Goal: Task Accomplishment & Management: Manage account settings

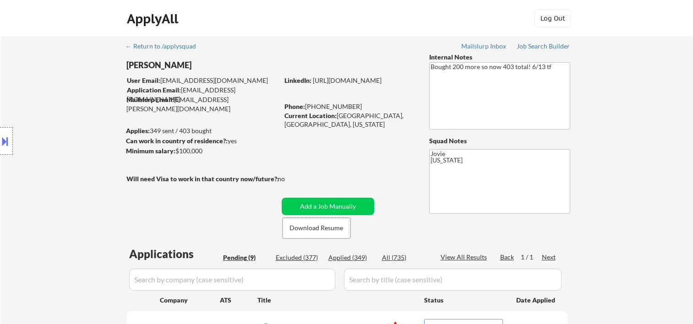
select select ""pending""
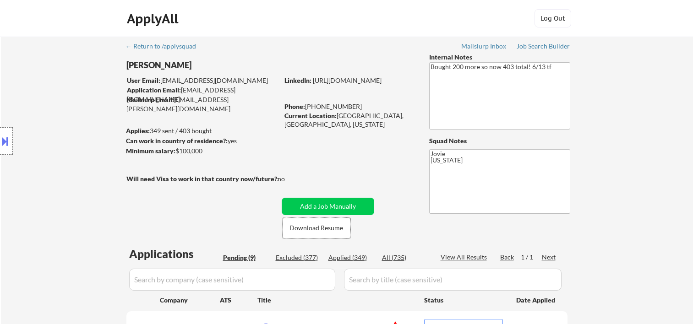
select select ""pending""
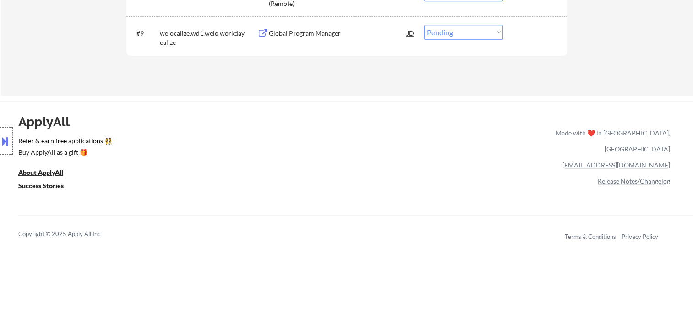
scroll to position [458, 0]
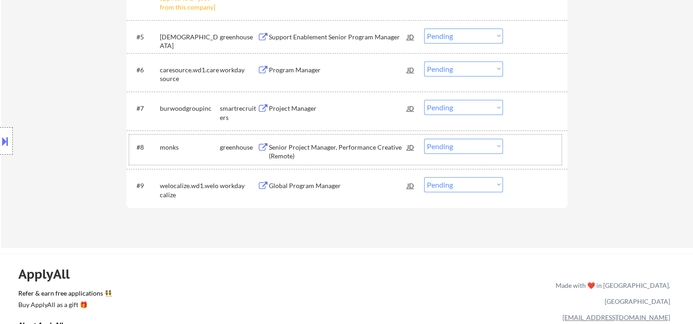
click at [530, 152] on div at bounding box center [536, 147] width 40 height 16
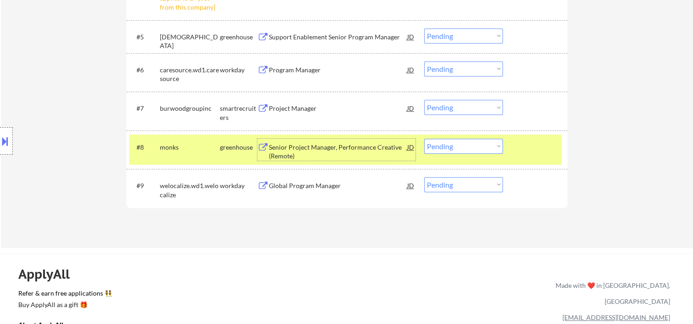
click at [359, 149] on div "Senior Project Manager, Performance Creative (Remote)" at bounding box center [338, 152] width 138 height 18
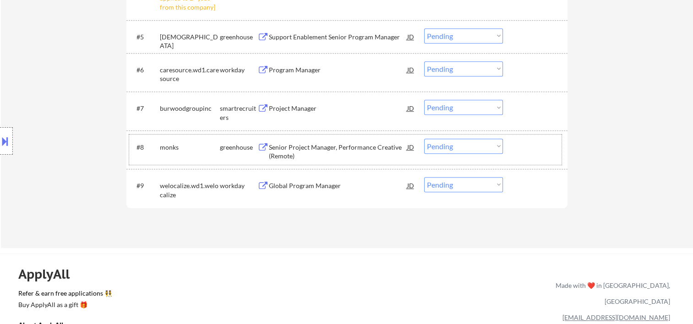
drag, startPoint x: 536, startPoint y: 150, endPoint x: 520, endPoint y: 152, distance: 15.6
click at [532, 151] on div at bounding box center [536, 147] width 40 height 16
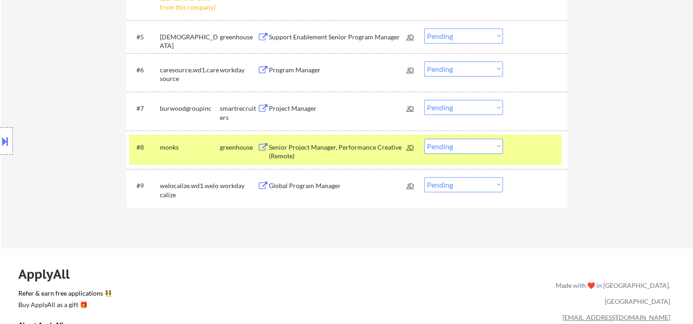
click at [477, 147] on select "Choose an option... Pending Applied Excluded (Questions) Excluded (Expired) Exc…" at bounding box center [463, 146] width 79 height 15
click at [424, 139] on select "Choose an option... Pending Applied Excluded (Questions) Excluded (Expired) Exc…" at bounding box center [463, 146] width 79 height 15
select select ""pending""
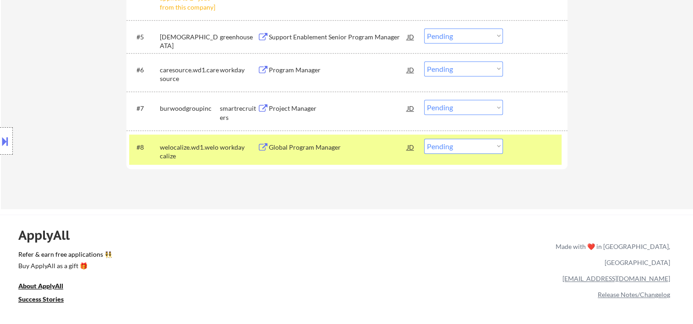
click at [524, 152] on div at bounding box center [536, 147] width 40 height 16
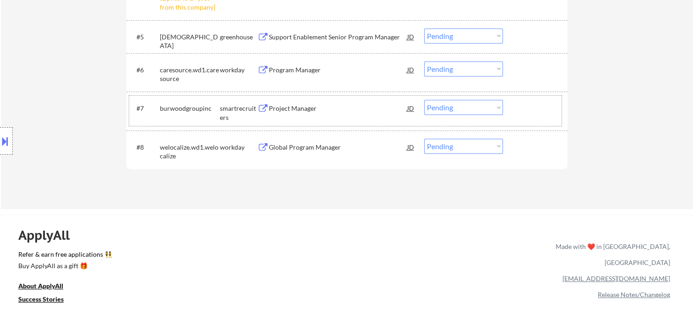
click at [527, 117] on div "#7 burwoodgroupinc smartrecruiters Project Manager JD Choose an option... Pendi…" at bounding box center [345, 111] width 432 height 30
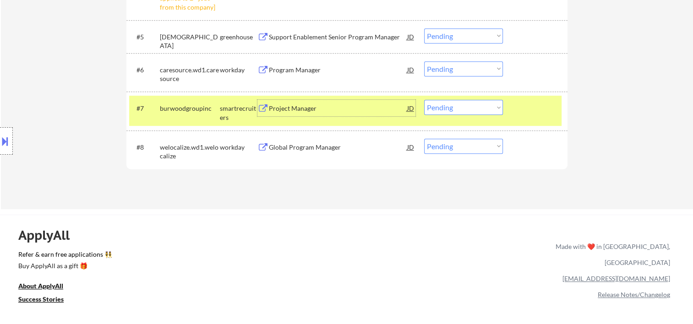
click at [310, 106] on div "Project Manager" at bounding box center [338, 108] width 138 height 9
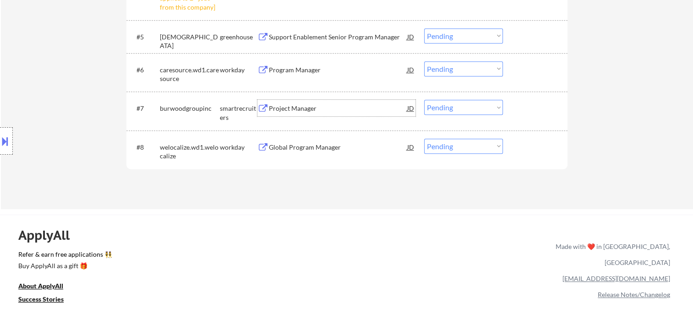
drag, startPoint x: 535, startPoint y: 112, endPoint x: 509, endPoint y: 112, distance: 26.1
click at [534, 112] on div at bounding box center [536, 108] width 40 height 16
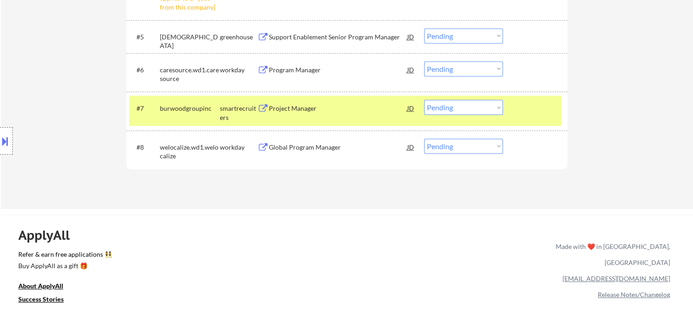
click at [495, 110] on select "Choose an option... Pending Applied Excluded (Questions) Excluded (Expired) Exc…" at bounding box center [463, 107] width 79 height 15
click at [424, 100] on select "Choose an option... Pending Applied Excluded (Questions) Excluded (Expired) Exc…" at bounding box center [463, 107] width 79 height 15
select select ""pending""
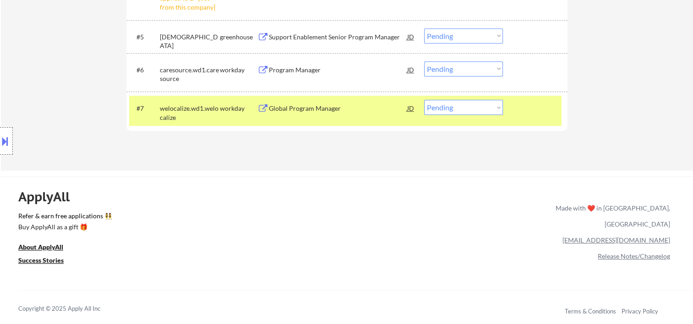
click at [530, 107] on div at bounding box center [536, 108] width 40 height 16
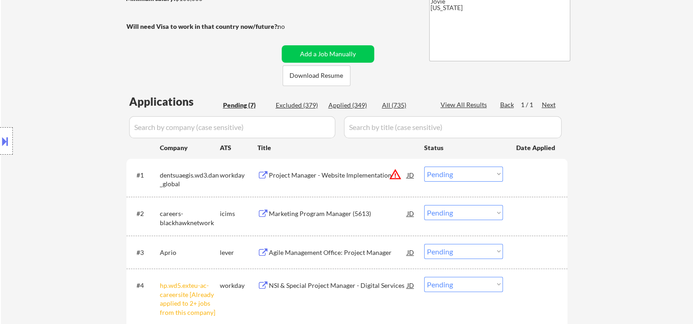
scroll to position [305, 0]
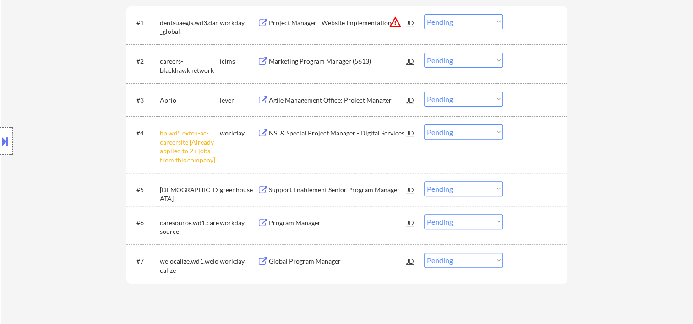
drag, startPoint x: 536, startPoint y: 98, endPoint x: 429, endPoint y: 88, distance: 107.7
click at [535, 98] on div at bounding box center [536, 100] width 40 height 16
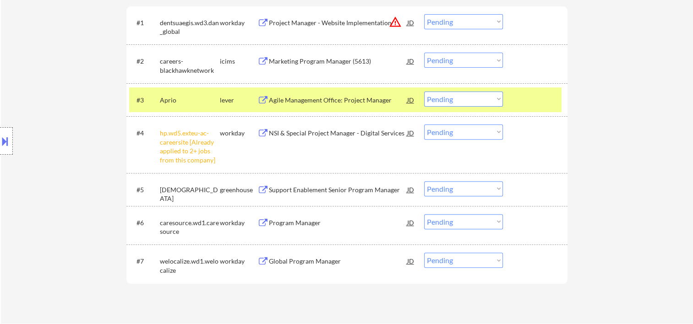
click at [313, 104] on div "Agile Management Office: Project Manager" at bounding box center [338, 100] width 138 height 9
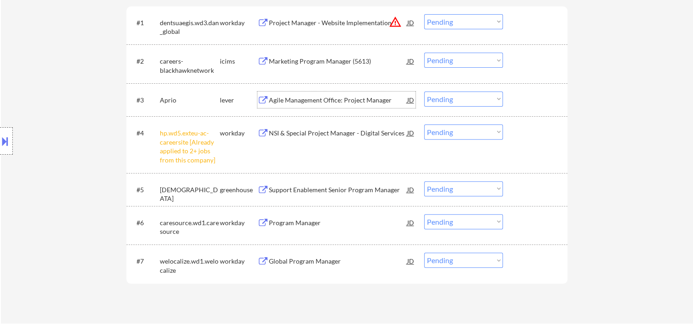
click at [5, 143] on button at bounding box center [5, 141] width 10 height 15
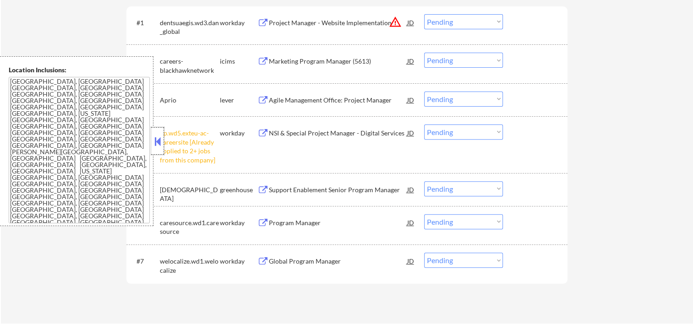
click at [163, 138] on div at bounding box center [157, 140] width 13 height 27
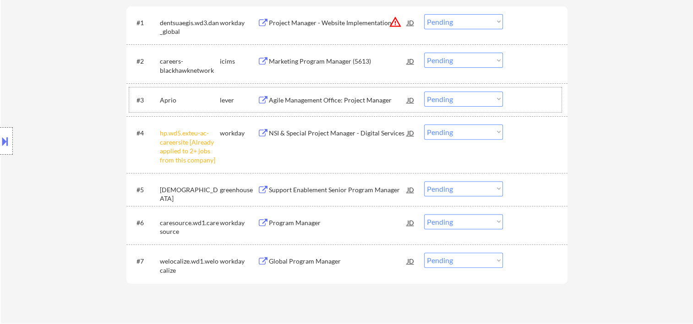
drag, startPoint x: 525, startPoint y: 103, endPoint x: 515, endPoint y: 105, distance: 10.3
click at [524, 103] on div at bounding box center [536, 100] width 40 height 16
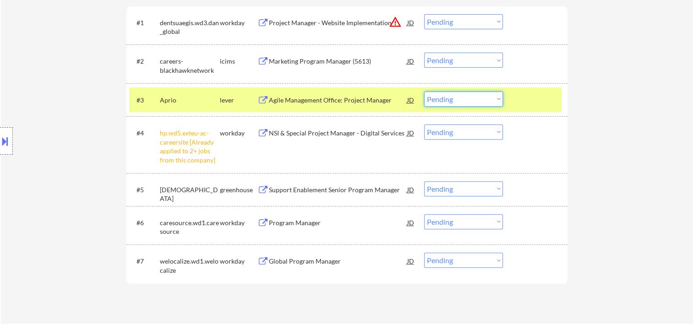
click at [474, 94] on select "Choose an option... Pending Applied Excluded (Questions) Excluded (Expired) Exc…" at bounding box center [463, 99] width 79 height 15
click at [424, 92] on select "Choose an option... Pending Applied Excluded (Questions) Excluded (Expired) Exc…" at bounding box center [463, 99] width 79 height 15
select select ""pending""
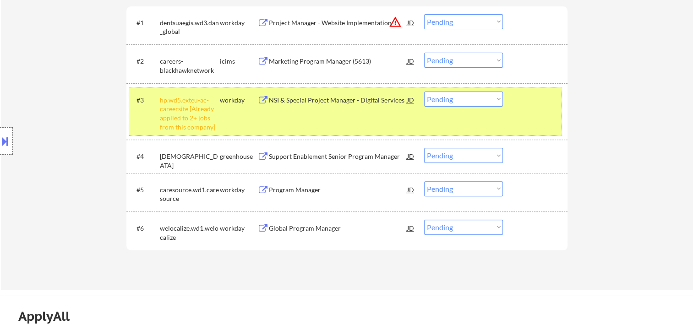
click at [526, 106] on div at bounding box center [536, 100] width 40 height 16
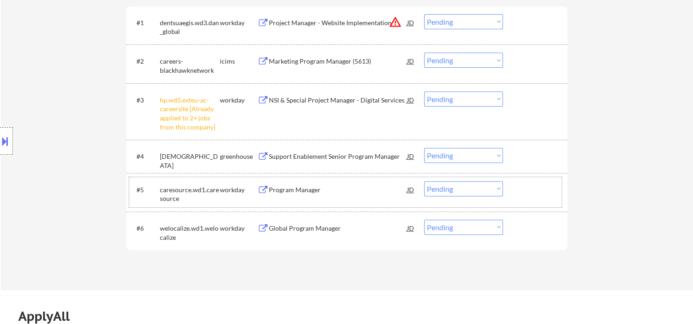
click at [541, 191] on div at bounding box center [536, 189] width 40 height 16
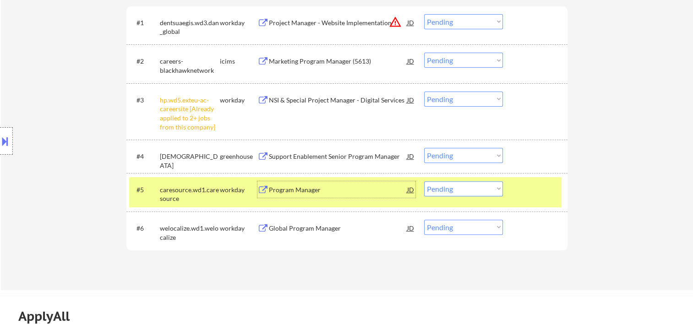
click at [306, 183] on div "Program Manager" at bounding box center [338, 189] width 138 height 16
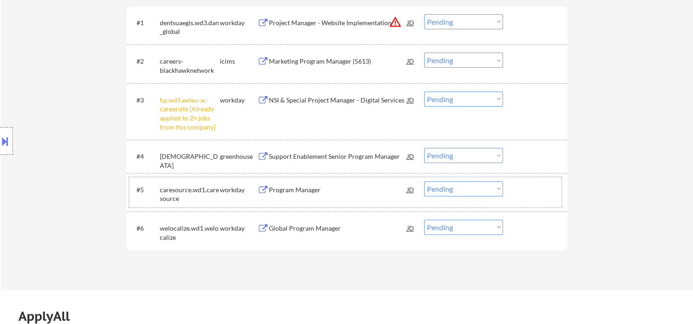
click at [528, 187] on div at bounding box center [536, 189] width 40 height 16
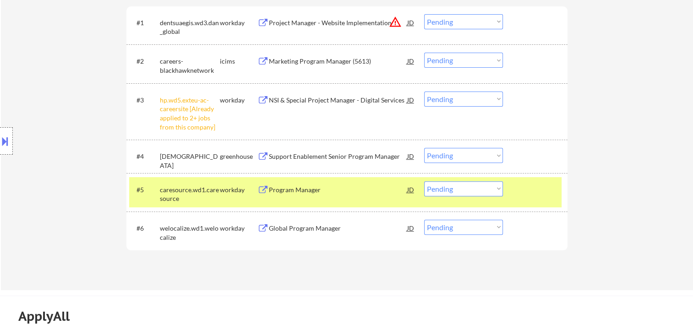
click at [497, 190] on select "Choose an option... Pending Applied Excluded (Questions) Excluded (Expired) Exc…" at bounding box center [463, 188] width 79 height 15
click at [424, 181] on select "Choose an option... Pending Applied Excluded (Questions) Excluded (Expired) Exc…" at bounding box center [463, 188] width 79 height 15
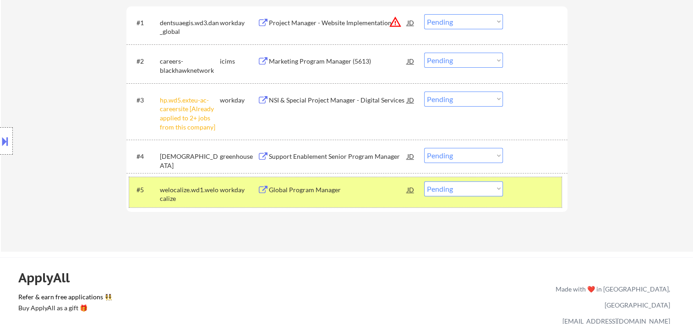
click at [523, 192] on div at bounding box center [536, 189] width 40 height 16
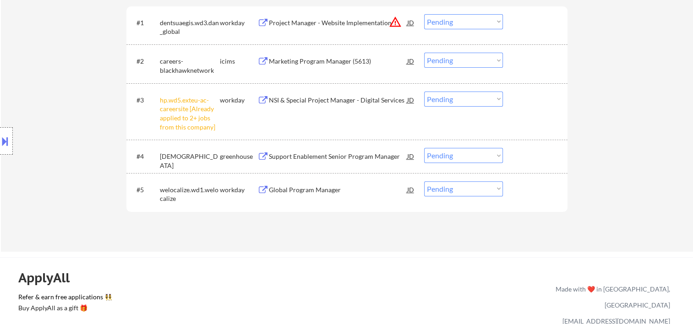
click at [536, 192] on div at bounding box center [536, 189] width 40 height 16
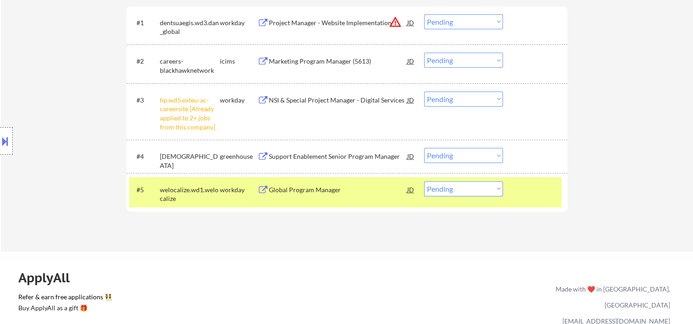
click at [367, 194] on div "Global Program Manager" at bounding box center [338, 190] width 138 height 9
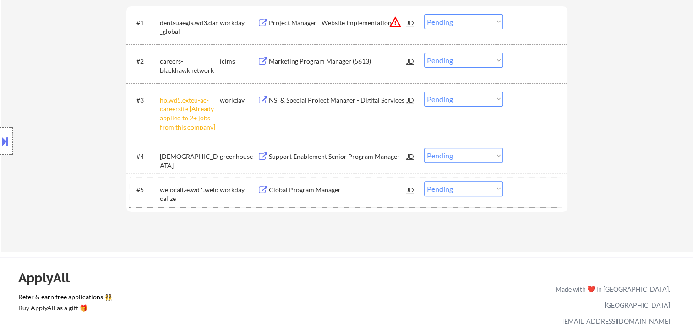
drag, startPoint x: 525, startPoint y: 188, endPoint x: 504, endPoint y: 189, distance: 21.5
click at [525, 188] on div at bounding box center [536, 189] width 40 height 16
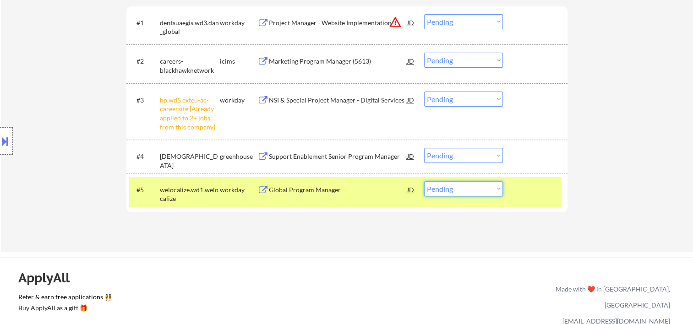
click at [500, 189] on select "Choose an option... Pending Applied Excluded (Questions) Excluded (Expired) Exc…" at bounding box center [463, 188] width 79 height 15
select select ""applied""
click at [424, 181] on select "Choose an option... Pending Applied Excluded (Questions) Excluded (Expired) Exc…" at bounding box center [463, 188] width 79 height 15
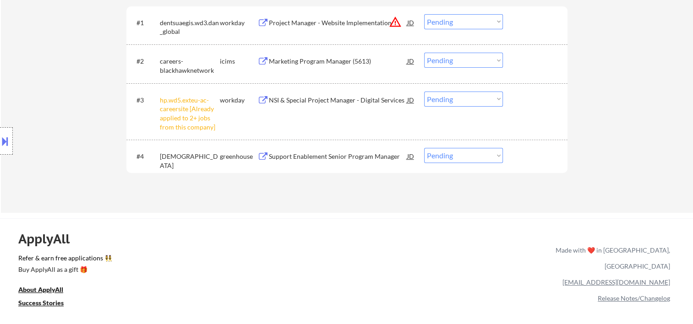
click at [537, 163] on div at bounding box center [536, 156] width 40 height 16
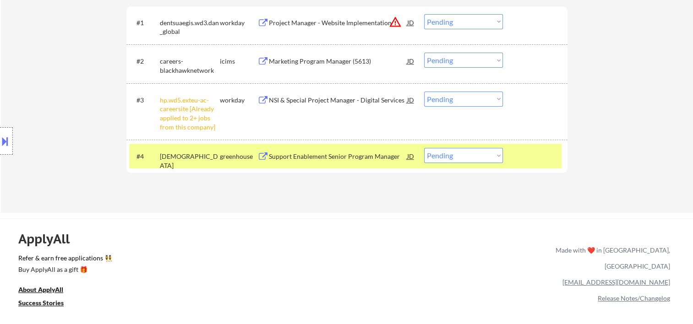
click at [537, 163] on div at bounding box center [536, 156] width 40 height 16
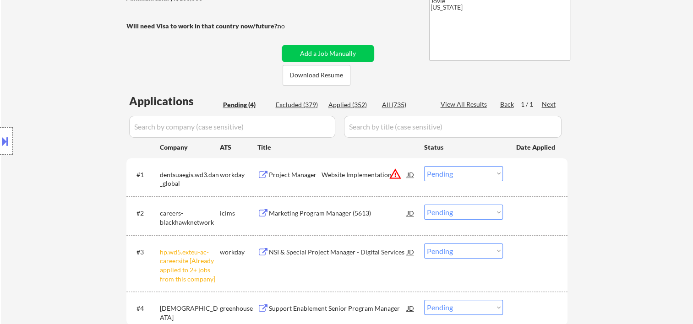
scroll to position [153, 0]
click at [521, 185] on div "#1 dentsuaegis.wd3.dan_global workday Project Manager - Website Implementation …" at bounding box center [345, 178] width 432 height 30
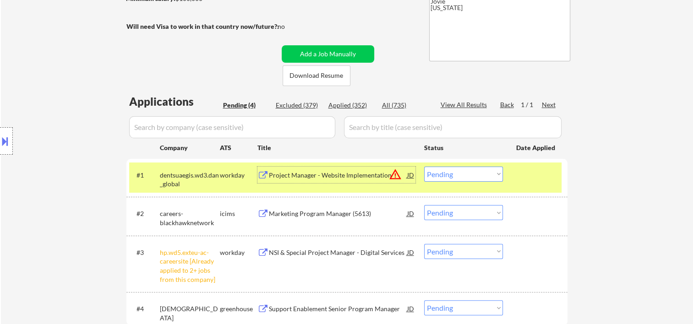
click at [359, 178] on div "Project Manager - Website Implementation" at bounding box center [338, 175] width 138 height 9
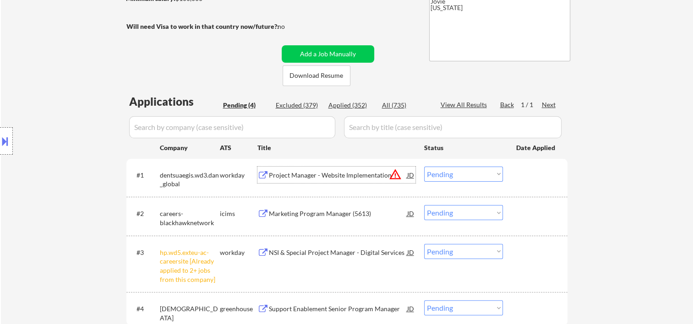
click at [534, 187] on div "#1 dentsuaegis.wd3.dan_global workday Project Manager - Website Implementation …" at bounding box center [345, 178] width 432 height 30
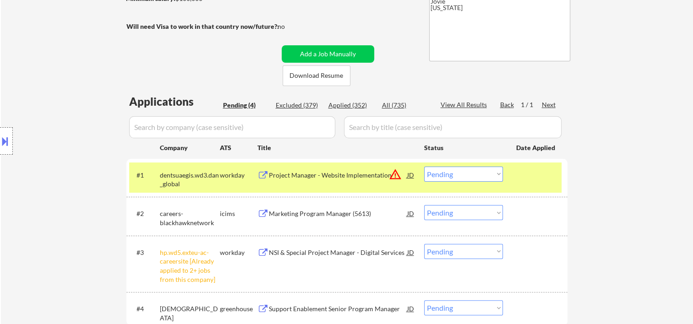
click at [493, 176] on select "Choose an option... Pending Applied Excluded (Questions) Excluded (Expired) Exc…" at bounding box center [463, 174] width 79 height 15
click at [424, 167] on select "Choose an option... Pending Applied Excluded (Questions) Excluded (Expired) Exc…" at bounding box center [463, 174] width 79 height 15
select select ""pending""
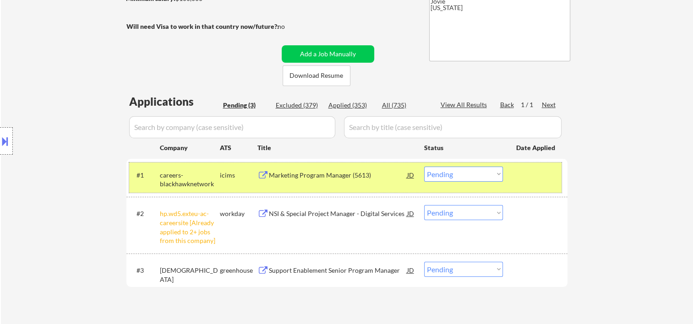
click at [542, 181] on div at bounding box center [536, 175] width 40 height 16
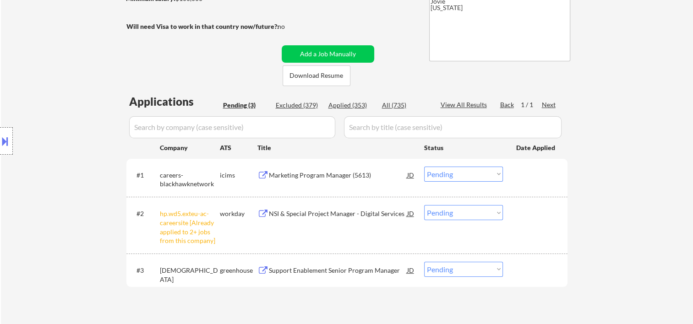
scroll to position [305, 0]
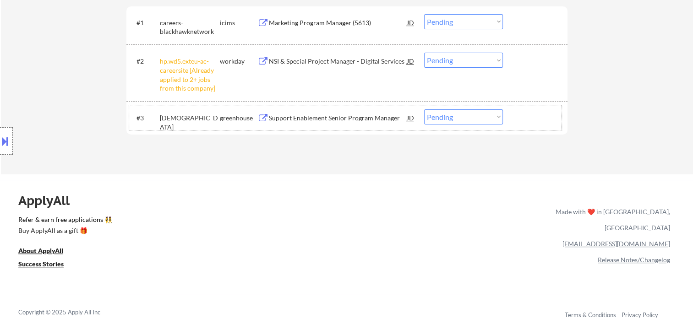
drag, startPoint x: 535, startPoint y: 123, endPoint x: 406, endPoint y: 123, distance: 128.7
click at [535, 122] on div at bounding box center [536, 117] width 40 height 16
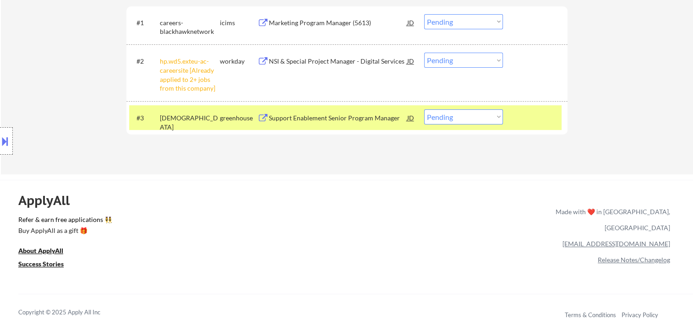
click at [355, 118] on div "Support Enablement Senior Program Manager" at bounding box center [338, 118] width 138 height 9
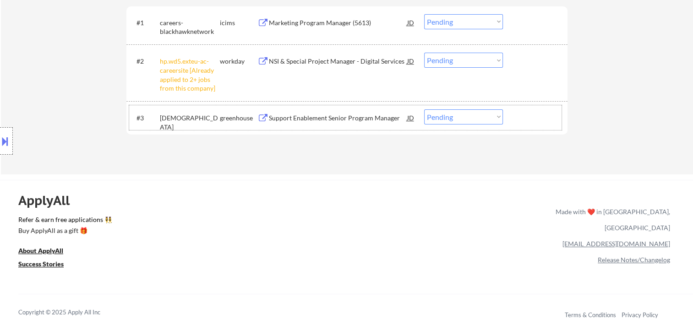
drag, startPoint x: 519, startPoint y: 115, endPoint x: 506, endPoint y: 117, distance: 13.0
click at [518, 115] on div at bounding box center [536, 117] width 40 height 16
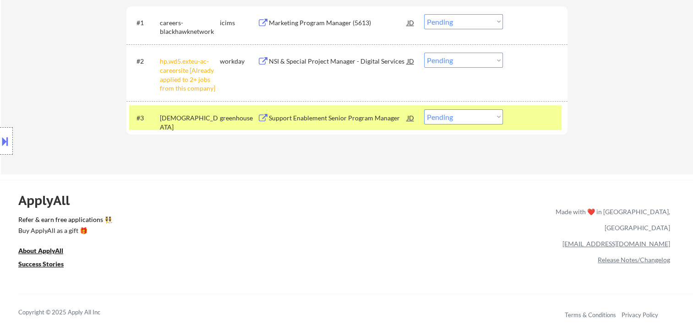
click at [493, 119] on select "Choose an option... Pending Applied Excluded (Questions) Excluded (Expired) Exc…" at bounding box center [463, 116] width 79 height 15
select select ""applied""
click at [424, 109] on select "Choose an option... Pending Applied Excluded (Questions) Excluded (Expired) Exc…" at bounding box center [463, 116] width 79 height 15
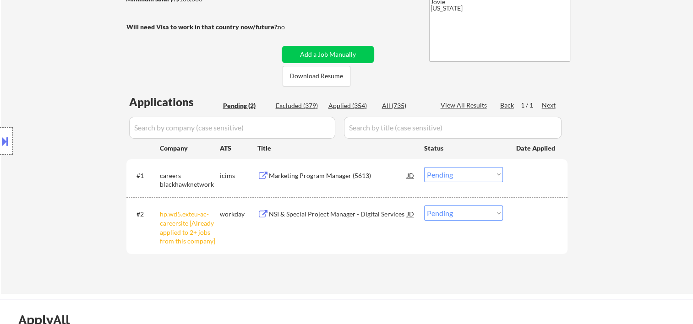
scroll to position [153, 0]
click at [499, 215] on select "Choose an option... Pending Applied Excluded (Questions) Excluded (Expired) Exc…" at bounding box center [463, 212] width 79 height 15
select select ""excluded__other_""
click at [424, 205] on select "Choose an option... Pending Applied Excluded (Questions) Excluded (Expired) Exc…" at bounding box center [463, 212] width 79 height 15
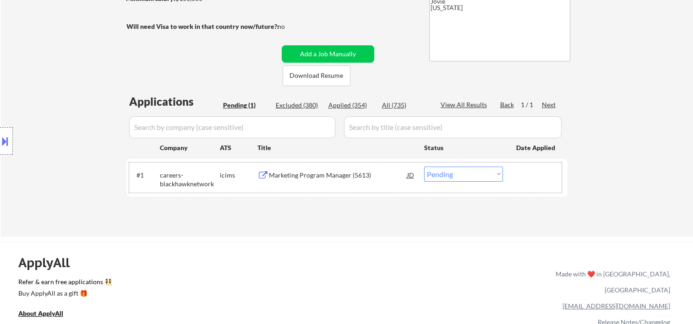
click at [519, 180] on div at bounding box center [536, 175] width 40 height 16
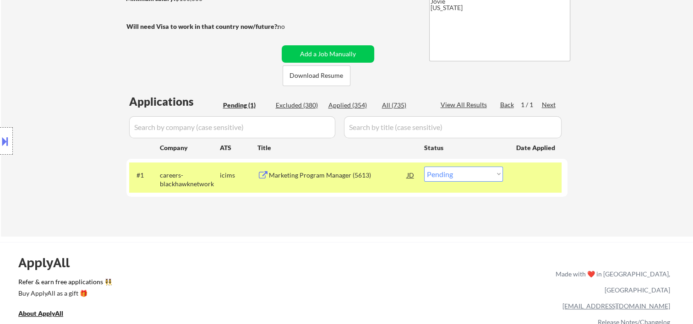
click at [528, 174] on div at bounding box center [536, 175] width 40 height 16
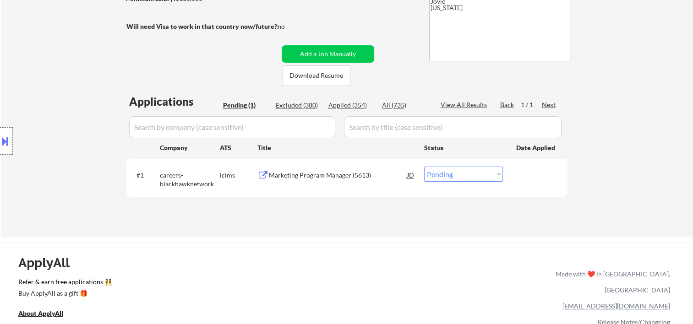
click at [535, 173] on div at bounding box center [536, 175] width 40 height 16
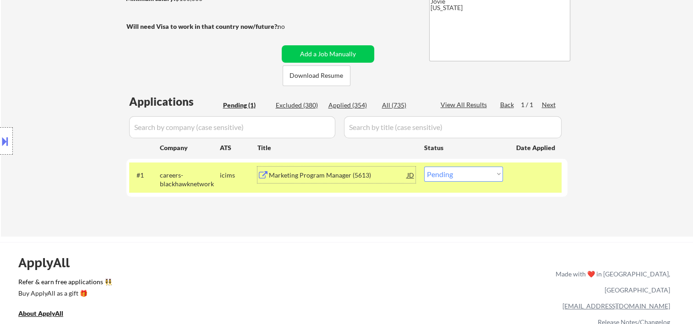
click at [368, 178] on div "Marketing Program Manager (5613)" at bounding box center [338, 175] width 138 height 9
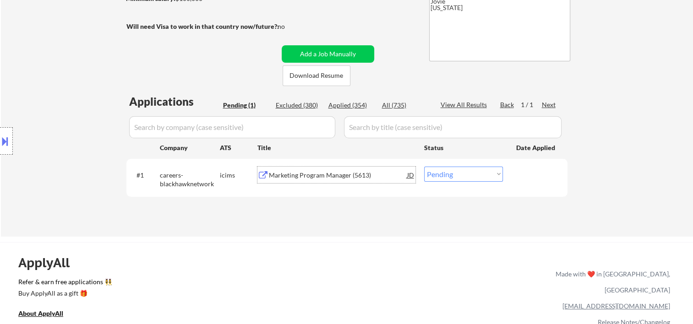
click at [526, 178] on div at bounding box center [536, 175] width 40 height 16
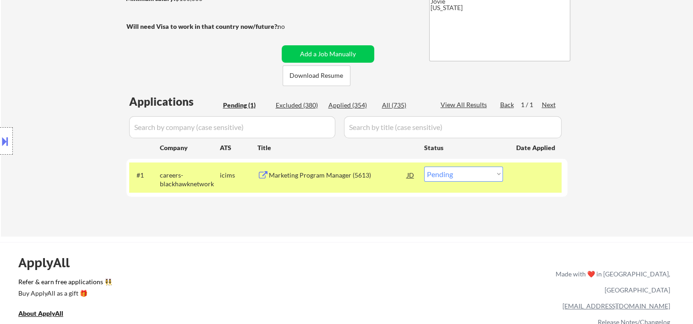
click at [488, 172] on select "Choose an option... Pending Applied Excluded (Questions) Excluded (Expired) Exc…" at bounding box center [463, 174] width 79 height 15
click at [424, 167] on select "Choose an option... Pending Applied Excluded (Questions) Excluded (Expired) Exc…" at bounding box center [463, 174] width 79 height 15
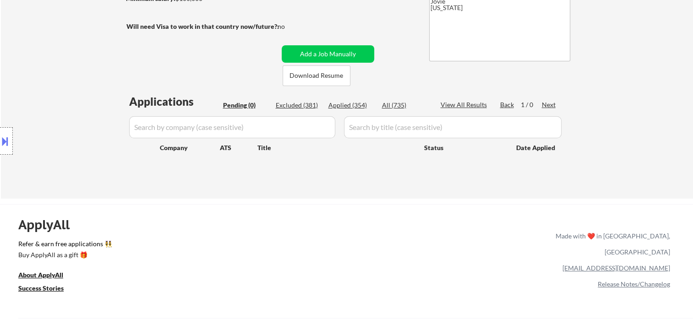
scroll to position [0, 0]
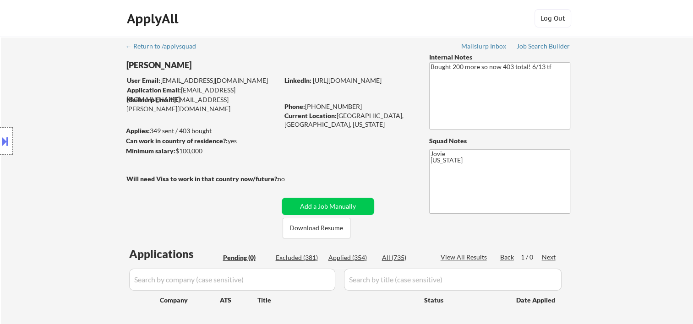
click at [352, 257] on div "Applied (354)" at bounding box center [351, 257] width 46 height 9
select select ""applied""
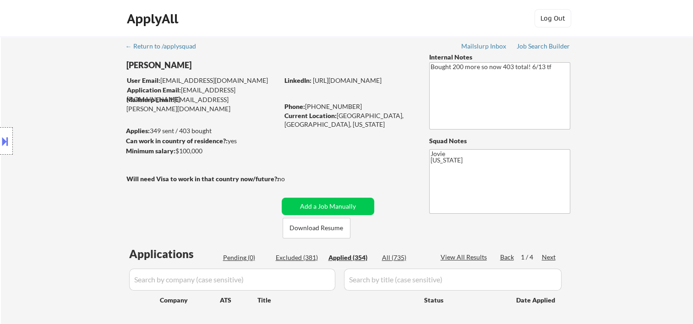
select select ""applied""
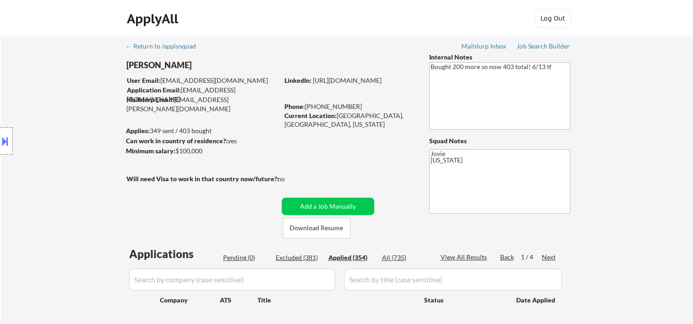
select select ""applied""
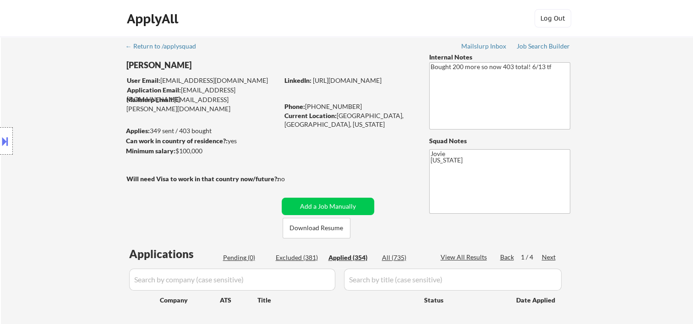
select select ""applied""
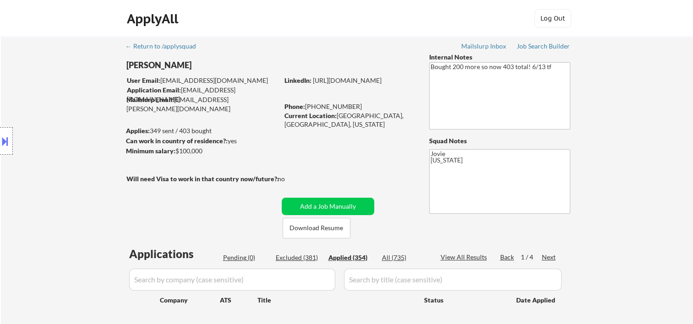
select select ""applied""
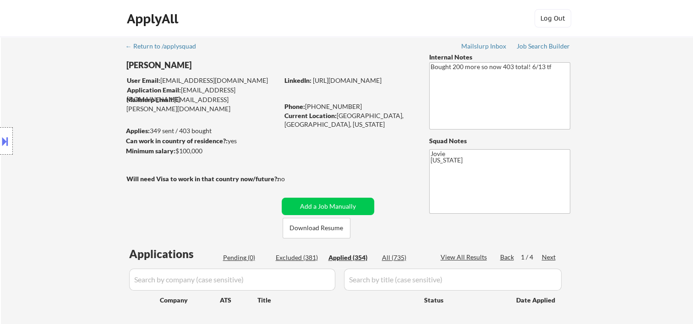
select select ""applied""
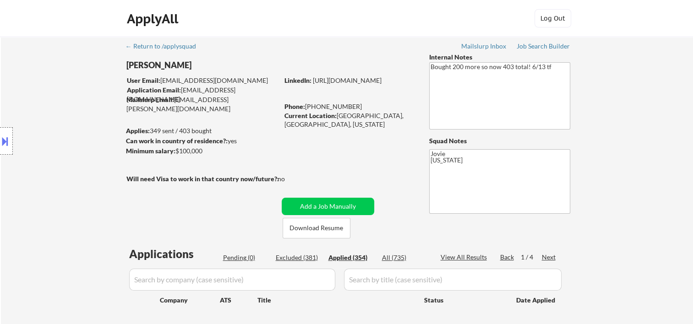
select select ""applied""
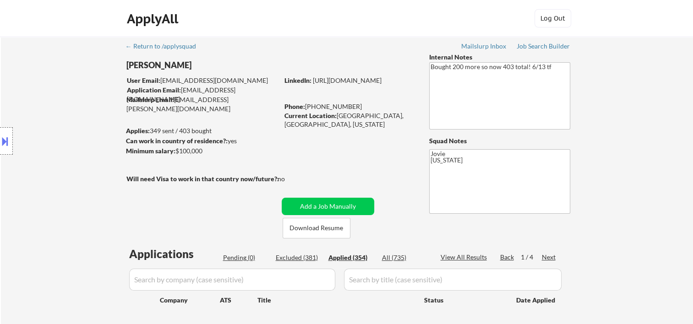
select select ""applied""
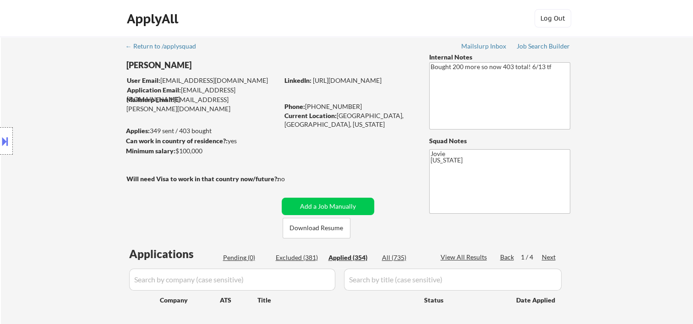
select select ""applied""
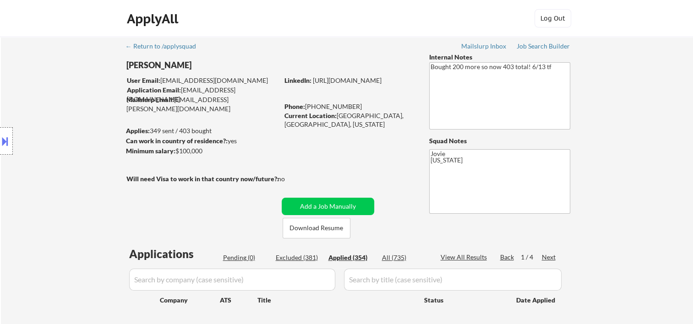
select select ""applied""
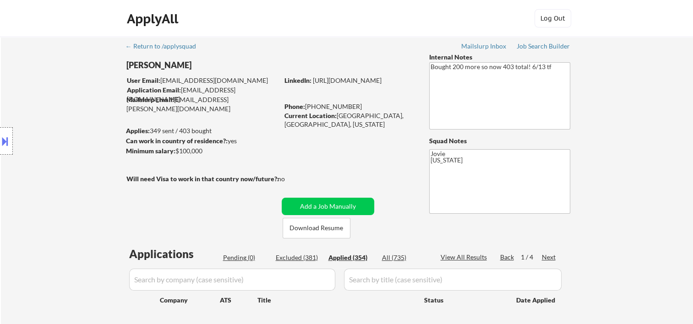
select select ""applied""
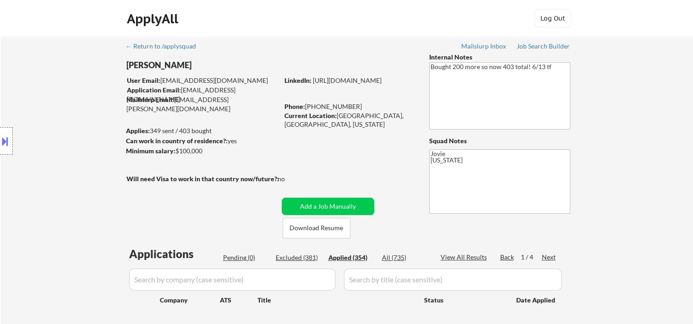
select select ""applied""
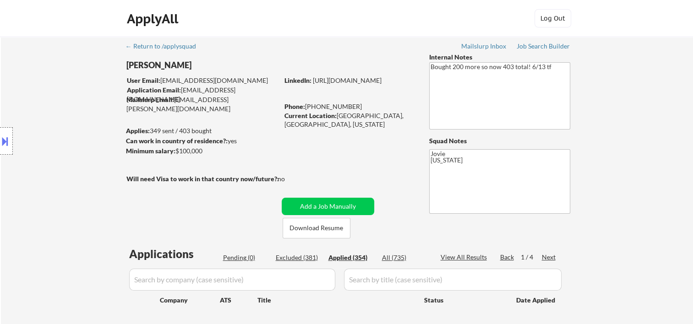
select select ""applied""
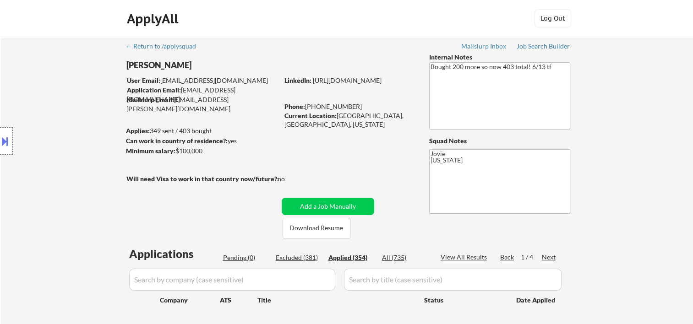
select select ""applied""
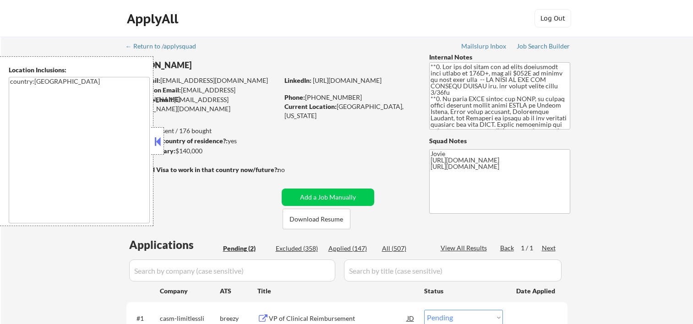
select select ""pending""
click at [161, 147] on button at bounding box center [158, 142] width 10 height 14
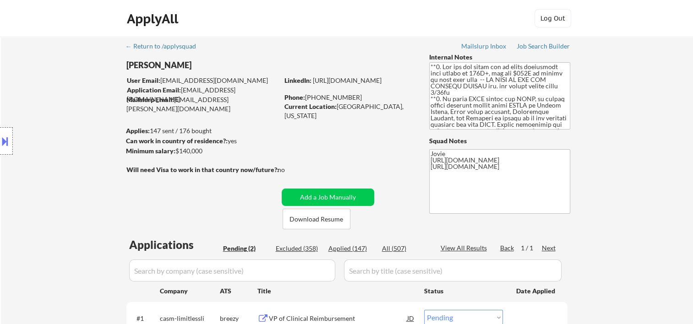
scroll to position [153, 0]
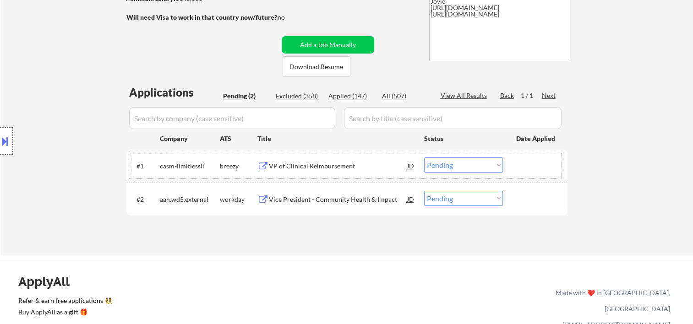
drag, startPoint x: 542, startPoint y: 164, endPoint x: 513, endPoint y: 163, distance: 29.4
click at [542, 163] on div at bounding box center [536, 166] width 40 height 16
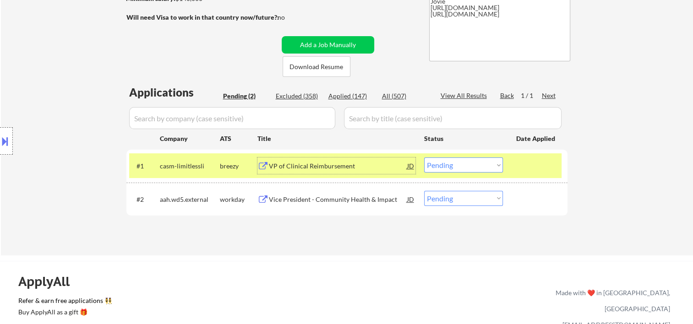
click at [370, 167] on div "VP of Clinical Reimbursement" at bounding box center [338, 166] width 138 height 9
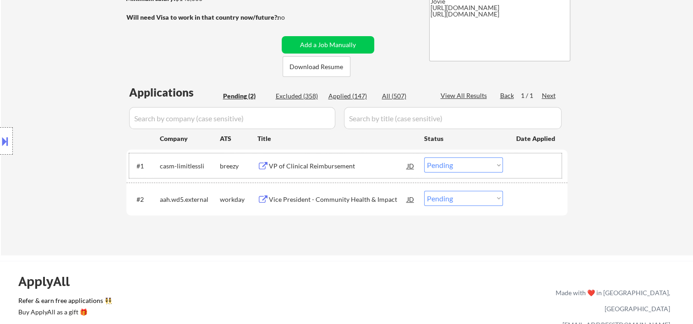
click at [509, 168] on div "#1 casm-limitlessli breezy VP of Clinical Reimbursement JD Choose an option... …" at bounding box center [345, 165] width 432 height 25
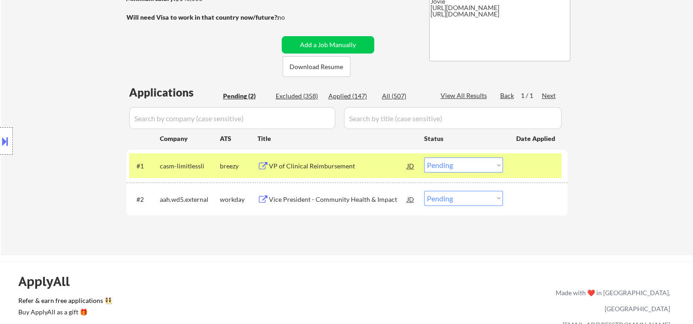
click at [493, 164] on select "Choose an option... Pending Applied Excluded (Questions) Excluded (Expired) Exc…" at bounding box center [463, 165] width 79 height 15
click at [424, 158] on select "Choose an option... Pending Applied Excluded (Questions) Excluded (Expired) Exc…" at bounding box center [463, 165] width 79 height 15
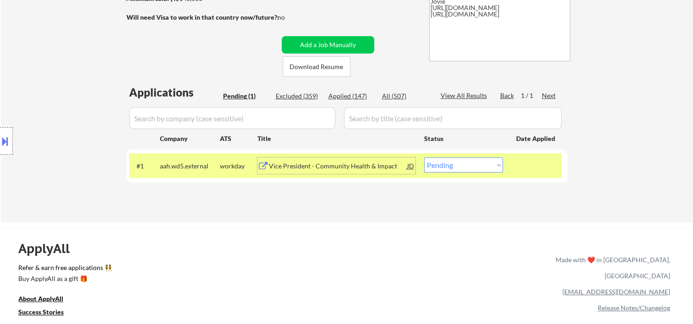
click at [321, 165] on div "Vice President - Community Health & Impact" at bounding box center [338, 166] width 138 height 9
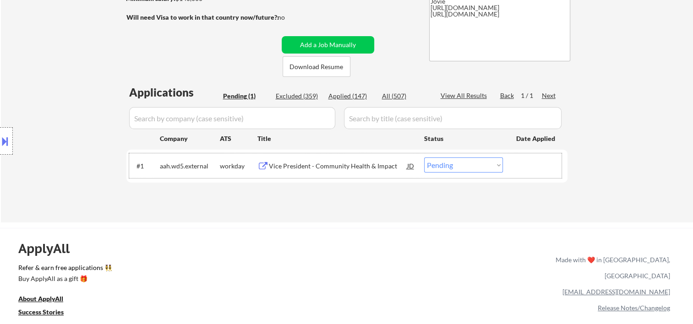
click at [523, 163] on div at bounding box center [536, 166] width 40 height 16
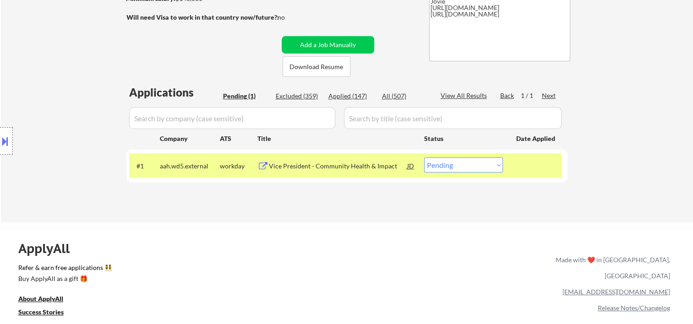
click at [496, 165] on select "Choose an option... Pending Applied Excluded (Questions) Excluded (Expired) Exc…" at bounding box center [463, 165] width 79 height 15
select select ""applied""
click at [424, 158] on select "Choose an option... Pending Applied Excluded (Questions) Excluded (Expired) Exc…" at bounding box center [463, 165] width 79 height 15
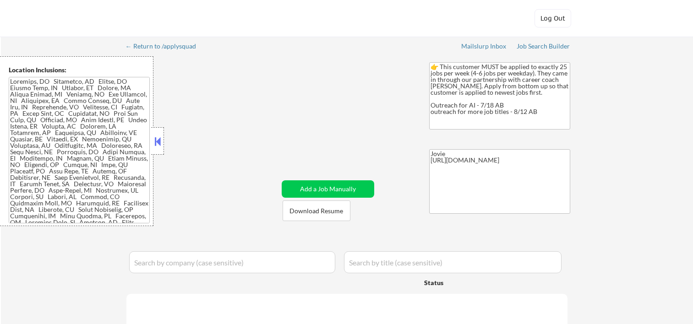
select select ""pending""
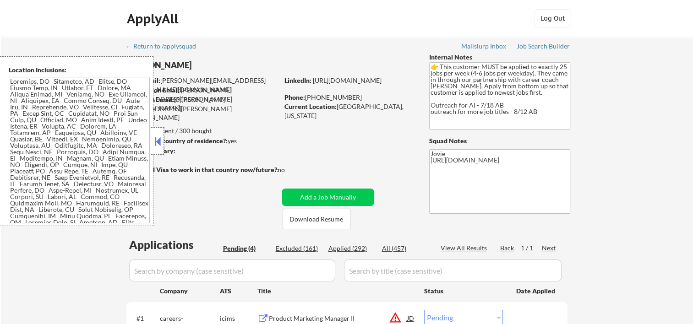
click at [159, 152] on div at bounding box center [157, 140] width 13 height 27
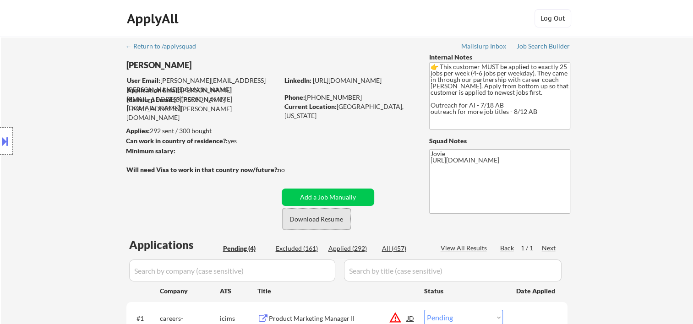
click at [300, 222] on button "Download Resume" at bounding box center [317, 219] width 68 height 21
click at [434, 22] on div "ApplyAll Log Out" at bounding box center [347, 20] width 458 height 23
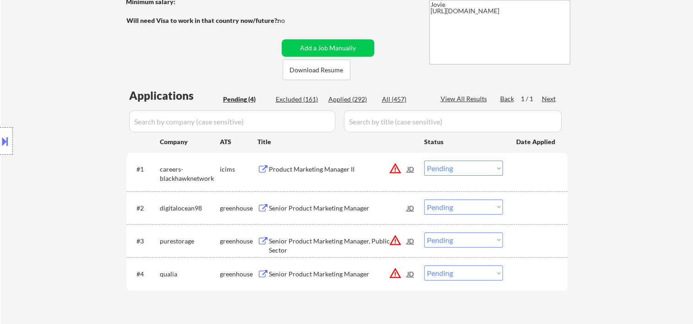
scroll to position [153, 0]
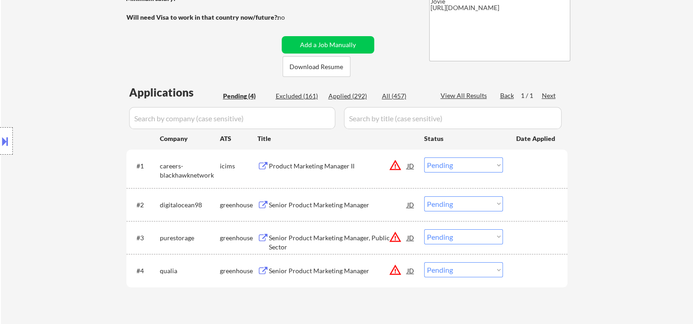
drag, startPoint x: 524, startPoint y: 277, endPoint x: 518, endPoint y: 275, distance: 5.7
click at [523, 275] on div at bounding box center [536, 270] width 40 height 16
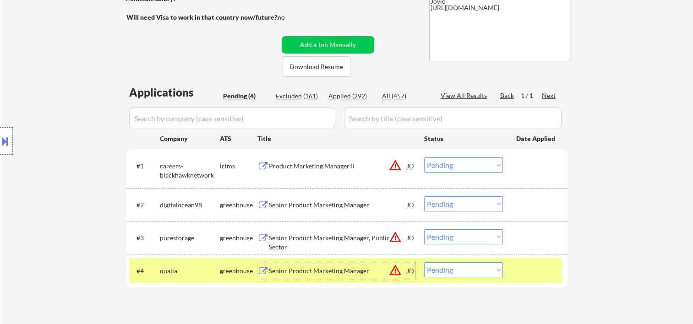
click at [370, 268] on div "Senior Product Marketing Manager" at bounding box center [338, 271] width 138 height 9
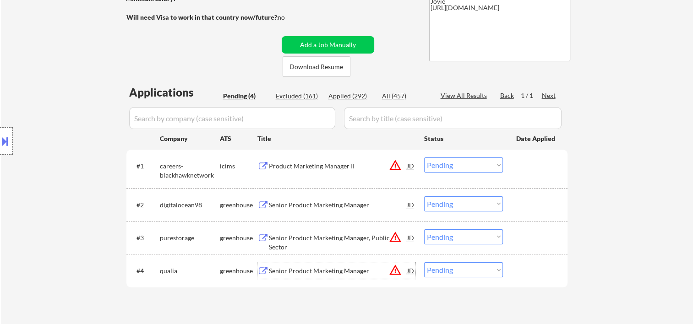
click at [531, 268] on div at bounding box center [536, 270] width 40 height 16
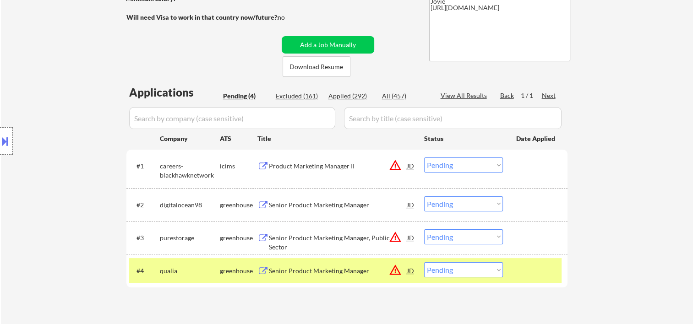
click at [497, 272] on select "Choose an option... Pending Applied Excluded (Questions) Excluded (Expired) Exc…" at bounding box center [463, 269] width 79 height 15
click at [525, 266] on div at bounding box center [536, 270] width 40 height 16
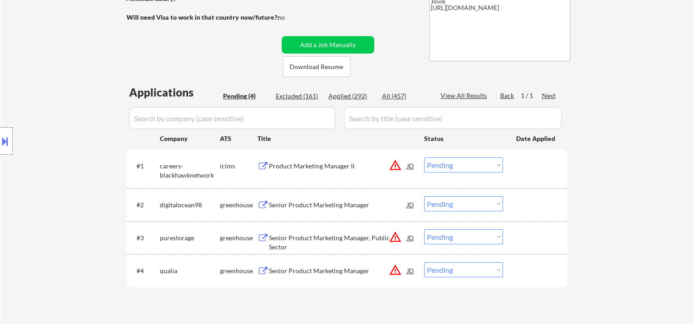
click at [521, 272] on div at bounding box center [536, 270] width 40 height 16
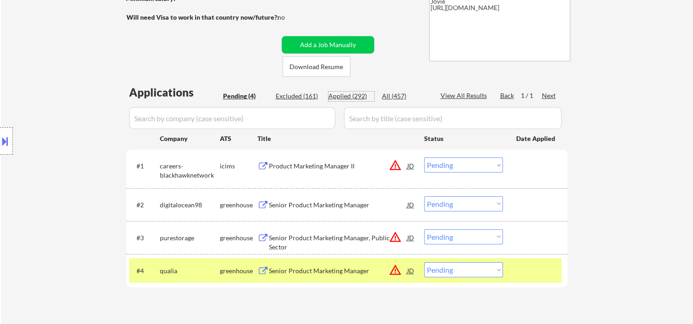
click at [339, 96] on div "Applied (292)" at bounding box center [351, 96] width 46 height 9
select select ""applied""
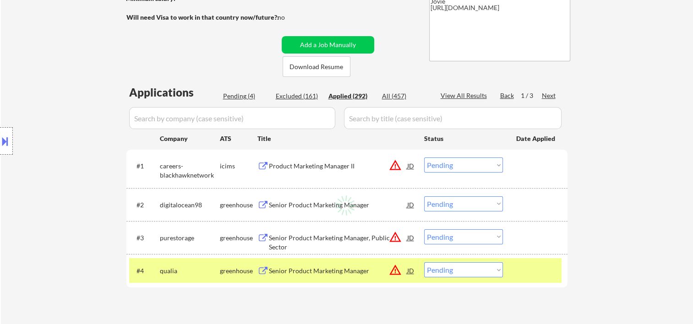
select select ""applied""
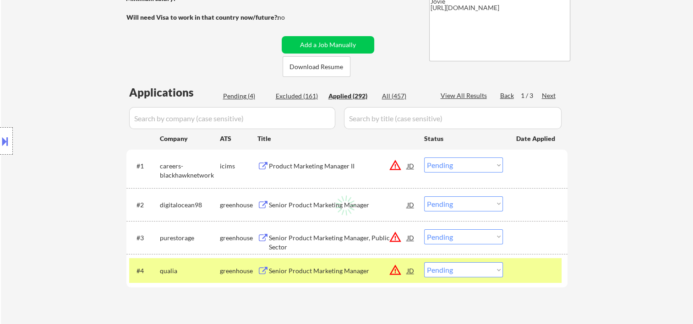
select select ""applied""
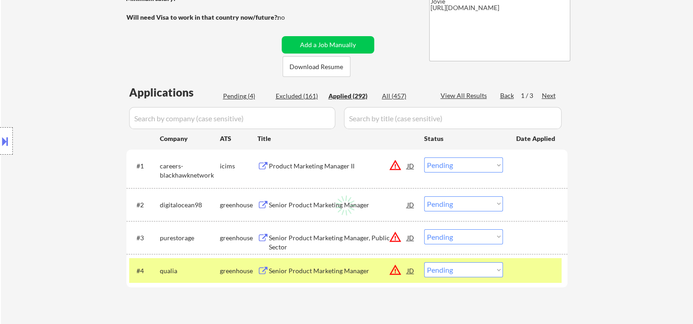
select select ""applied""
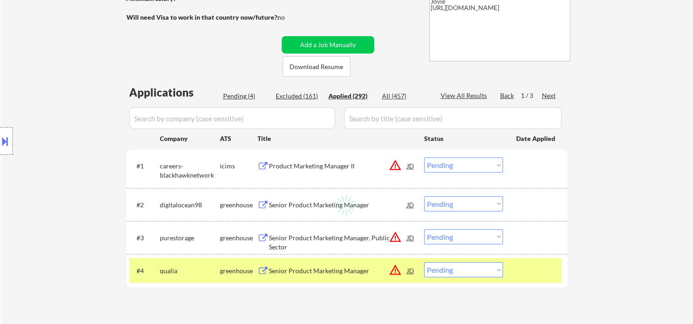
select select ""applied""
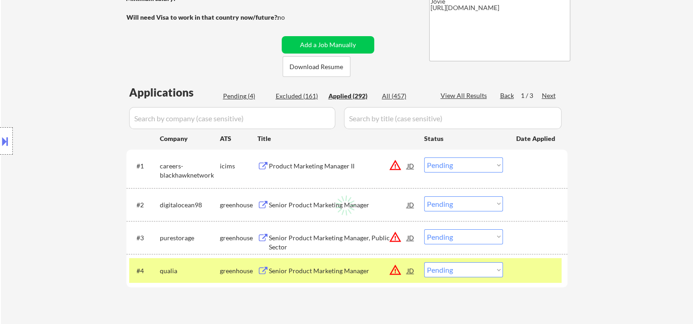
select select ""applied""
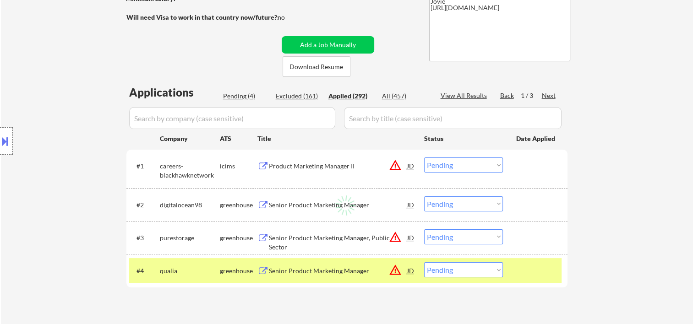
select select ""applied""
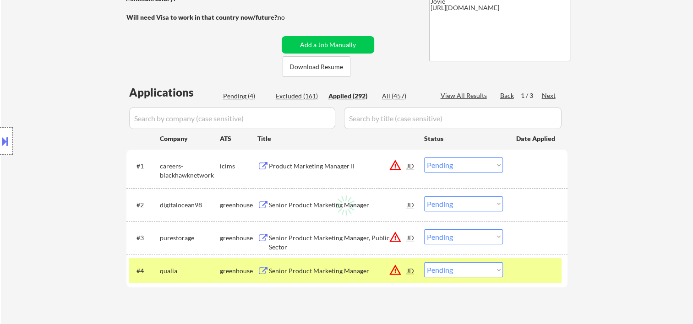
select select ""applied""
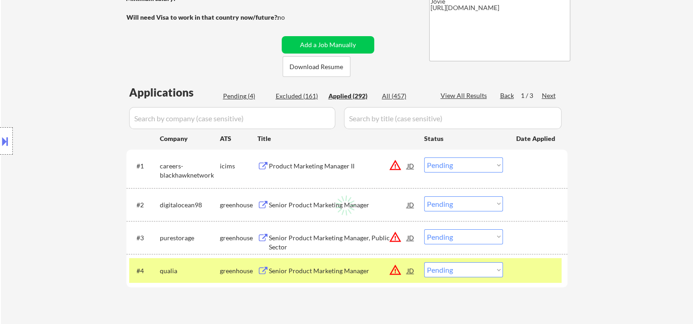
select select ""applied""
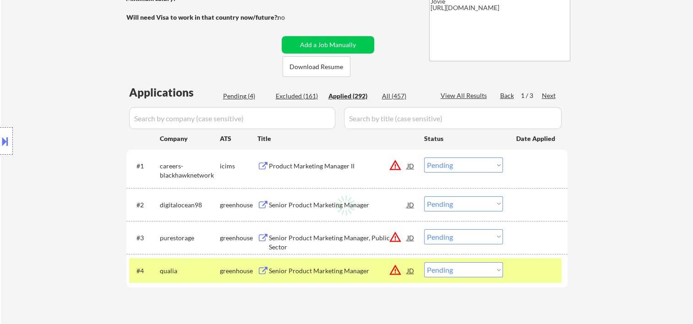
select select ""applied""
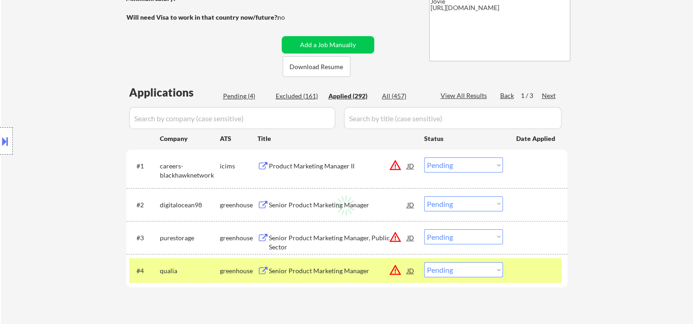
select select ""applied""
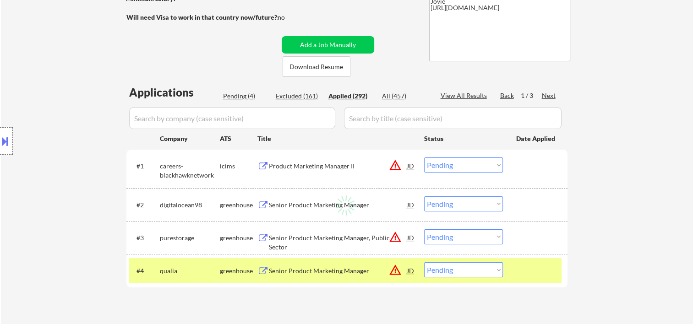
select select ""applied""
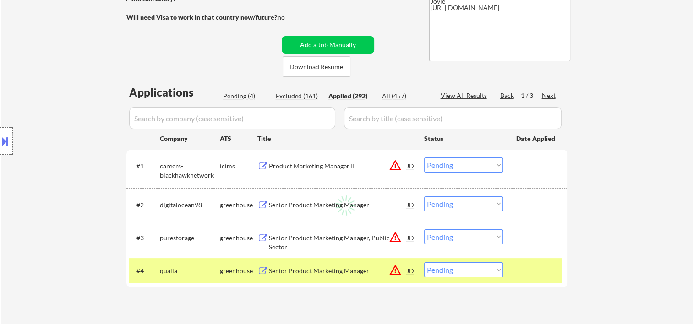
select select ""applied""
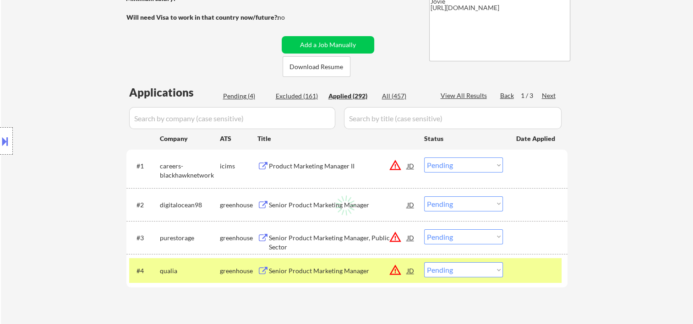
select select ""applied""
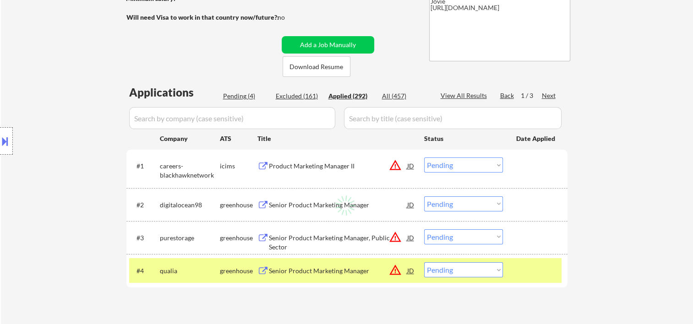
select select ""applied""
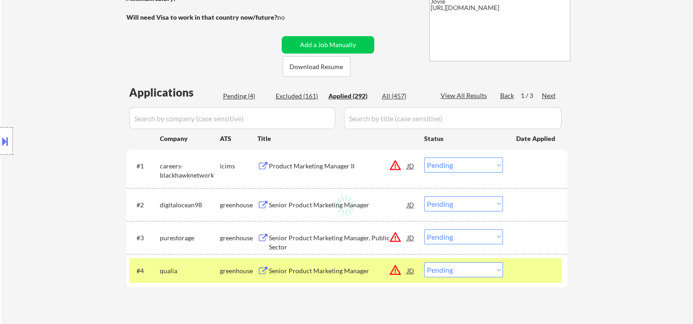
select select ""applied""
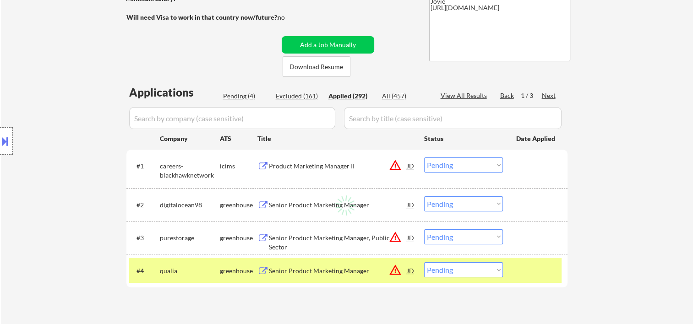
select select ""applied""
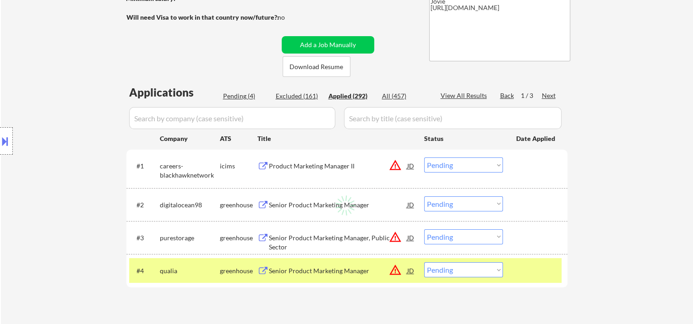
select select ""applied""
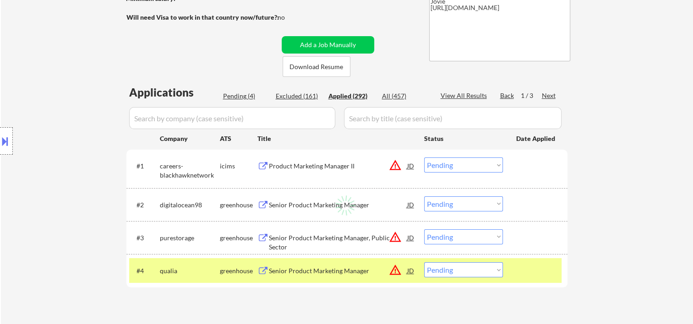
select select ""applied""
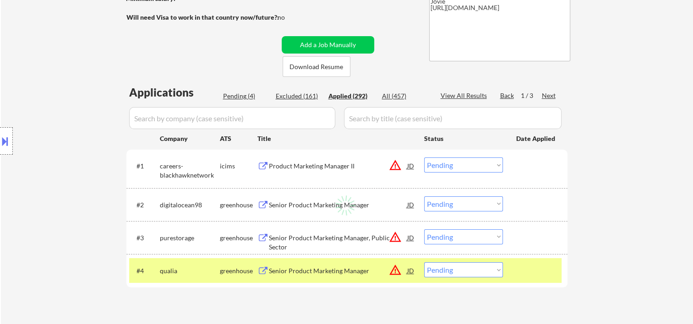
select select ""applied""
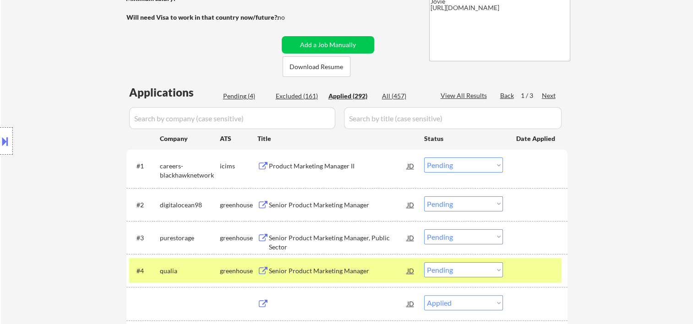
select select ""applied""
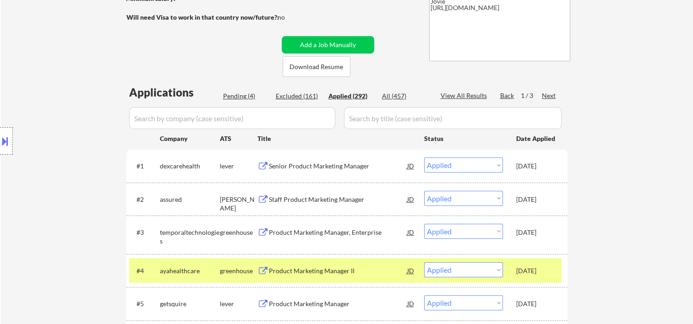
click at [236, 97] on div "Pending (4)" at bounding box center [246, 96] width 46 height 9
select select ""pending""
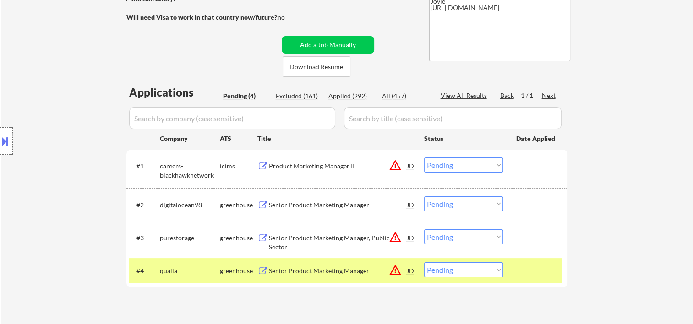
click at [482, 268] on select "Choose an option... Pending Applied Excluded (Questions) Excluded (Expired) Exc…" at bounding box center [463, 269] width 79 height 15
select select ""applied""
click at [424, 262] on select "Choose an option... Pending Applied Excluded (Questions) Excluded (Expired) Exc…" at bounding box center [463, 269] width 79 height 15
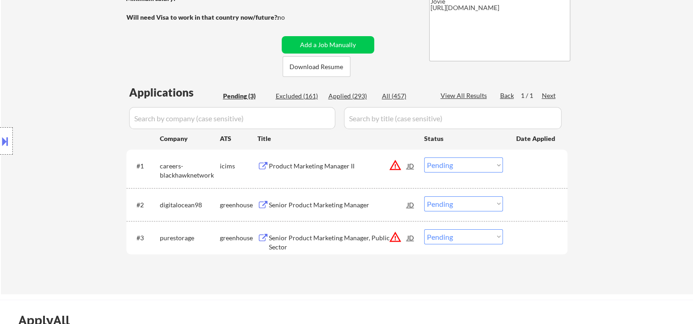
click at [515, 242] on div "#3 purestorage greenhouse Senior Product Marketing Manager, Public Sector JD wa…" at bounding box center [345, 237] width 432 height 25
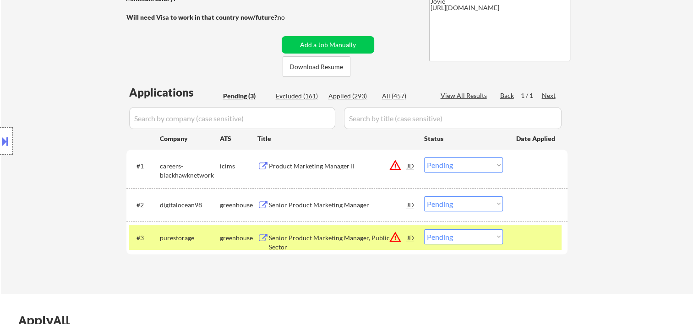
click at [356, 236] on div "Senior Product Marketing Manager, Public Sector" at bounding box center [338, 243] width 138 height 18
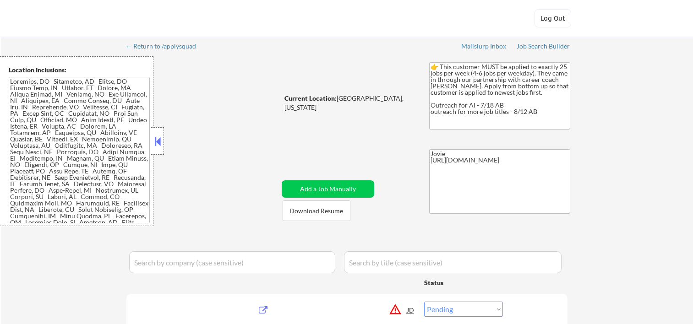
select select ""pending""
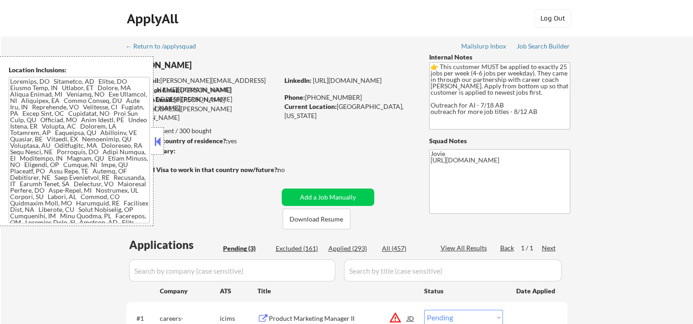
scroll to position [153, 0]
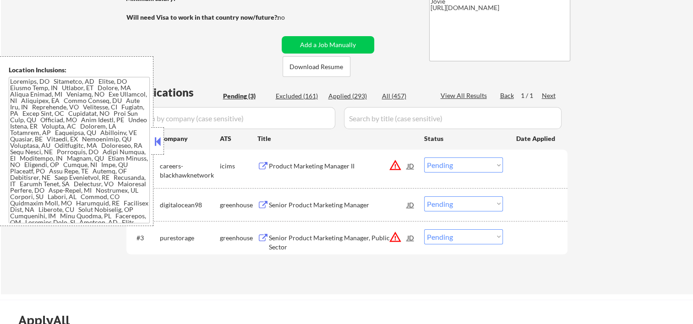
click at [156, 139] on button at bounding box center [158, 142] width 10 height 14
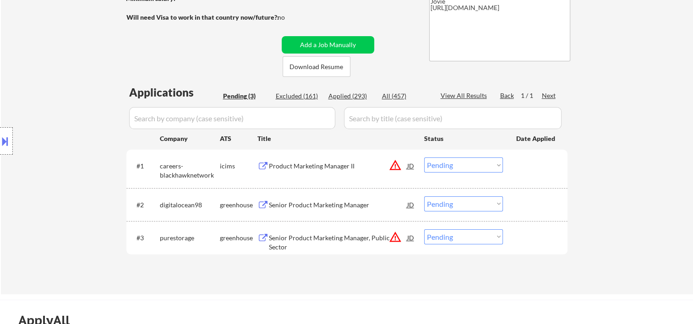
click at [453, 234] on select "Choose an option... Pending Applied Excluded (Questions) Excluded (Expired) Exc…" at bounding box center [463, 236] width 79 height 15
click at [466, 233] on select "Choose an option... Pending Applied Excluded (Questions) Excluded (Expired) Exc…" at bounding box center [463, 236] width 79 height 15
select select ""excluded__bad_match_""
click at [424, 229] on select "Choose an option... Pending Applied Excluded (Questions) Excluded (Expired) Exc…" at bounding box center [463, 236] width 79 height 15
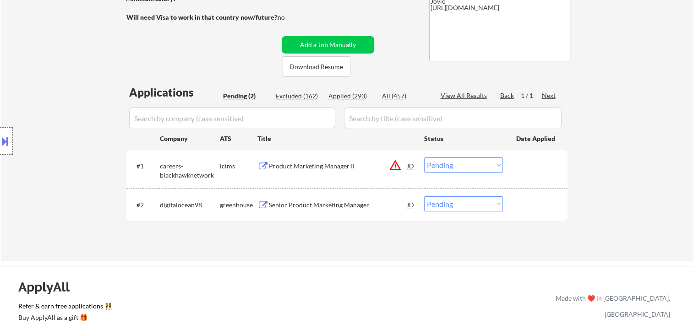
click at [524, 203] on div at bounding box center [536, 205] width 40 height 16
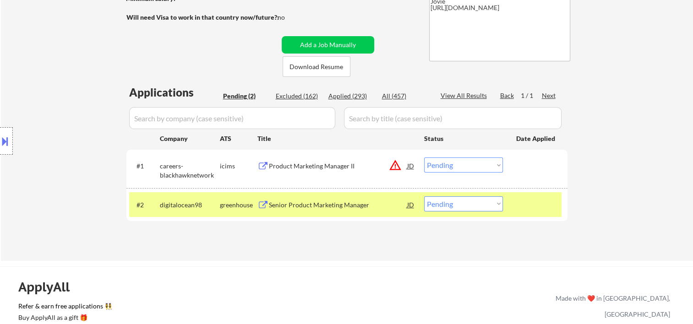
click at [359, 199] on div "Senior Product Marketing Manager" at bounding box center [338, 205] width 138 height 16
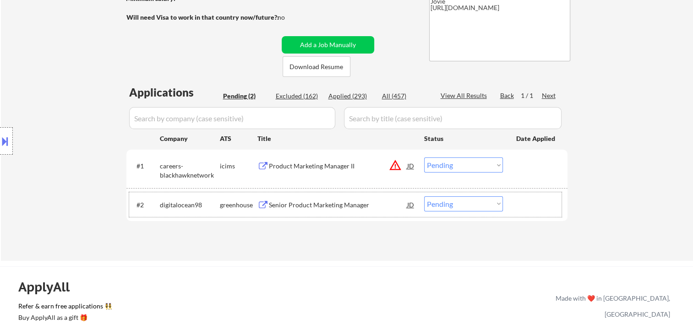
drag, startPoint x: 515, startPoint y: 207, endPoint x: 501, endPoint y: 209, distance: 14.4
click at [514, 207] on div "#2 digitalocean98 greenhouse Senior Product Marketing Manager JD Choose an opti…" at bounding box center [345, 204] width 432 height 25
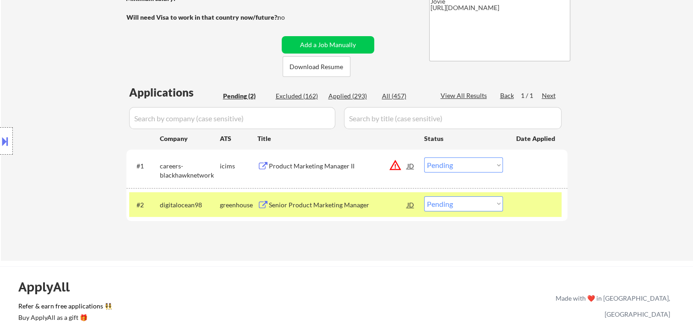
click at [495, 206] on select "Choose an option... Pending Applied Excluded (Questions) Excluded (Expired) Exc…" at bounding box center [463, 204] width 79 height 15
select select ""applied""
click at [424, 197] on select "Choose an option... Pending Applied Excluded (Questions) Excluded (Expired) Exc…" at bounding box center [463, 204] width 79 height 15
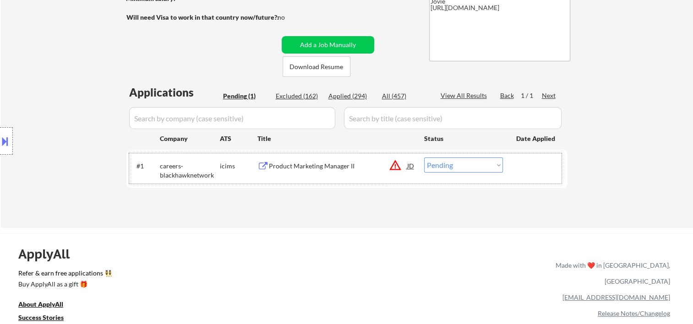
click at [532, 169] on div at bounding box center [536, 166] width 40 height 16
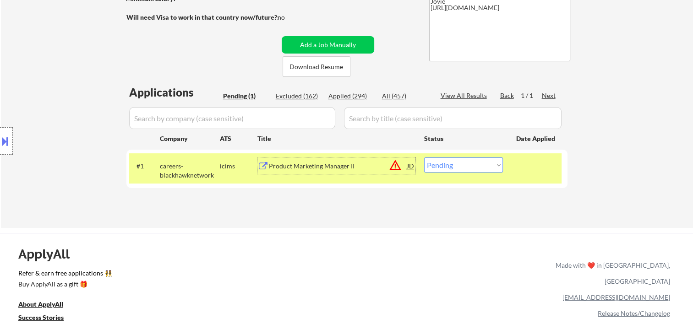
click at [358, 159] on div "Product Marketing Manager II" at bounding box center [338, 166] width 138 height 16
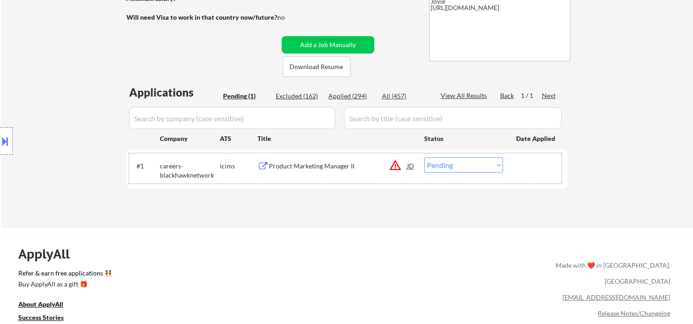
drag, startPoint x: 534, startPoint y: 178, endPoint x: 493, endPoint y: 167, distance: 42.3
click at [533, 178] on div "#1 careers-blackhawknetwork icims Product Marketing Manager II JD warning_amber…" at bounding box center [345, 168] width 432 height 30
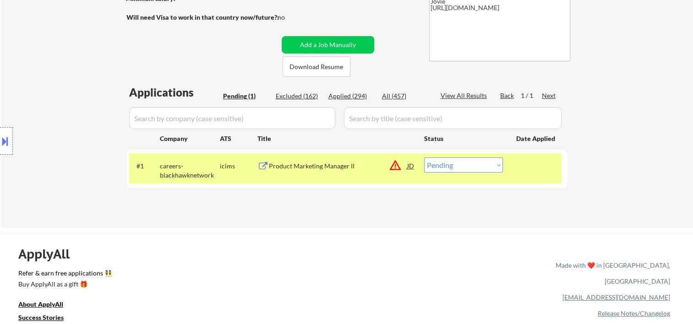
click at [491, 166] on select "Choose an option... Pending Applied Excluded (Questions) Excluded (Expired) Exc…" at bounding box center [463, 165] width 79 height 15
select select ""excluded__bad_match_""
click at [424, 158] on select "Choose an option... Pending Applied Excluded (Questions) Excluded (Expired) Exc…" at bounding box center [463, 165] width 79 height 15
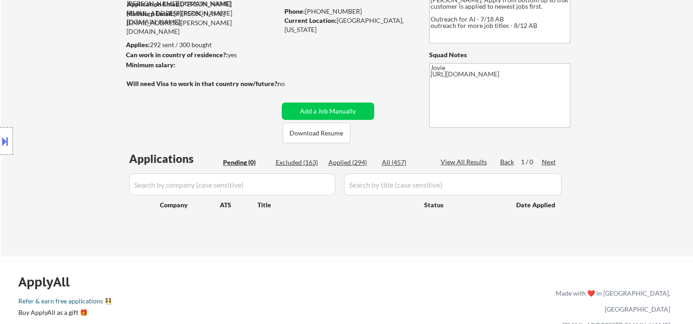
scroll to position [0, 0]
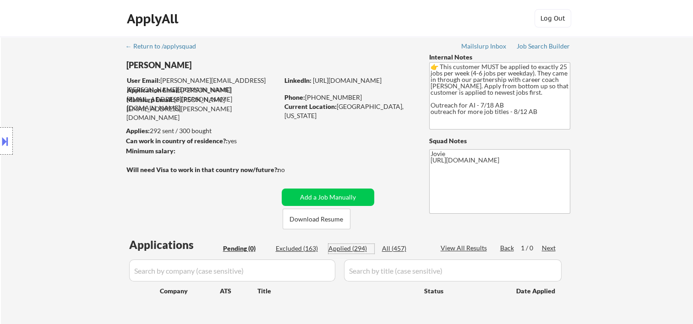
click at [350, 246] on div "Applied (294)" at bounding box center [351, 248] width 46 height 9
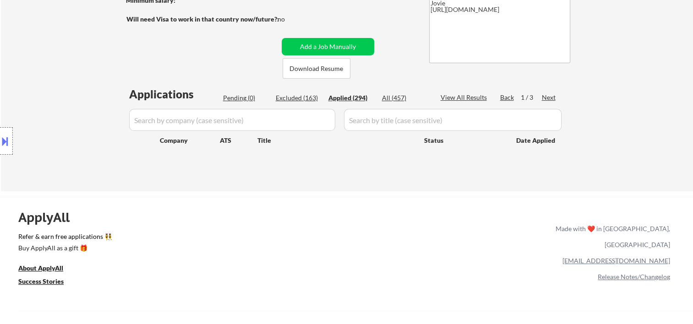
scroll to position [153, 0]
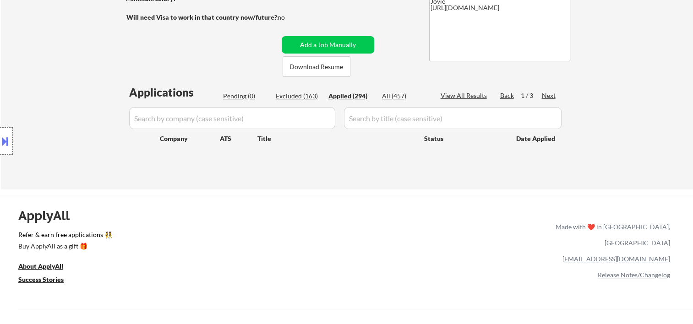
select select ""applied""
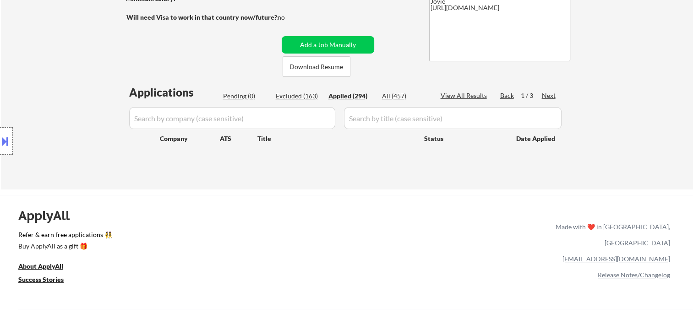
select select ""applied""
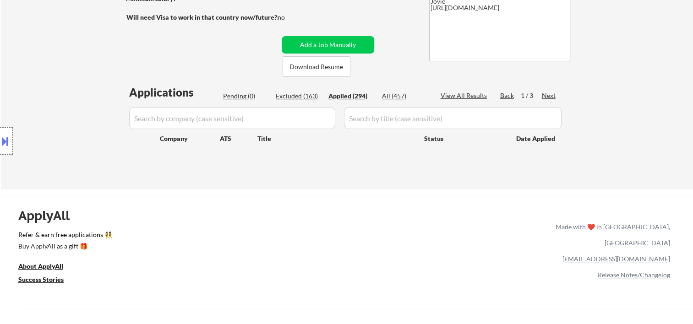
select select ""applied""
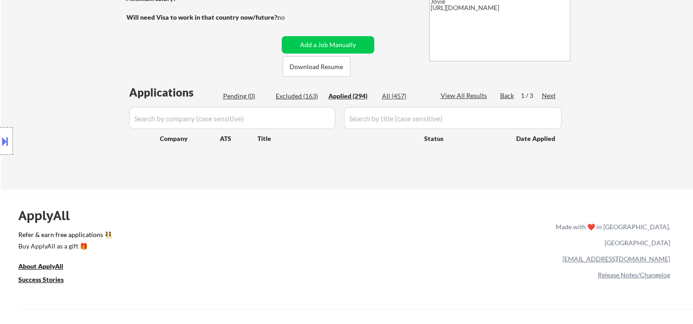
select select ""applied""
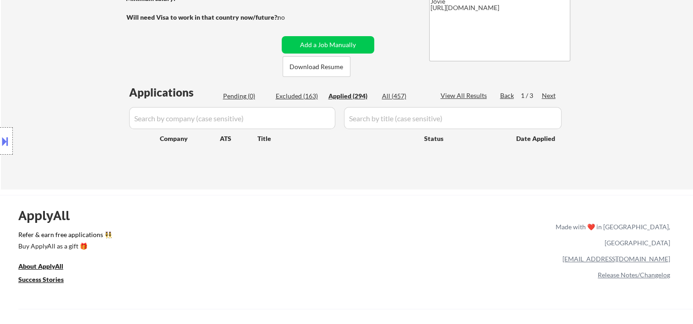
select select ""applied""
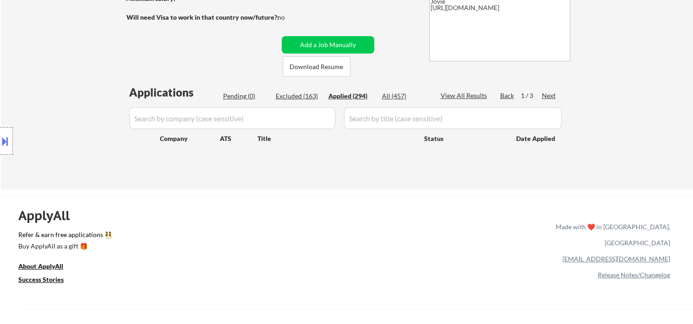
select select ""applied""
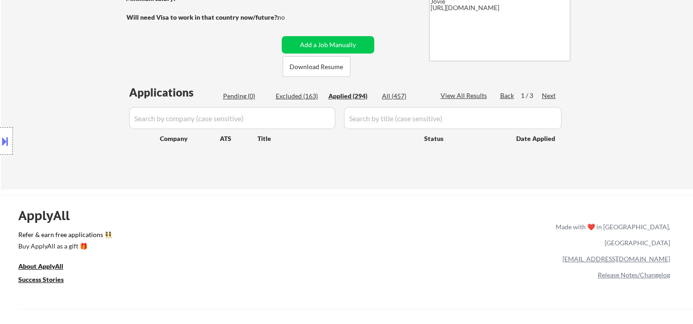
select select ""applied""
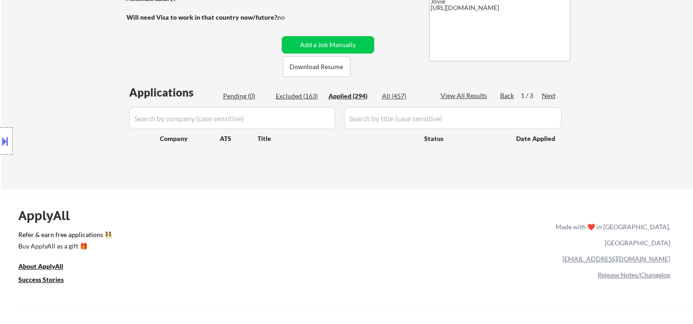
select select ""applied""
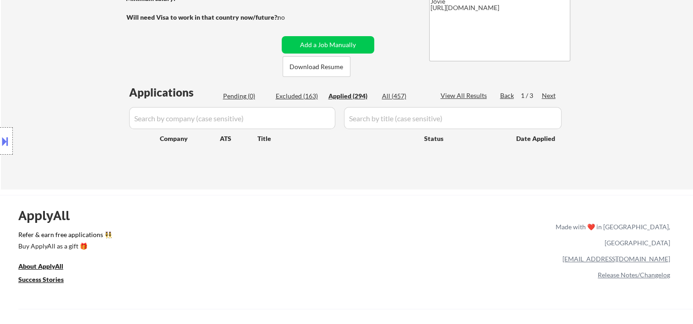
select select ""applied""
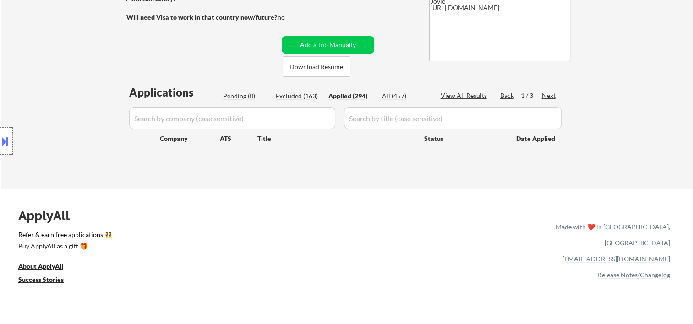
select select ""applied""
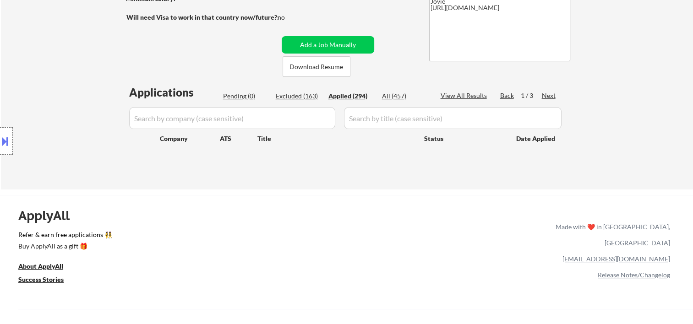
select select ""applied""
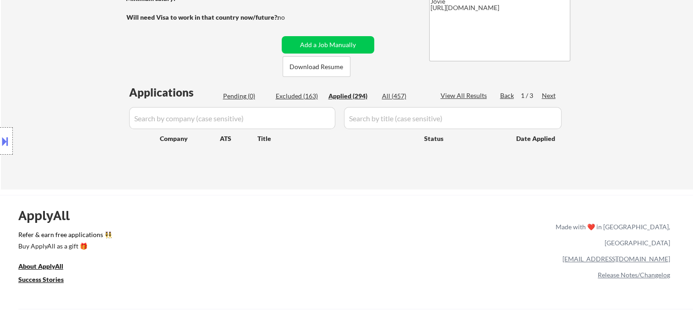
select select ""applied""
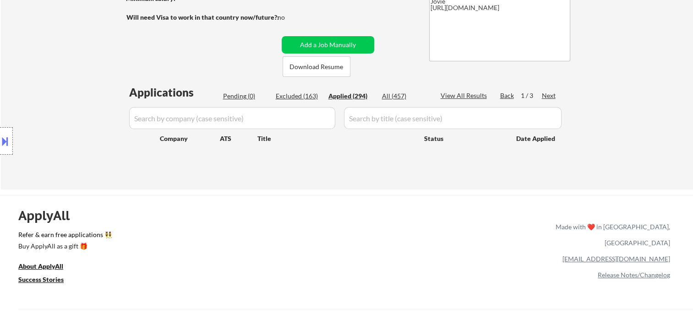
select select ""applied""
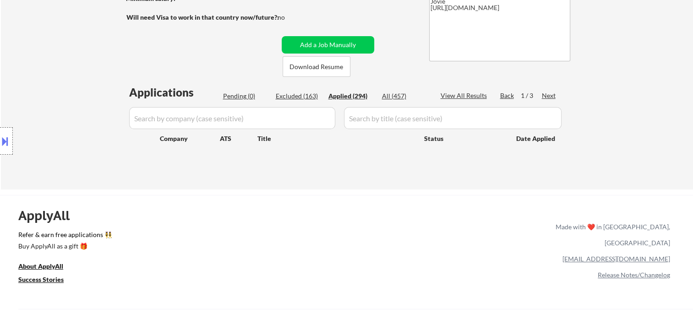
select select ""applied""
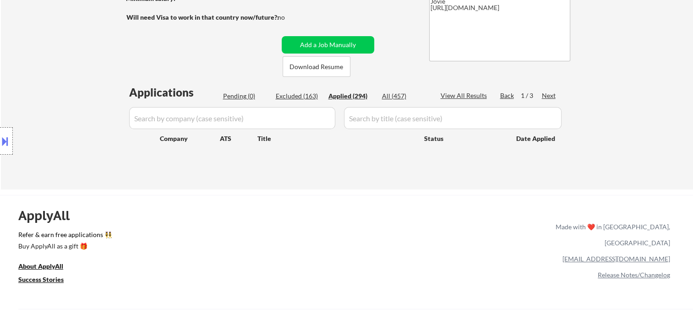
select select ""applied""
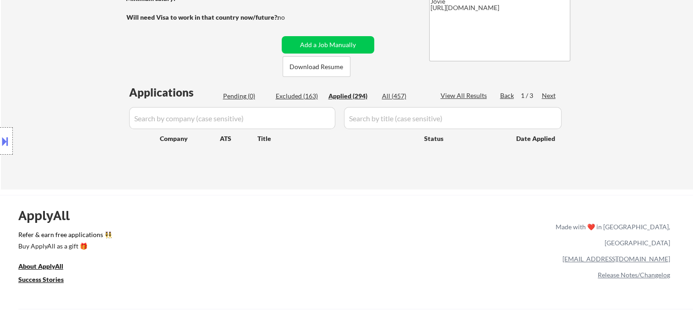
select select ""applied""
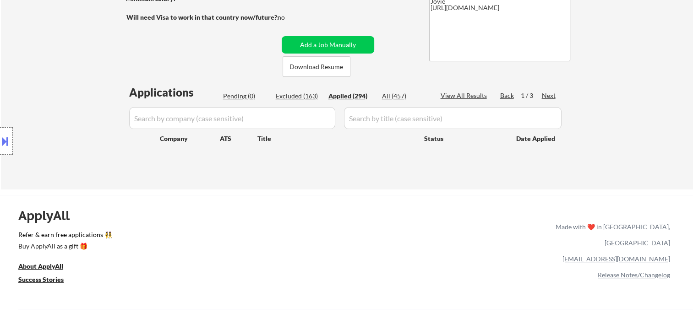
select select ""applied""
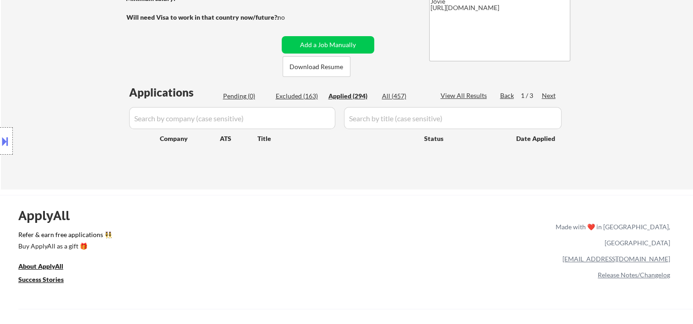
select select ""applied""
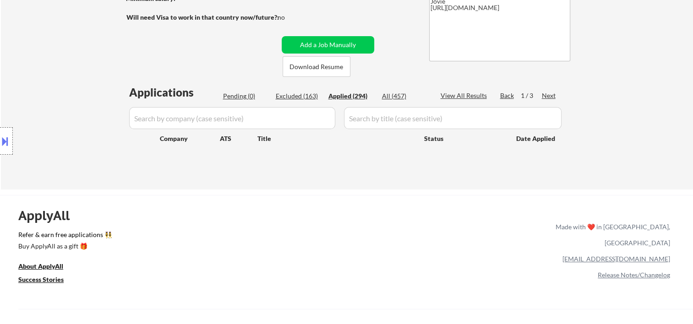
select select ""applied""
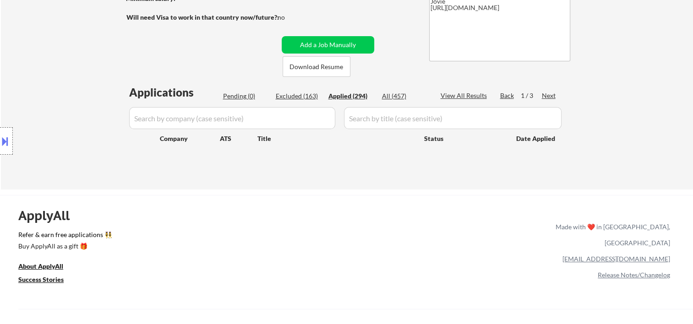
select select ""applied""
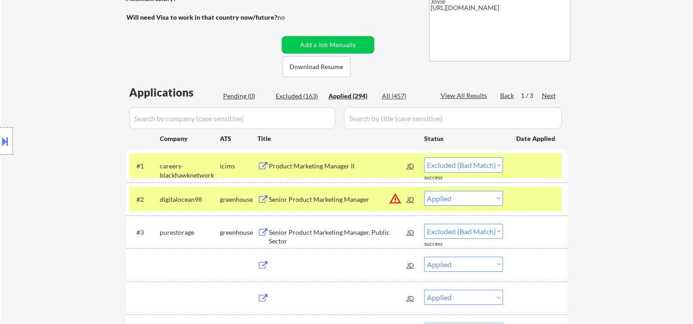
select select ""applied""
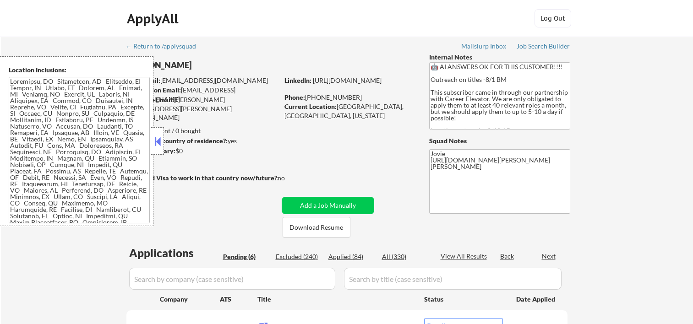
select select ""pending""
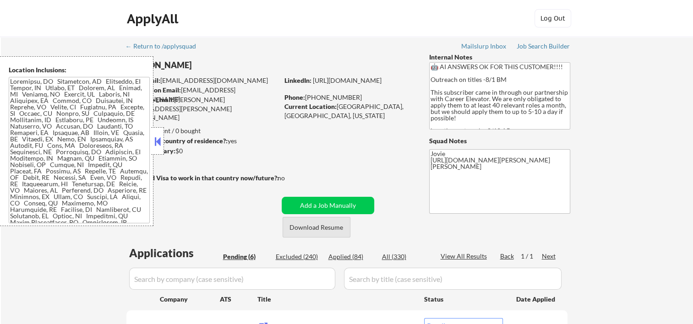
click at [319, 226] on button "Download Resume" at bounding box center [317, 227] width 68 height 21
click at [159, 145] on button at bounding box center [158, 142] width 10 height 14
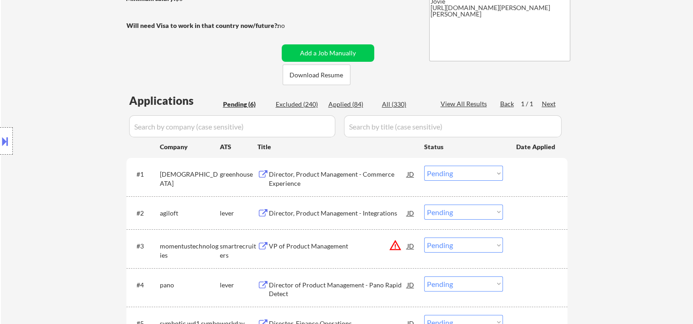
scroll to position [305, 0]
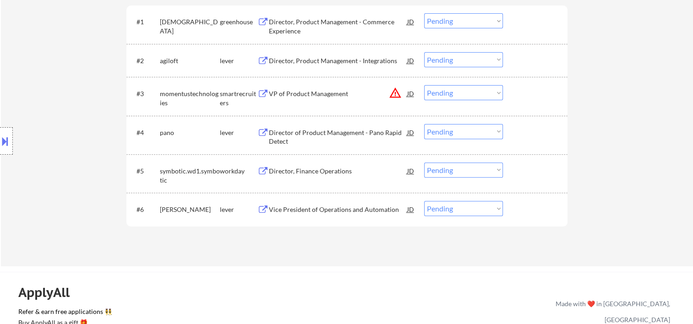
drag, startPoint x: 530, startPoint y: 208, endPoint x: 460, endPoint y: 202, distance: 69.4
click at [529, 207] on div at bounding box center [536, 209] width 40 height 16
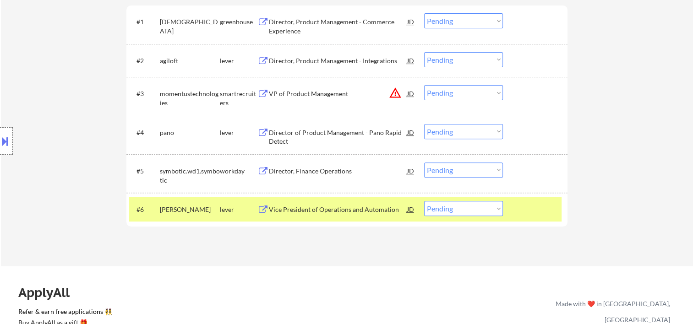
click at [376, 213] on div "Vice President of Operations and Automation" at bounding box center [338, 209] width 138 height 9
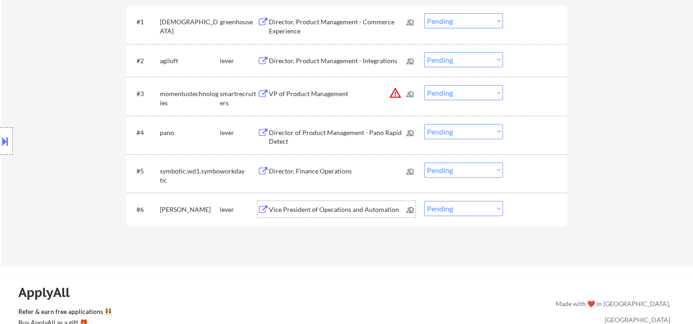
click at [339, 206] on div "Vice President of Operations and Automation" at bounding box center [338, 209] width 138 height 9
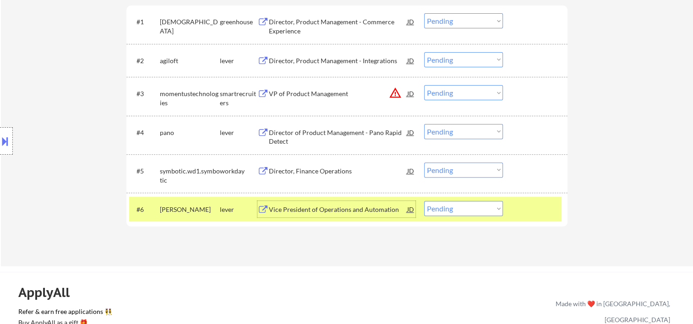
click at [479, 207] on select "Choose an option... Pending Applied Excluded (Questions) Excluded (Expired) Exc…" at bounding box center [463, 208] width 79 height 15
select select ""applied""
click at [424, 201] on select "Choose an option... Pending Applied Excluded (Questions) Excluded (Expired) Exc…" at bounding box center [463, 208] width 79 height 15
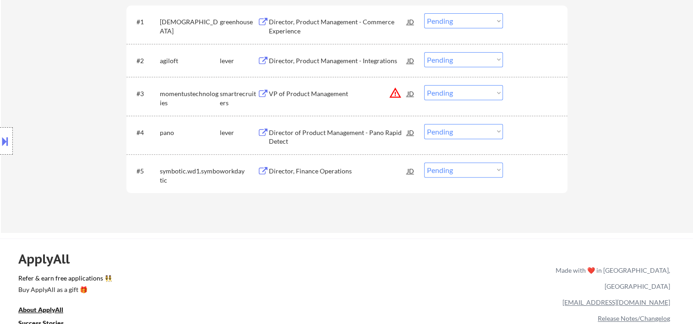
drag, startPoint x: 561, startPoint y: 137, endPoint x: 470, endPoint y: 129, distance: 91.6
click at [561, 138] on div "#4 pano lever Director of Product Management - Pano Rapid Detect JD Choose an o…" at bounding box center [346, 135] width 441 height 38
drag, startPoint x: 526, startPoint y: 140, endPoint x: 405, endPoint y: 126, distance: 121.7
click at [526, 139] on div at bounding box center [536, 132] width 40 height 16
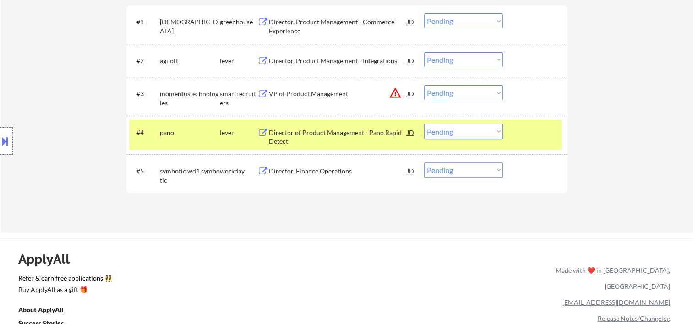
click at [350, 128] on div "Director of Product Management - Pano Rapid Detect" at bounding box center [338, 137] width 138 height 18
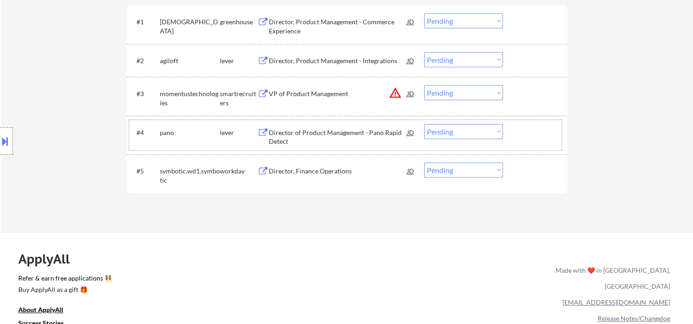
click at [536, 136] on div at bounding box center [536, 132] width 40 height 16
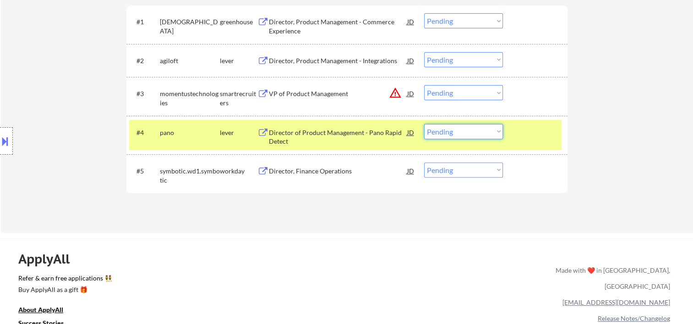
click at [494, 130] on select "Choose an option... Pending Applied Excluded (Questions) Excluded (Expired) Exc…" at bounding box center [463, 131] width 79 height 15
click at [424, 124] on select "Choose an option... Pending Applied Excluded (Questions) Excluded (Expired) Exc…" at bounding box center [463, 131] width 79 height 15
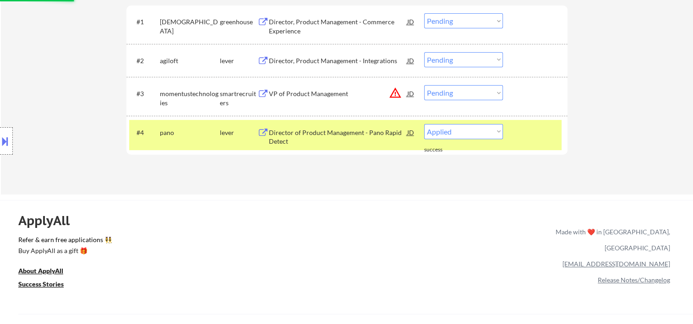
select select ""pending""
click at [520, 132] on div at bounding box center [536, 132] width 40 height 16
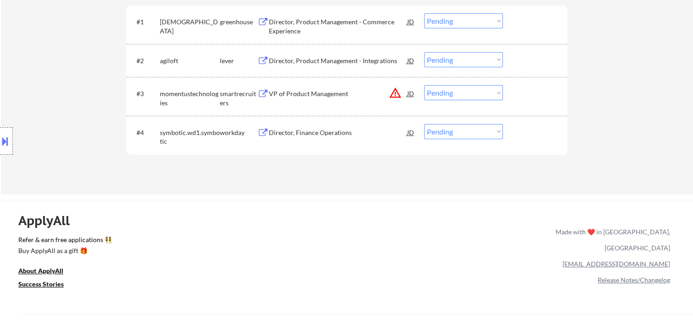
click at [524, 103] on div "#3 momentustechnologies smartrecruiters VP of Product Management JD warning_amb…" at bounding box center [345, 96] width 432 height 30
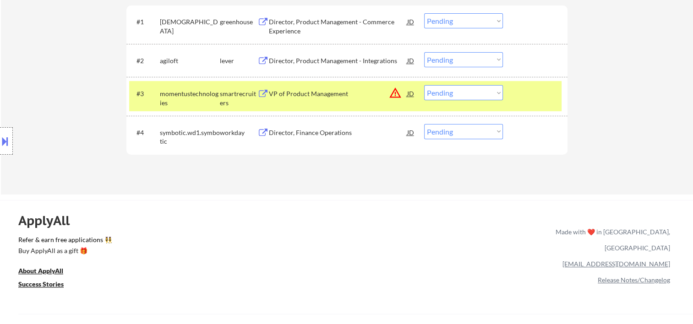
click at [327, 103] on div "#3 momentustechnologies smartrecruiters VP of Product Management JD warning_amb…" at bounding box center [345, 96] width 432 height 30
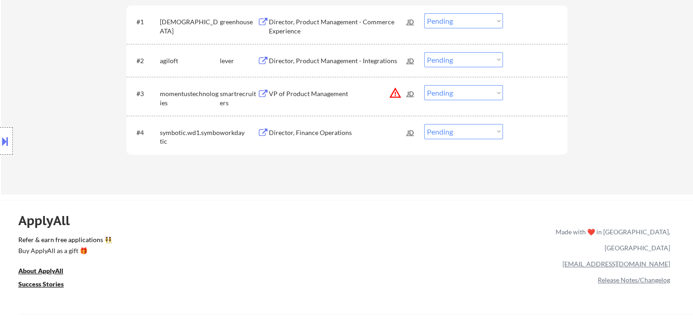
drag, startPoint x: 530, startPoint y: 103, endPoint x: 496, endPoint y: 102, distance: 34.8
click at [530, 102] on div "#3 momentustechnologies smartrecruiters VP of Product Management JD warning_amb…" at bounding box center [345, 96] width 432 height 30
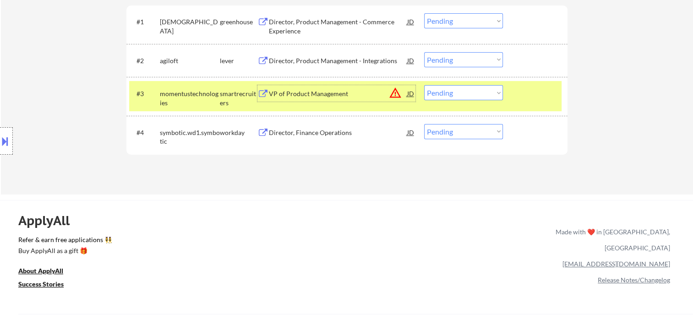
click at [376, 93] on div "VP of Product Management" at bounding box center [338, 93] width 138 height 9
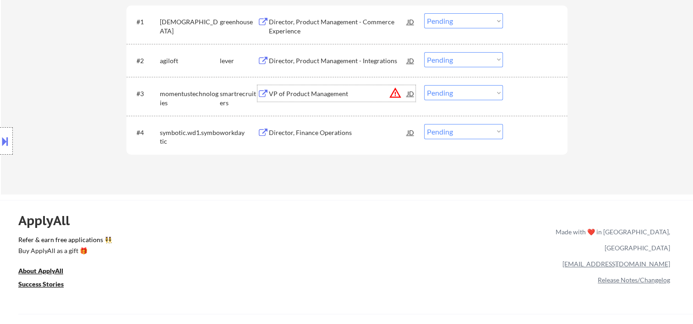
click at [522, 92] on div at bounding box center [536, 93] width 40 height 16
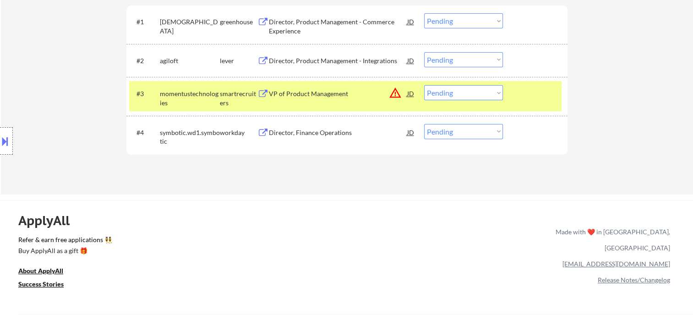
drag, startPoint x: 495, startPoint y: 92, endPoint x: 483, endPoint y: 101, distance: 14.7
click at [495, 92] on select "Choose an option... Pending Applied Excluded (Questions) Excluded (Expired) Exc…" at bounding box center [463, 92] width 79 height 15
click at [424, 85] on select "Choose an option... Pending Applied Excluded (Questions) Excluded (Expired) Exc…" at bounding box center [463, 92] width 79 height 15
select select ""pending""
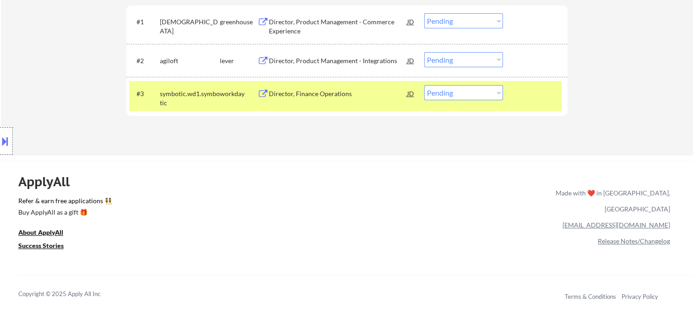
click at [545, 92] on div at bounding box center [536, 93] width 40 height 16
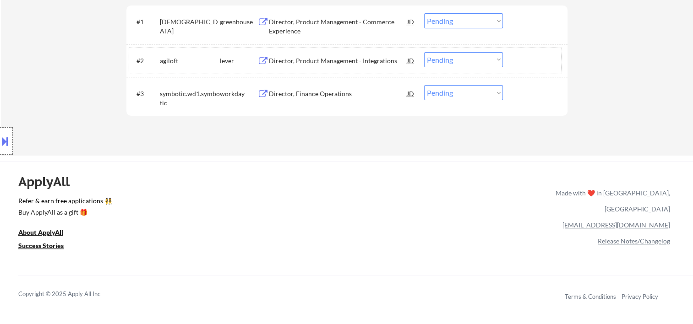
click at [524, 57] on div at bounding box center [536, 60] width 40 height 16
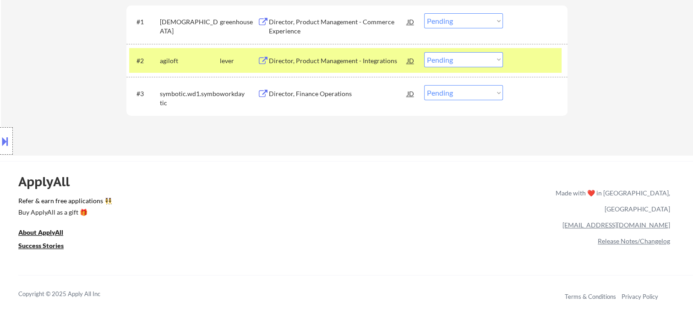
click at [344, 59] on div "Director, Product Management - Integrations" at bounding box center [338, 60] width 138 height 9
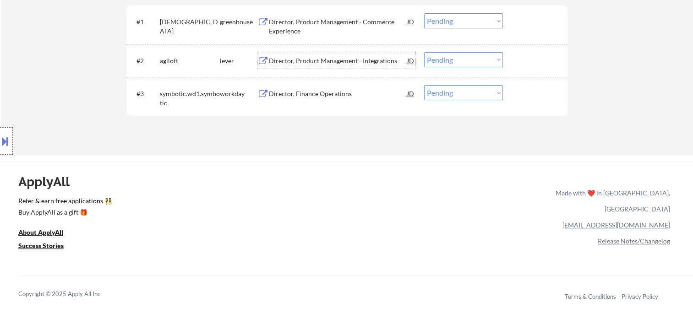
drag, startPoint x: 535, startPoint y: 64, endPoint x: 527, endPoint y: 65, distance: 8.3
click at [535, 64] on div at bounding box center [536, 60] width 40 height 16
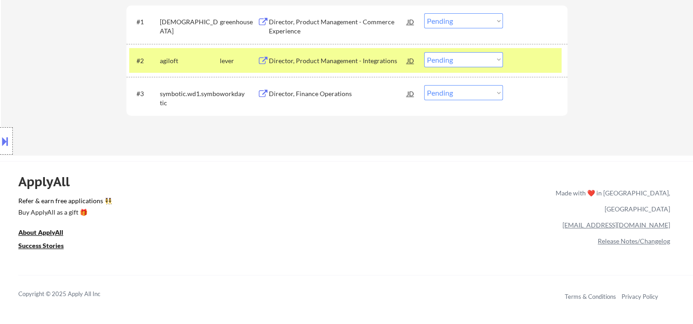
click at [496, 59] on select "Choose an option... Pending Applied Excluded (Questions) Excluded (Expired) Exc…" at bounding box center [463, 59] width 79 height 15
click at [424, 52] on select "Choose an option... Pending Applied Excluded (Questions) Excluded (Expired) Exc…" at bounding box center [463, 59] width 79 height 15
select select ""pending""
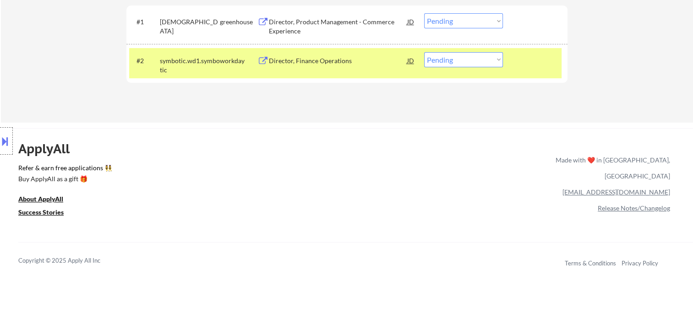
scroll to position [153, 0]
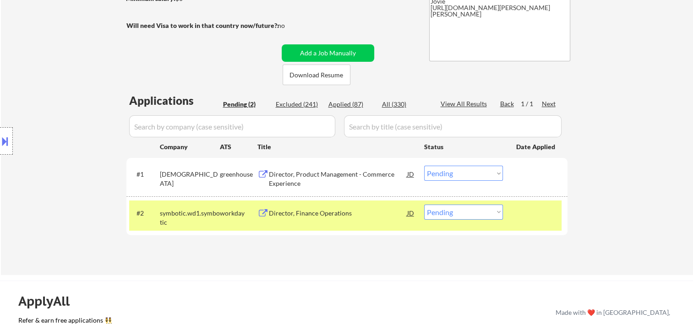
click at [511, 212] on div "#2 symbotic.wd1.symbotic workday Director, Finance Operations JD Choose an opti…" at bounding box center [345, 216] width 432 height 30
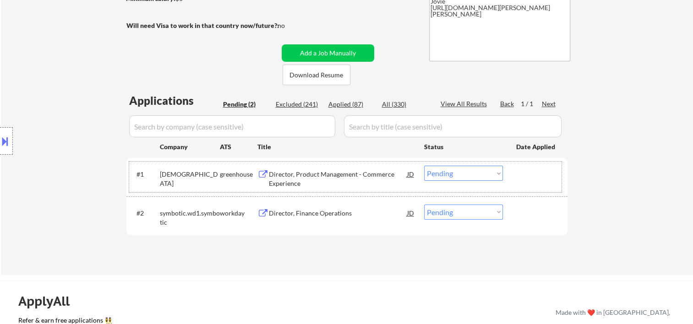
click at [520, 171] on div at bounding box center [536, 174] width 40 height 16
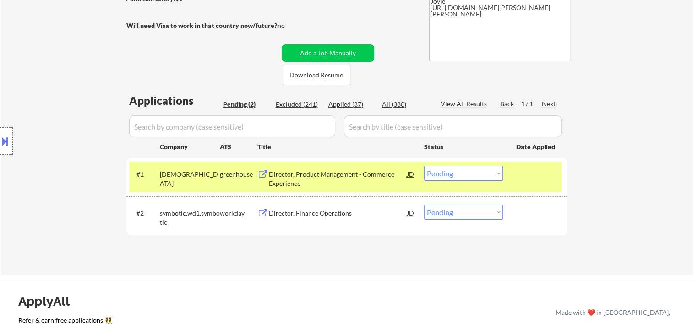
click at [355, 176] on div "Director, Product Management - Commerce Experience" at bounding box center [338, 179] width 138 height 18
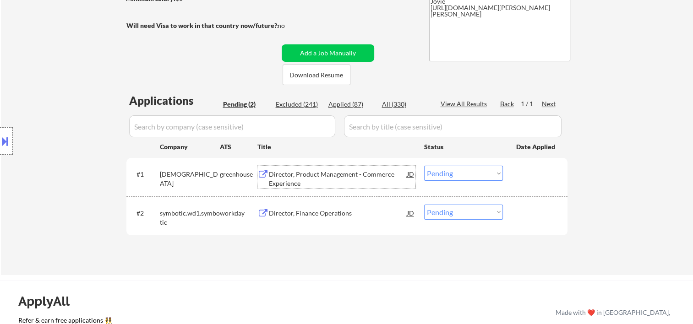
click at [497, 171] on select "Choose an option... Pending Applied Excluded (Questions) Excluded (Expired) Exc…" at bounding box center [463, 173] width 79 height 15
click at [424, 166] on select "Choose an option... Pending Applied Excluded (Questions) Excluded (Expired) Exc…" at bounding box center [463, 173] width 79 height 15
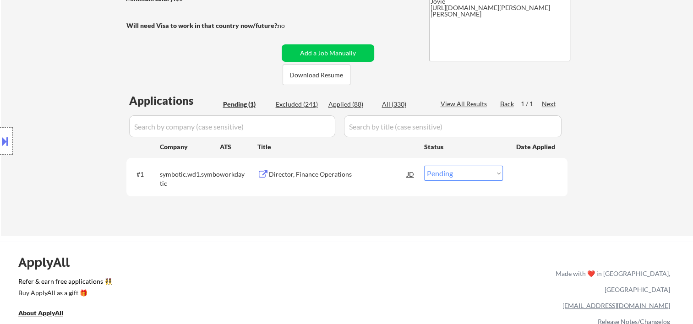
click at [544, 178] on div at bounding box center [536, 174] width 40 height 16
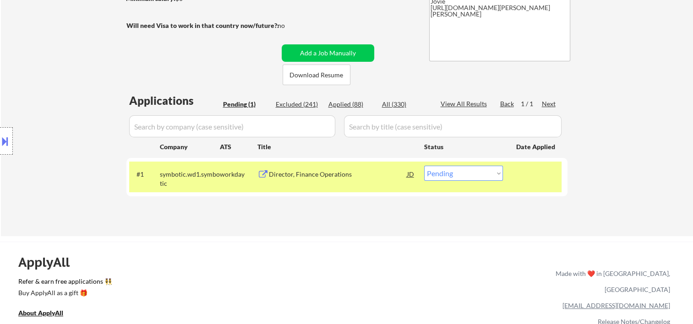
click at [515, 172] on div "#1 symbotic.wd1.symbotic workday Director, Finance Operations JD Choose an opti…" at bounding box center [345, 177] width 432 height 30
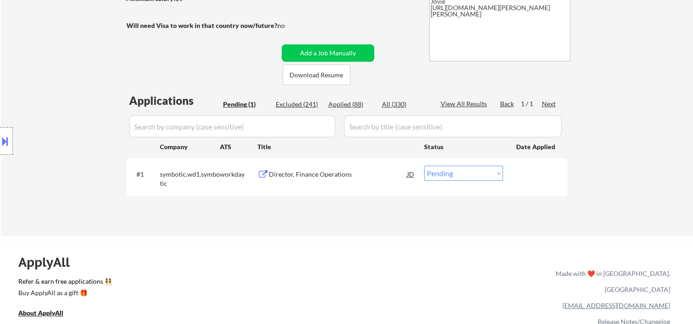
click at [532, 176] on div at bounding box center [536, 174] width 40 height 16
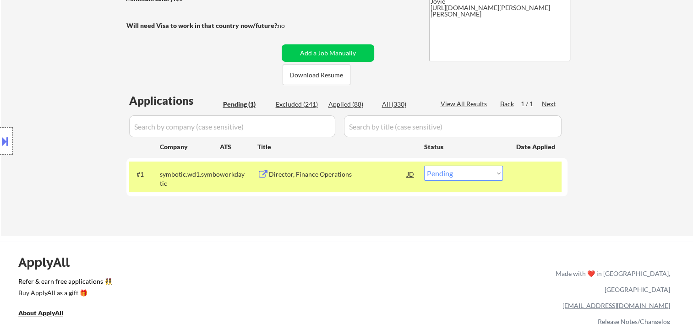
click at [360, 177] on div "Director, Finance Operations" at bounding box center [338, 174] width 138 height 9
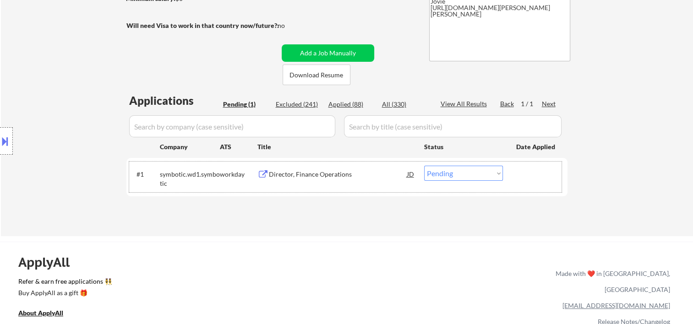
drag, startPoint x: 532, startPoint y: 176, endPoint x: 498, endPoint y: 176, distance: 33.4
click at [530, 177] on div at bounding box center [536, 174] width 40 height 16
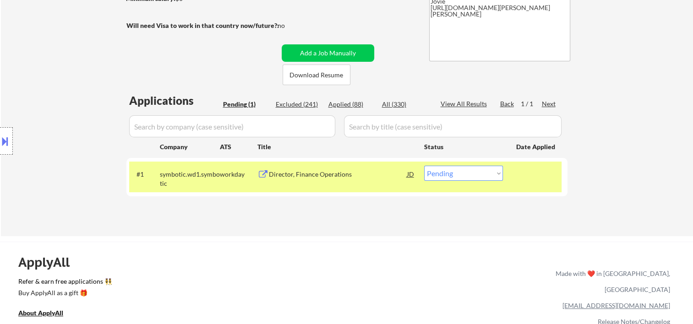
click at [497, 176] on select "Choose an option... Pending Applied Excluded (Questions) Excluded (Expired) Exc…" at bounding box center [463, 173] width 79 height 15
select select ""excluded__bad_match_""
click at [424, 166] on select "Choose an option... Pending Applied Excluded (Questions) Excluded (Expired) Exc…" at bounding box center [463, 173] width 79 height 15
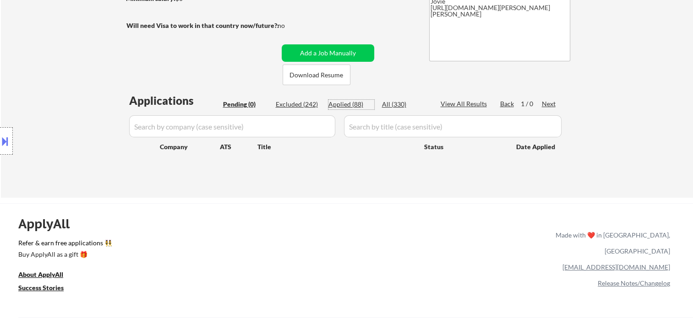
click at [359, 102] on div "Applied (88)" at bounding box center [351, 104] width 46 height 9
select select ""applied""
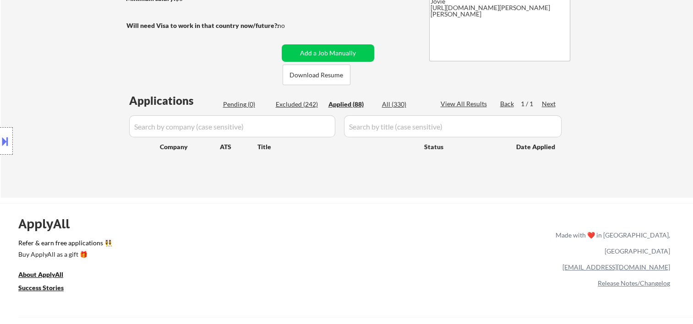
select select ""applied""
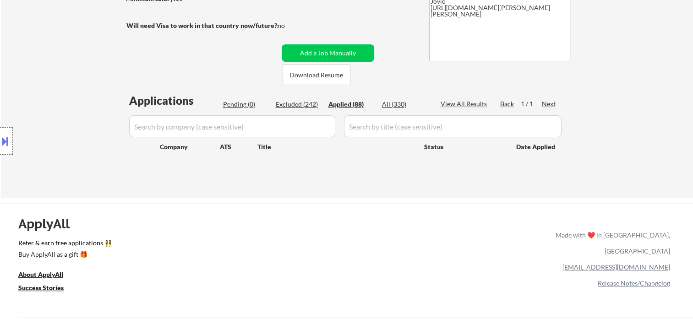
select select ""applied""
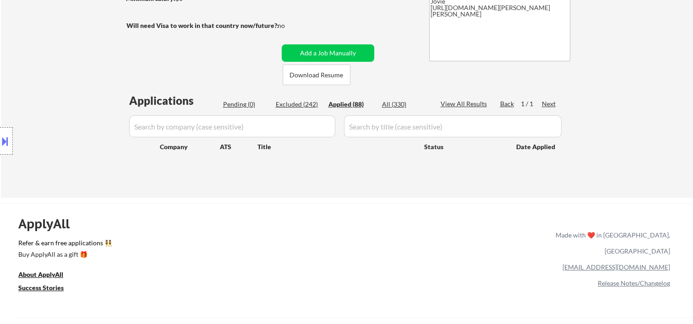
select select ""applied""
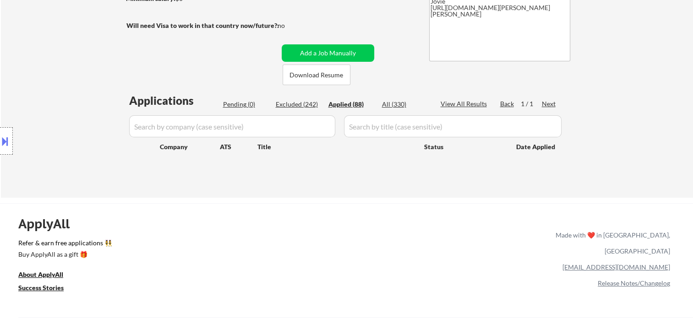
select select ""applied""
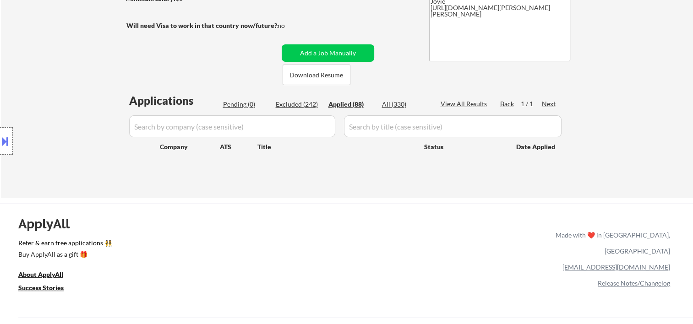
select select ""applied""
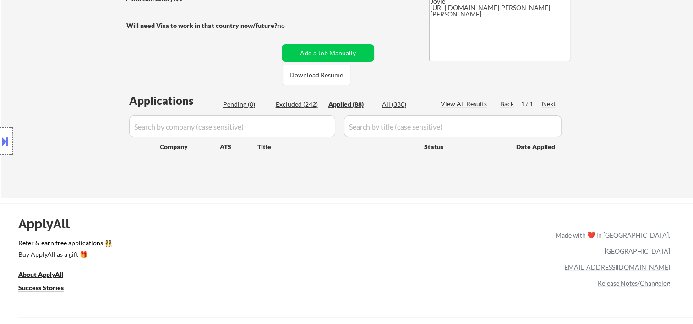
select select ""applied""
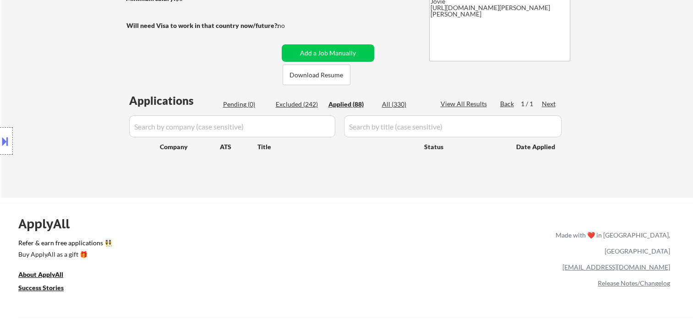
select select ""applied""
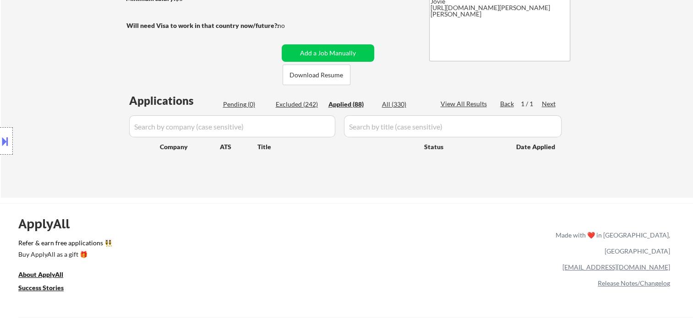
select select ""applied""
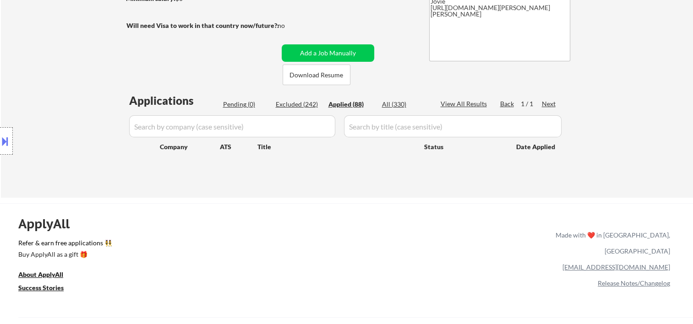
select select ""applied""
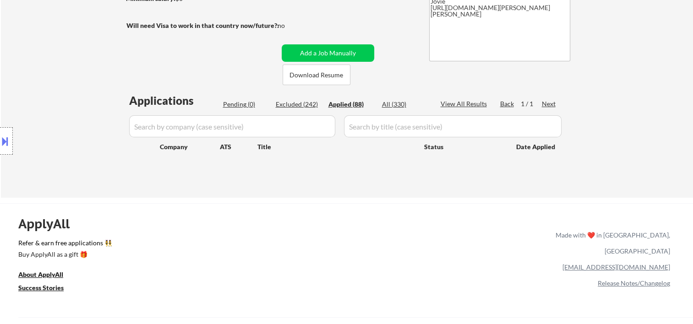
select select ""applied""
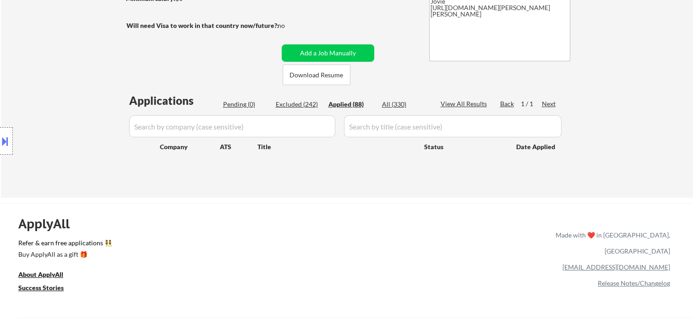
select select ""applied""
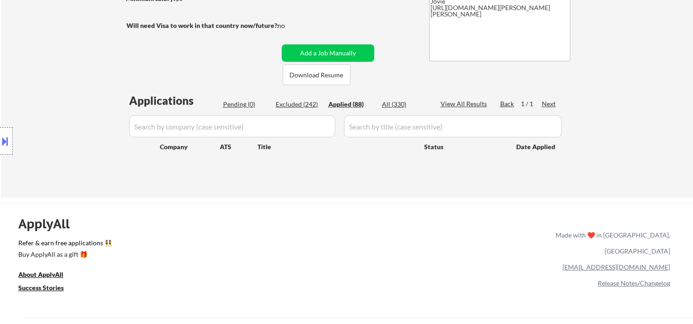
select select ""applied""
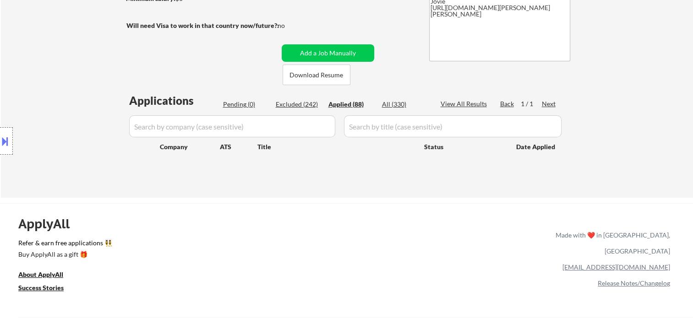
select select ""applied""
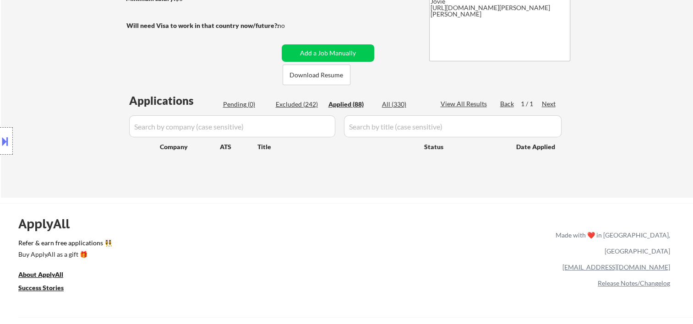
select select ""applied""
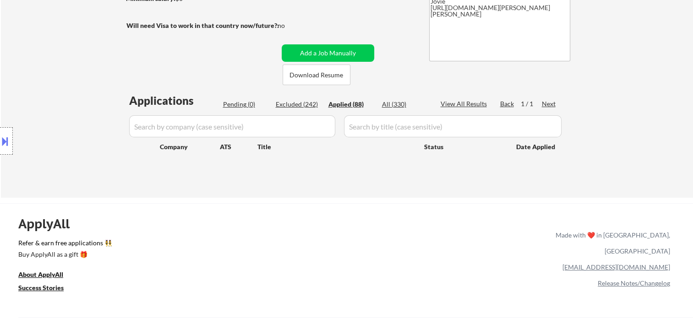
select select ""applied""
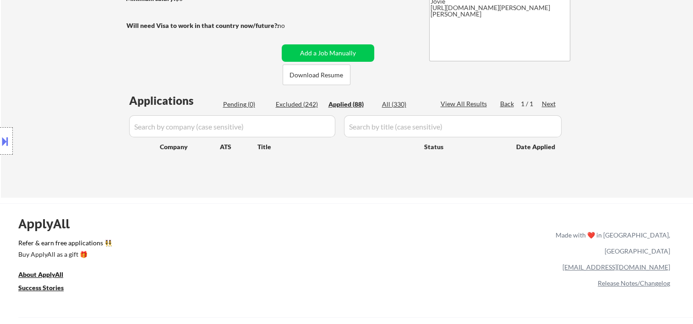
select select ""applied""
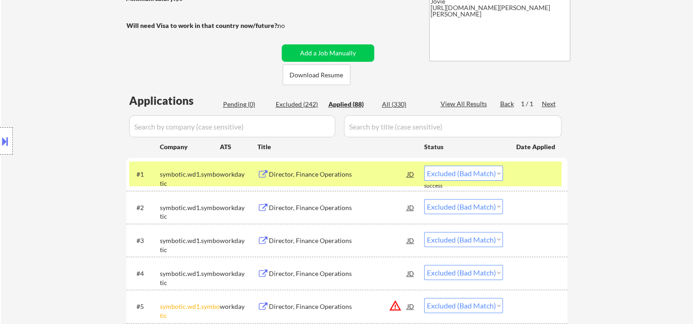
select select ""applied""
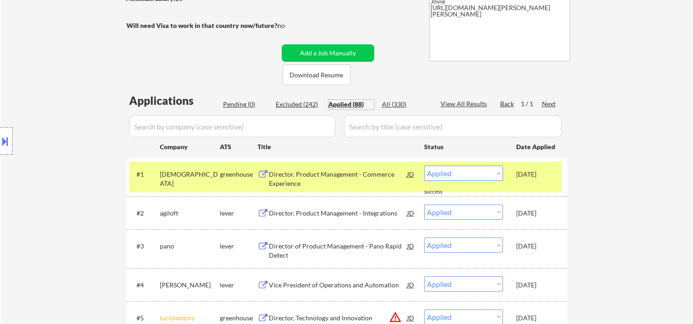
click at [541, 170] on div "Oct 3, 2025" at bounding box center [536, 174] width 40 height 9
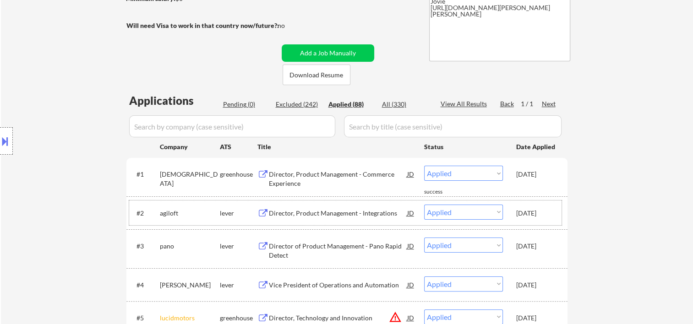
click at [541, 209] on div "Oct 3, 2025" at bounding box center [536, 213] width 40 height 9
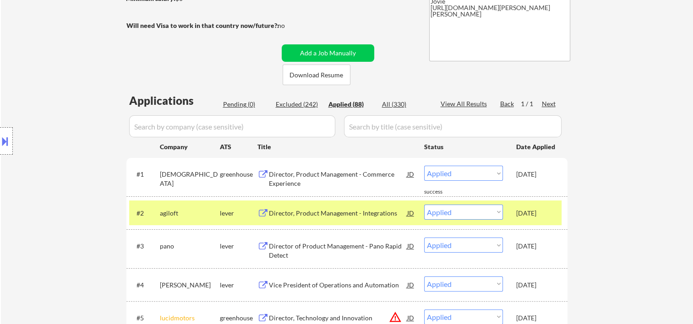
click at [535, 252] on div "Oct 3, 2025" at bounding box center [536, 246] width 40 height 16
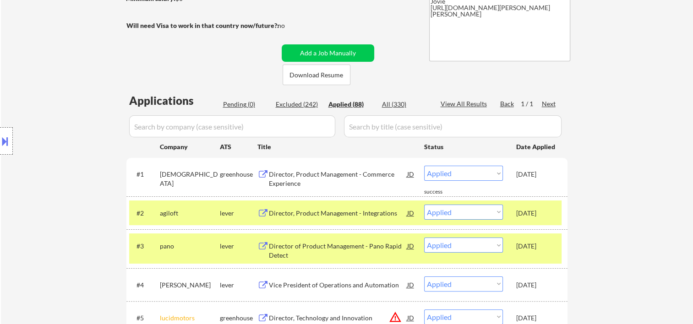
click at [542, 286] on div "Oct 3, 2025" at bounding box center [536, 285] width 40 height 9
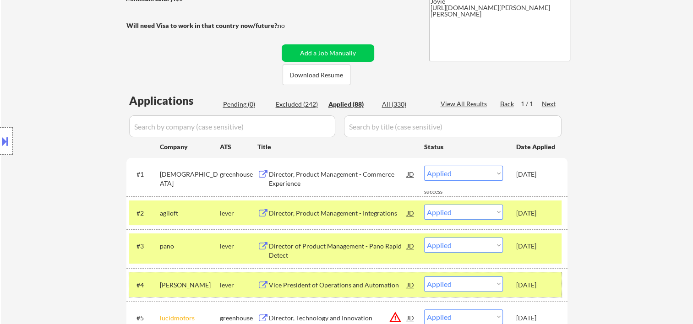
click at [540, 222] on div "#2 agiloft lever Director, Product Management - Integrations JD Choose an optio…" at bounding box center [345, 213] width 432 height 25
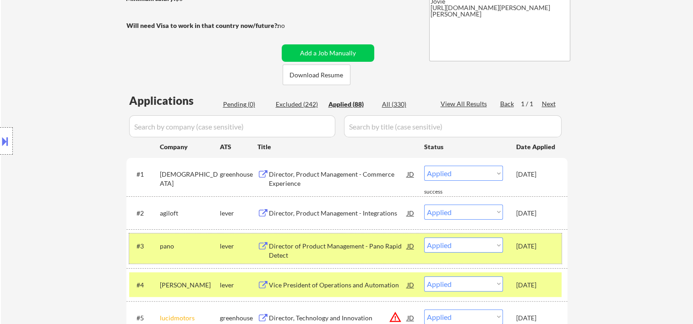
click at [532, 246] on div "Oct 3, 2025" at bounding box center [536, 246] width 40 height 9
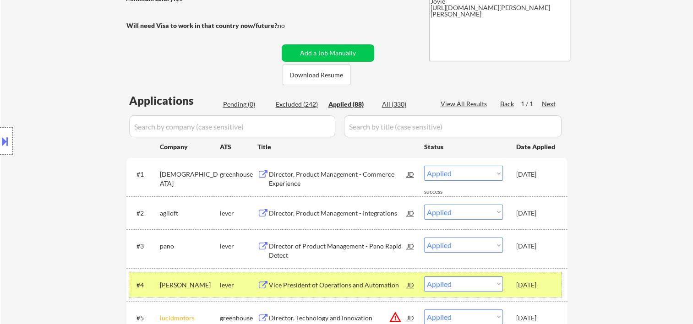
click at [531, 277] on div "Oct 3, 2025" at bounding box center [536, 285] width 40 height 16
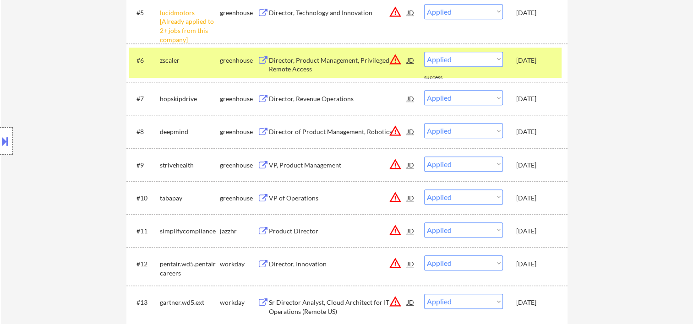
scroll to position [305, 0]
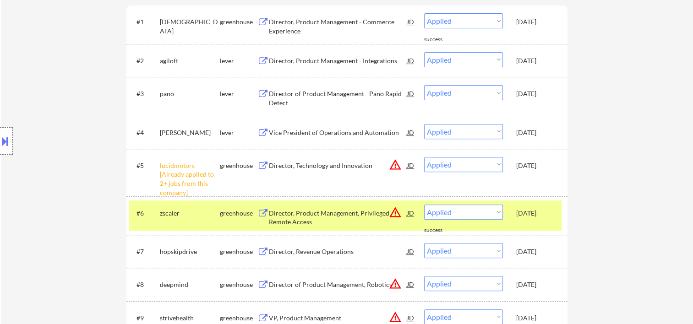
click at [538, 214] on div "Sep 30, 2025" at bounding box center [536, 213] width 40 height 9
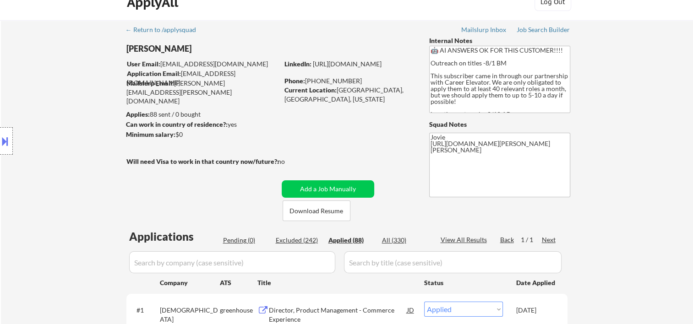
scroll to position [0, 0]
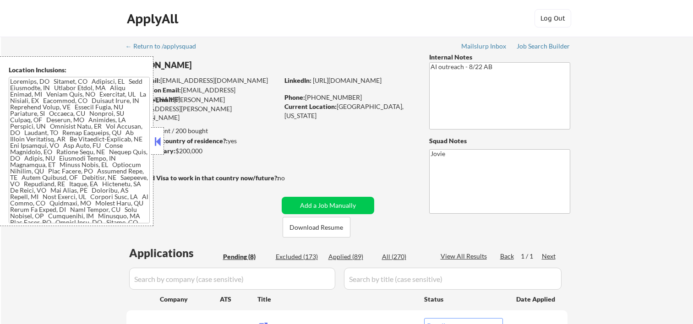
select select ""pending""
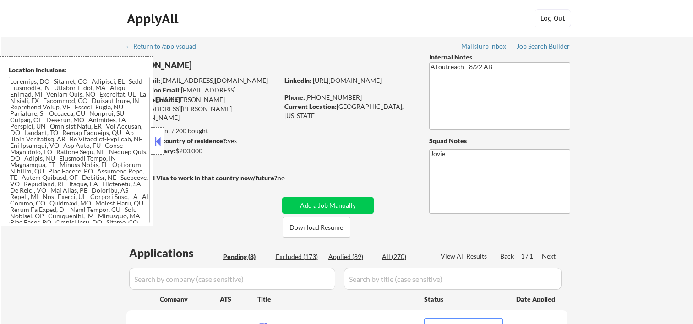
select select ""pending""
click at [156, 142] on button at bounding box center [158, 142] width 10 height 14
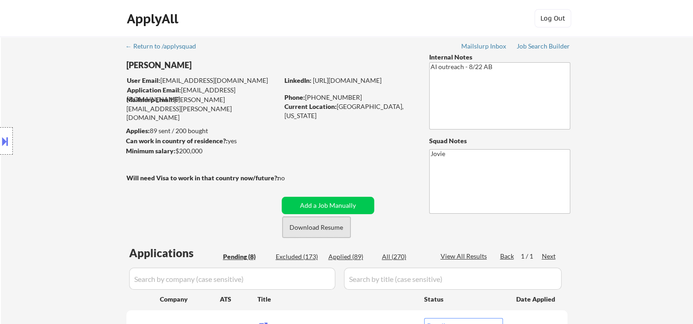
click at [330, 224] on button "Download Resume" at bounding box center [317, 227] width 68 height 21
click at [363, 9] on div "ApplyAll Log Out" at bounding box center [346, 18] width 693 height 37
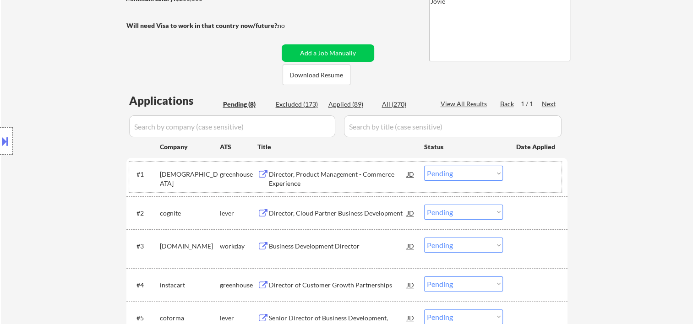
click at [530, 169] on div at bounding box center [536, 174] width 40 height 16
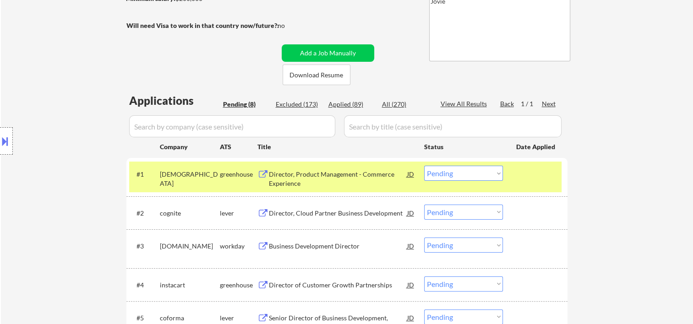
click at [524, 170] on div at bounding box center [536, 174] width 40 height 16
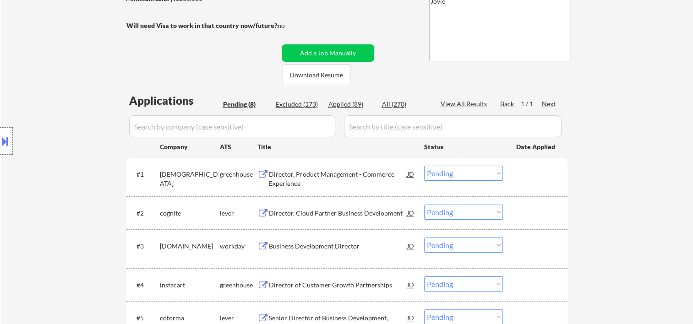
click at [537, 209] on div at bounding box center [536, 213] width 40 height 16
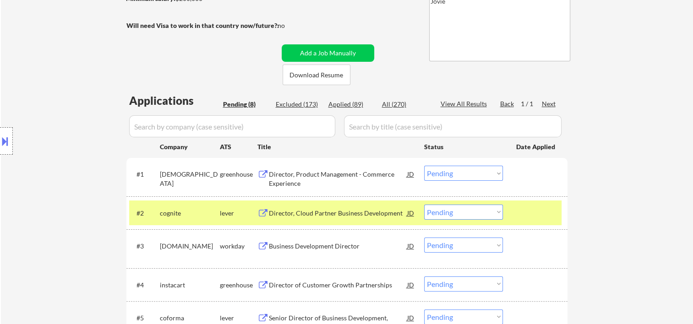
click at [334, 207] on div "Director, Cloud Partner Business Development" at bounding box center [338, 213] width 138 height 16
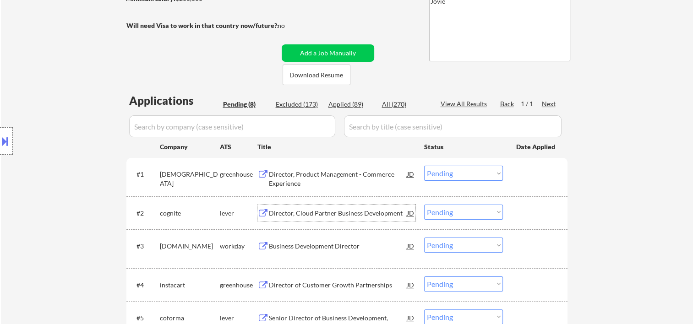
click at [526, 211] on div at bounding box center [536, 213] width 40 height 16
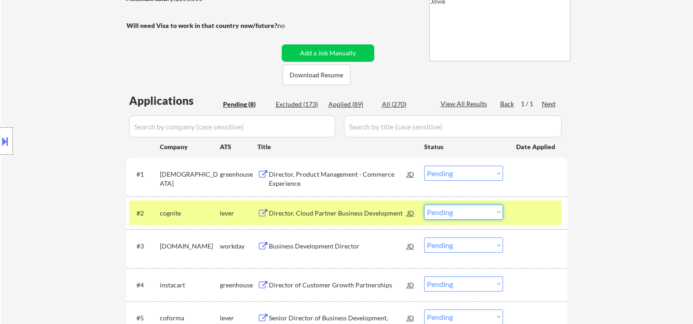
click at [497, 212] on select "Choose an option... Pending Applied Excluded (Questions) Excluded (Expired) Exc…" at bounding box center [463, 212] width 79 height 15
click at [424, 205] on select "Choose an option... Pending Applied Excluded (Questions) Excluded (Expired) Exc…" at bounding box center [463, 212] width 79 height 15
select select ""pending""
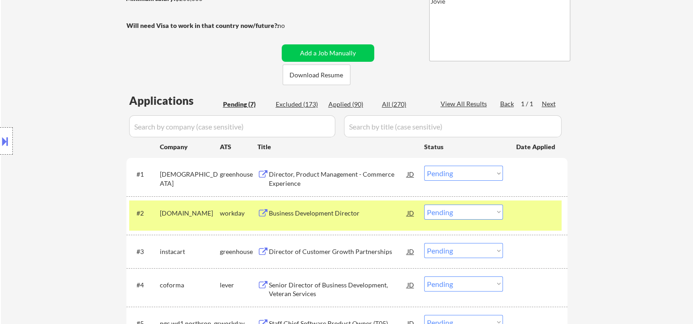
click at [527, 208] on div at bounding box center [536, 213] width 40 height 16
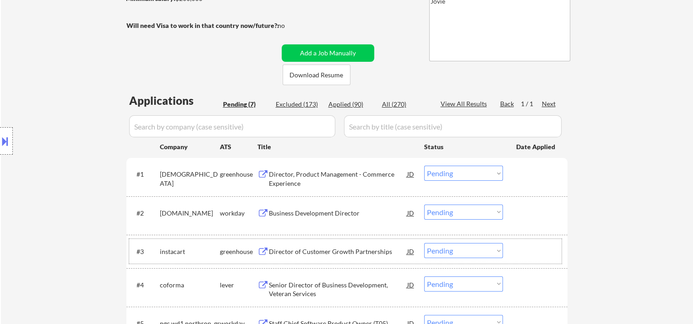
click at [516, 252] on div at bounding box center [536, 251] width 40 height 16
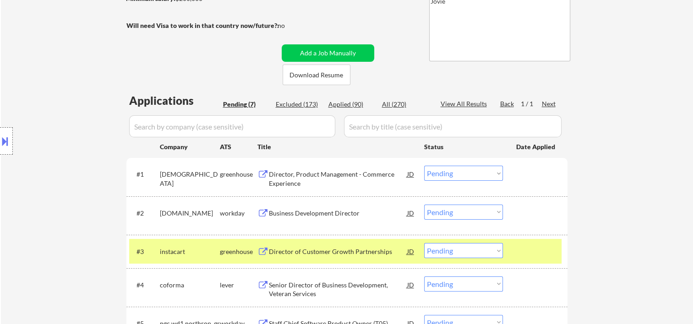
click at [356, 247] on div "Director of Customer Growth Partnerships" at bounding box center [338, 251] width 138 height 9
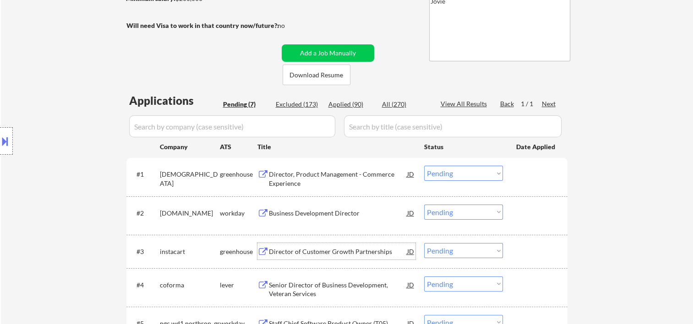
click at [524, 252] on div at bounding box center [536, 251] width 40 height 16
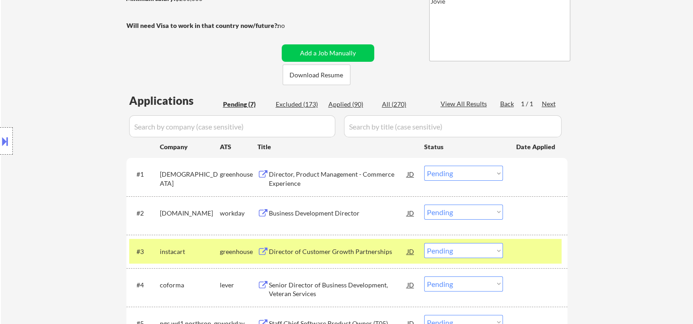
click at [493, 253] on select "Choose an option... Pending Applied Excluded (Questions) Excluded (Expired) Exc…" at bounding box center [463, 250] width 79 height 15
click at [424, 243] on select "Choose an option... Pending Applied Excluded (Questions) Excluded (Expired) Exc…" at bounding box center [463, 250] width 79 height 15
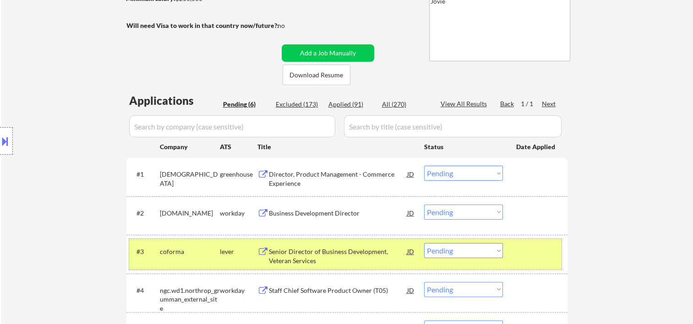
click at [523, 258] on div at bounding box center [536, 251] width 40 height 16
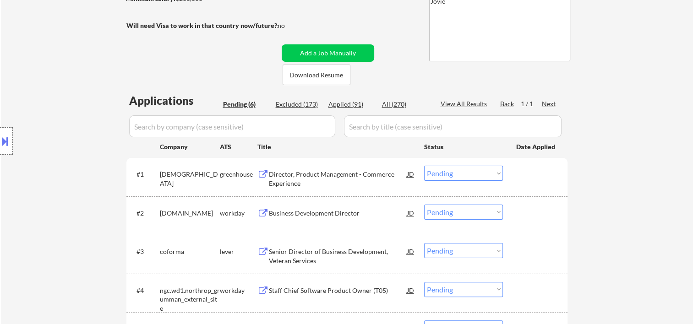
click at [535, 247] on div at bounding box center [536, 251] width 40 height 16
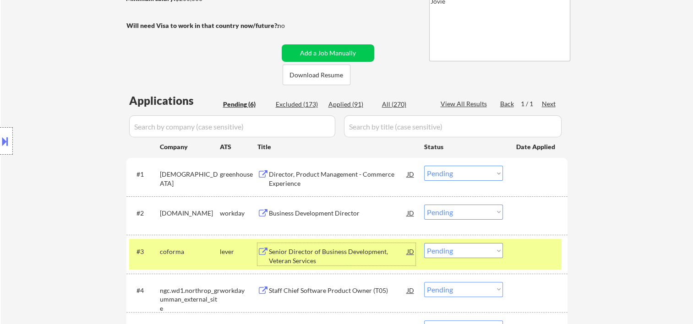
click at [345, 258] on div "Senior Director of Business Development, Veteran Services" at bounding box center [338, 256] width 138 height 18
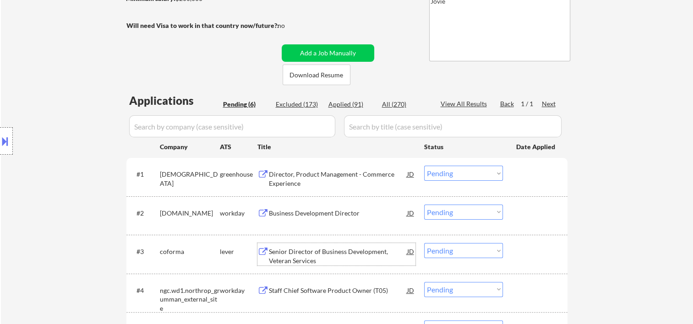
click at [528, 253] on div at bounding box center [536, 251] width 40 height 16
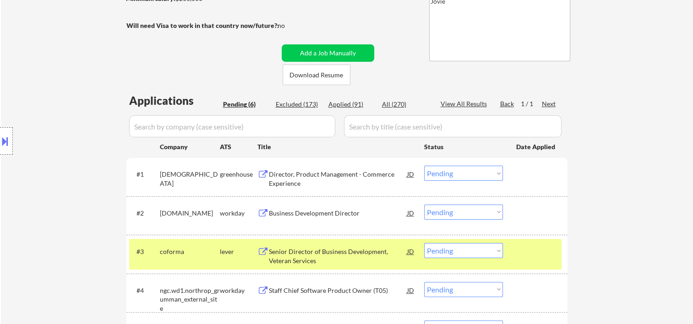
click at [495, 251] on select "Choose an option... Pending Applied Excluded (Questions) Excluded (Expired) Exc…" at bounding box center [463, 250] width 79 height 15
click at [424, 243] on select "Choose an option... Pending Applied Excluded (Questions) Excluded (Expired) Exc…" at bounding box center [463, 250] width 79 height 15
select select ""pending""
click at [522, 260] on div "#3 ngc.wd1.northrop_grumman_external_site workday Staff Chief Software Product …" at bounding box center [345, 254] width 432 height 30
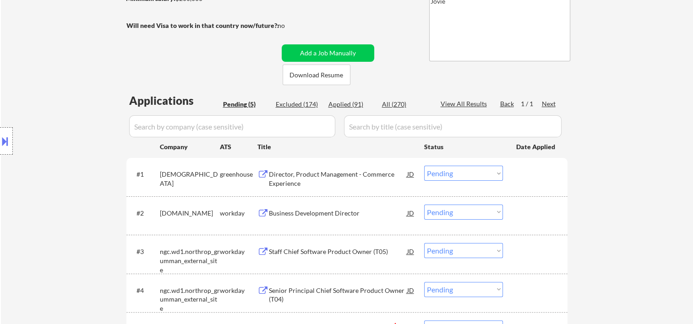
scroll to position [305, 0]
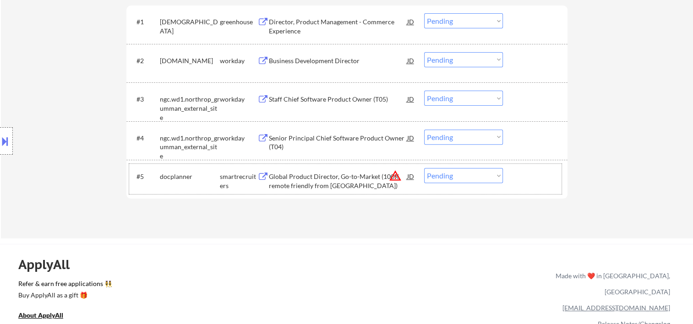
click at [538, 179] on div at bounding box center [536, 176] width 40 height 16
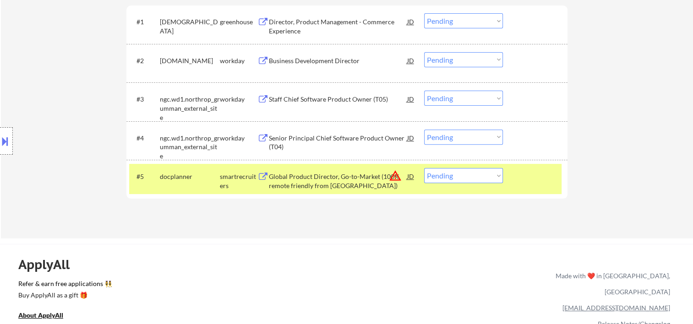
click at [366, 173] on div "Global Product Director, Go-to-Market (100% remote friendly from Spain)" at bounding box center [338, 181] width 138 height 18
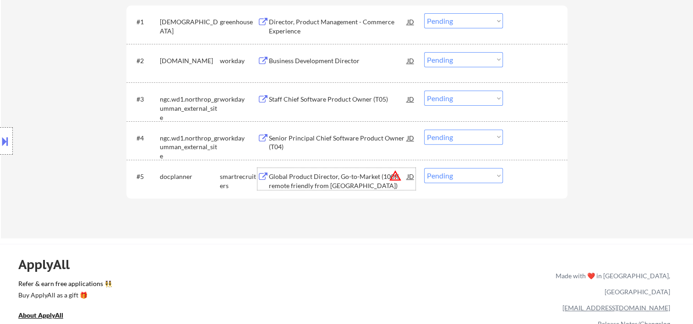
click at [520, 183] on div at bounding box center [536, 176] width 40 height 16
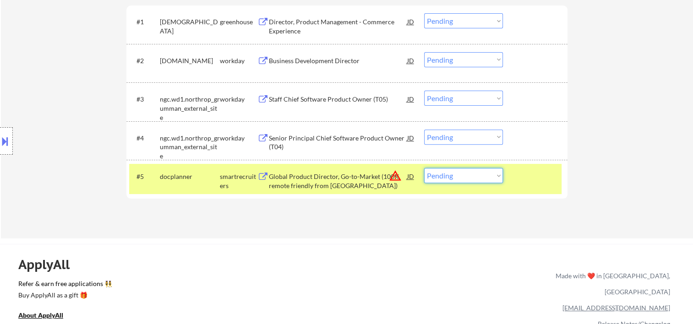
click at [488, 181] on select "Choose an option... Pending Applied Excluded (Questions) Excluded (Expired) Exc…" at bounding box center [463, 175] width 79 height 15
select select ""excluded__bad_match_""
click at [424, 168] on select "Choose an option... Pending Applied Excluded (Questions) Excluded (Expired) Exc…" at bounding box center [463, 175] width 79 height 15
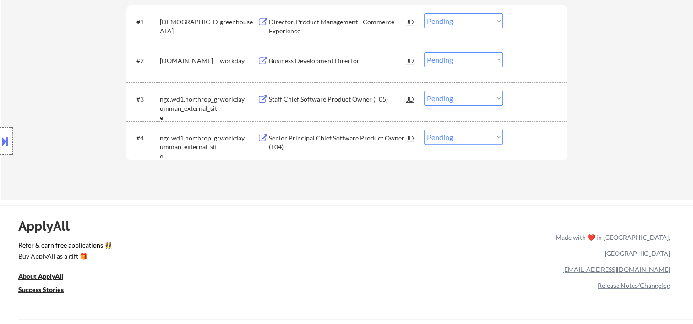
click at [542, 139] on div at bounding box center [536, 138] width 40 height 16
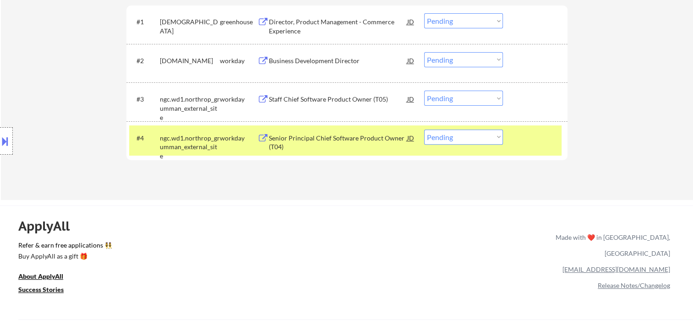
scroll to position [153, 0]
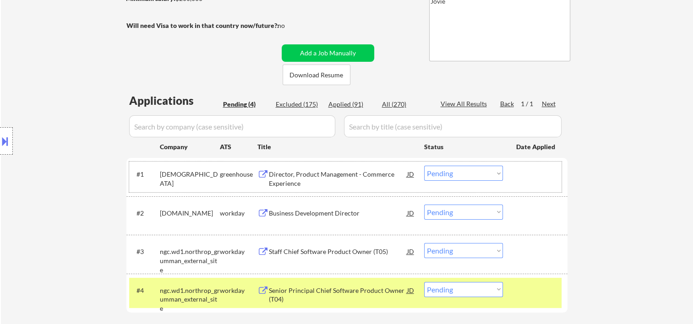
click at [552, 176] on div at bounding box center [536, 174] width 40 height 16
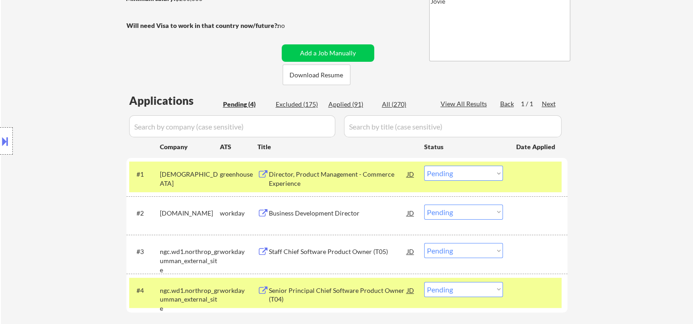
click at [525, 286] on div at bounding box center [536, 290] width 40 height 16
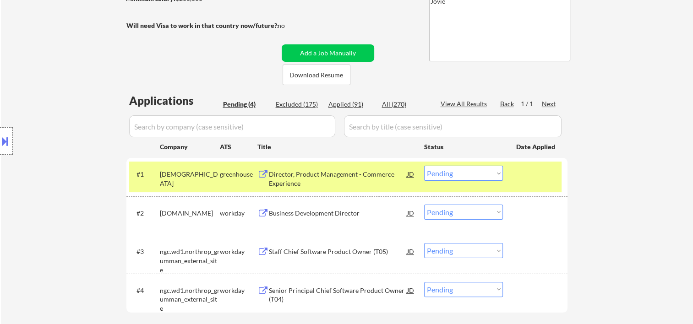
click at [523, 164] on div "#1 samsara greenhouse Director, Product Management - Commerce Experience JD Cho…" at bounding box center [345, 177] width 432 height 30
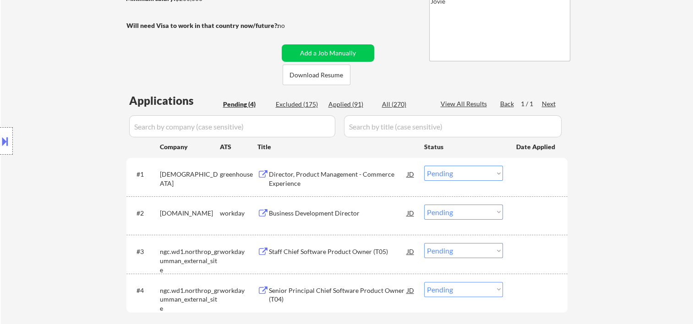
scroll to position [305, 0]
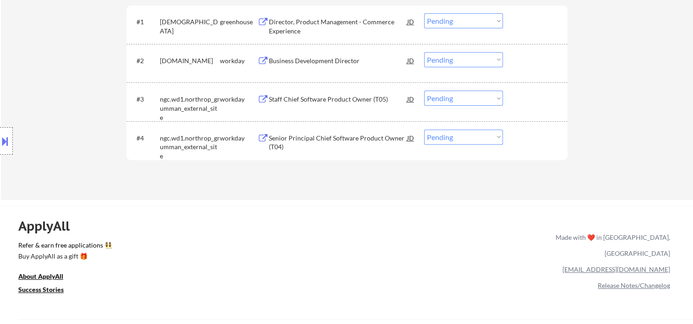
click at [537, 139] on div at bounding box center [536, 138] width 40 height 16
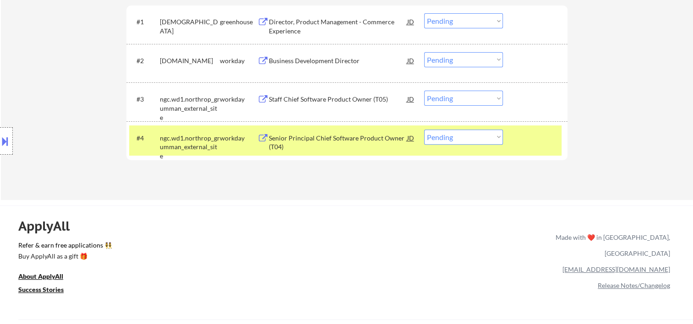
click at [311, 143] on div "Senior Principal Chief Software Product Owner (T04)" at bounding box center [338, 143] width 138 height 18
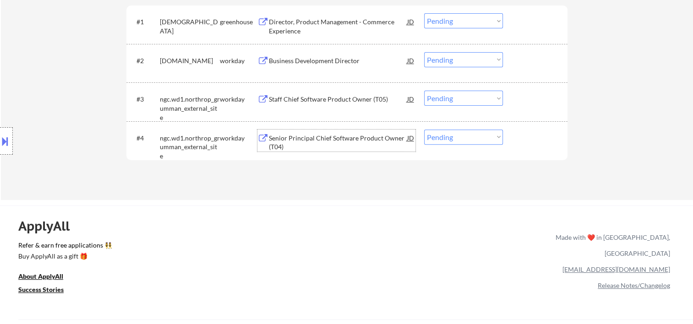
drag, startPoint x: 535, startPoint y: 136, endPoint x: 511, endPoint y: 143, distance: 24.9
click at [535, 137] on div at bounding box center [536, 138] width 40 height 16
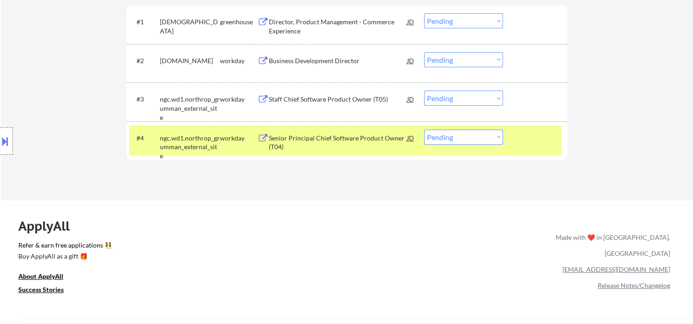
click at [495, 141] on select "Choose an option... Pending Applied Excluded (Questions) Excluded (Expired) Exc…" at bounding box center [463, 137] width 79 height 15
select select ""excluded__bad_match_""
click at [424, 130] on select "Choose an option... Pending Applied Excluded (Questions) Excluded (Expired) Exc…" at bounding box center [463, 137] width 79 height 15
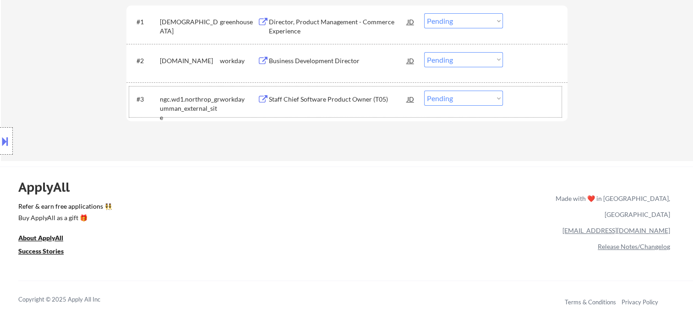
click at [528, 103] on div at bounding box center [536, 99] width 40 height 16
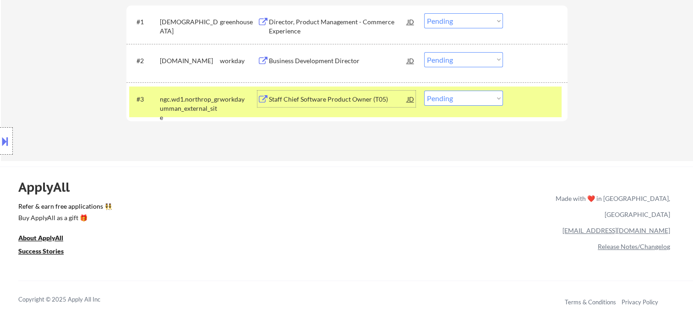
click at [350, 98] on div "Staff Chief Software Product Owner (T05)" at bounding box center [338, 99] width 138 height 9
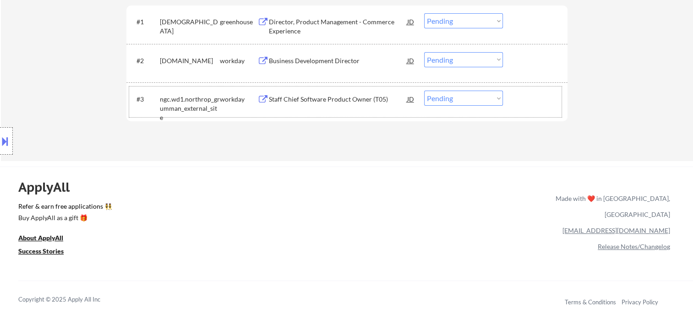
click at [534, 96] on div at bounding box center [536, 99] width 40 height 16
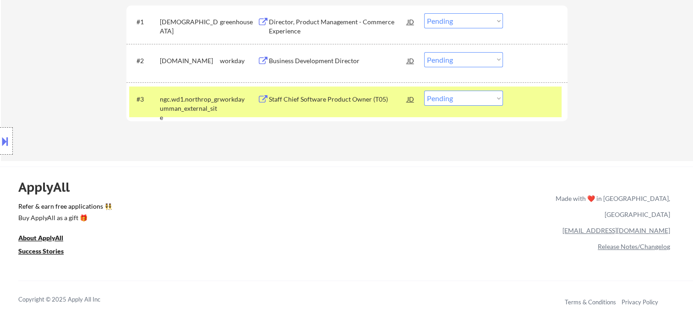
scroll to position [153, 0]
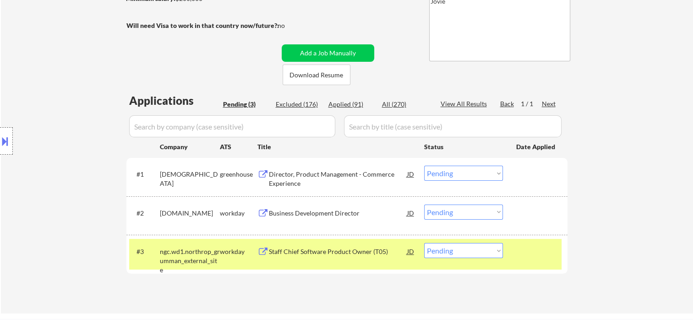
click at [517, 263] on div "#3 ngc.wd1.northrop_grumman_external_site workday Staff Chief Software Product …" at bounding box center [345, 254] width 432 height 30
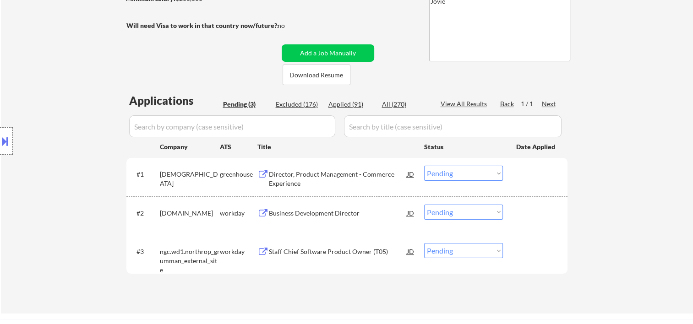
click at [527, 258] on div at bounding box center [536, 251] width 40 height 16
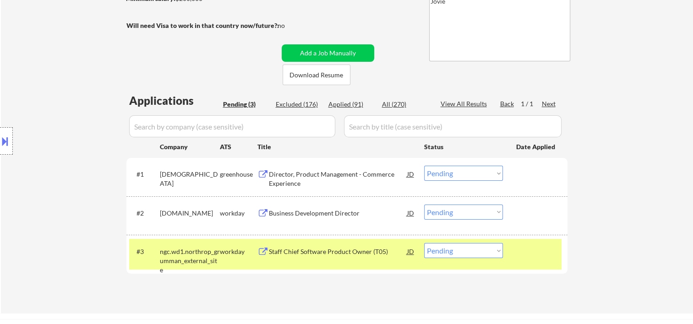
click at [377, 248] on div "Staff Chief Software Product Owner (T05)" at bounding box center [338, 251] width 138 height 9
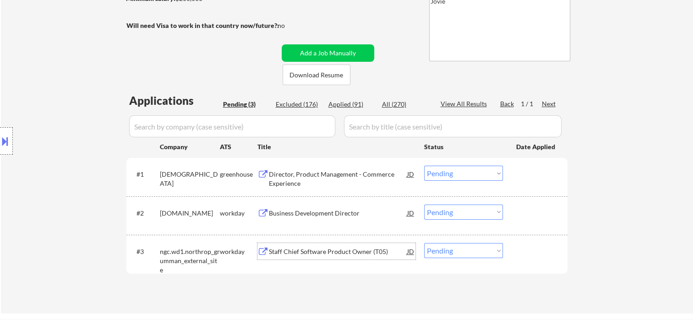
drag, startPoint x: 545, startPoint y: 254, endPoint x: 489, endPoint y: 255, distance: 55.9
click at [546, 255] on div at bounding box center [536, 251] width 40 height 16
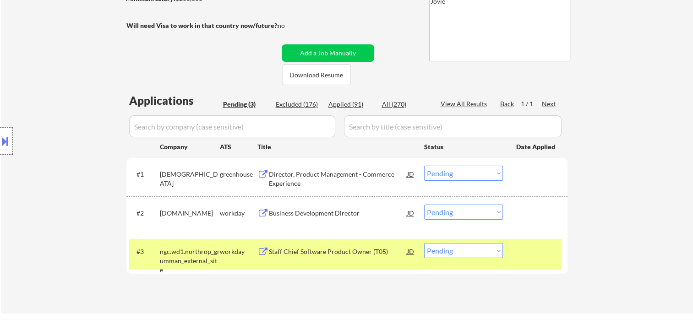
click at [286, 252] on div "Staff Chief Software Product Owner (T05)" at bounding box center [338, 251] width 138 height 9
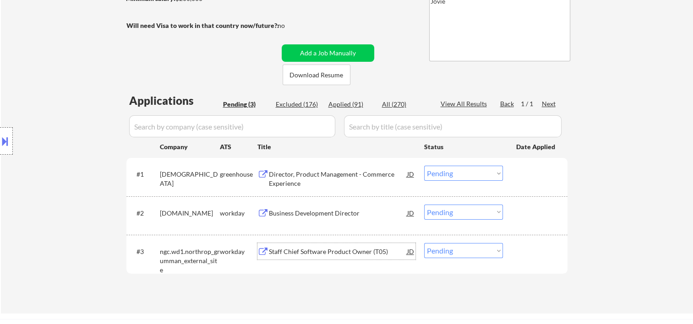
drag, startPoint x: 522, startPoint y: 249, endPoint x: 501, endPoint y: 249, distance: 21.1
click at [521, 249] on div at bounding box center [536, 251] width 40 height 16
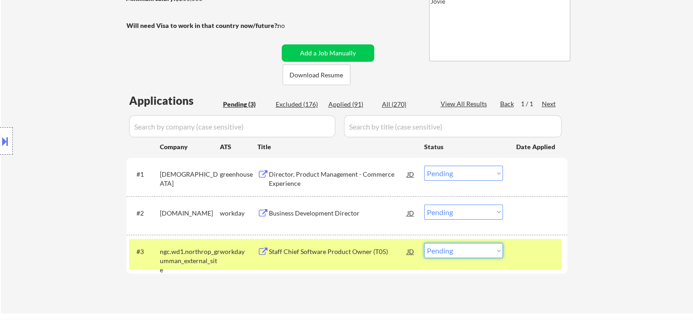
click at [500, 249] on select "Choose an option... Pending Applied Excluded (Questions) Excluded (Expired) Exc…" at bounding box center [463, 250] width 79 height 15
select select ""excluded__bad_match_""
click at [424, 243] on select "Choose an option... Pending Applied Excluded (Questions) Excluded (Expired) Exc…" at bounding box center [463, 250] width 79 height 15
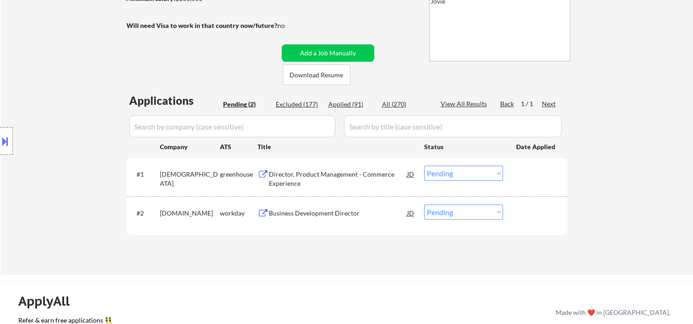
click at [529, 214] on div at bounding box center [536, 213] width 40 height 16
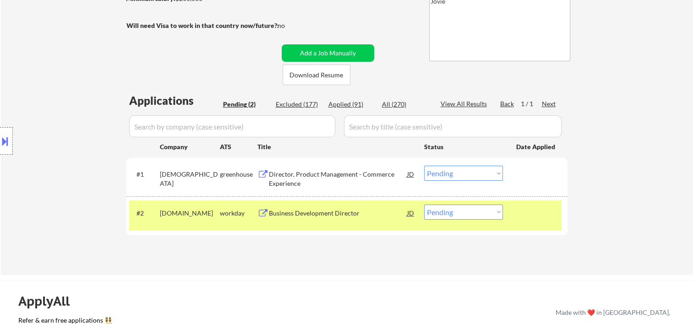
click at [361, 221] on div "#2 vanderlande.wd3.careers workday Business Development Director JD Choose an o…" at bounding box center [345, 216] width 432 height 30
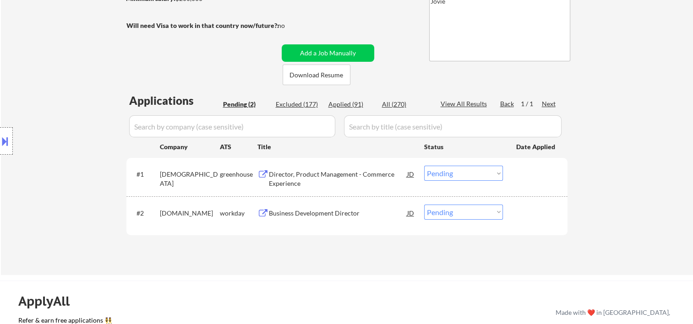
click at [541, 209] on div at bounding box center [536, 213] width 40 height 16
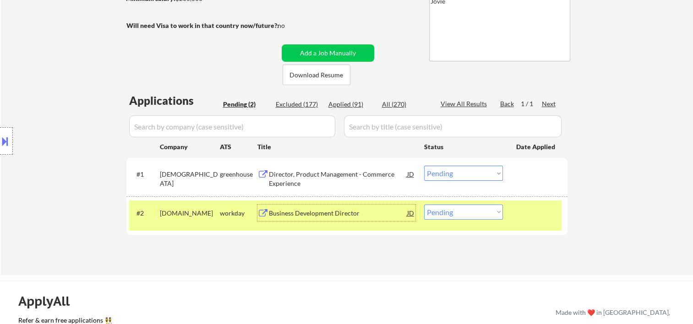
click at [324, 216] on div "Business Development Director" at bounding box center [338, 213] width 138 height 9
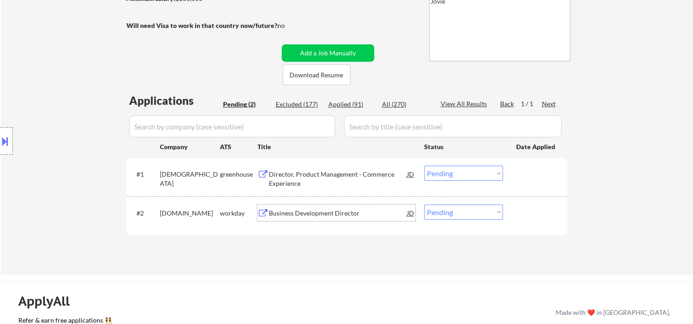
click at [544, 213] on div at bounding box center [536, 213] width 40 height 16
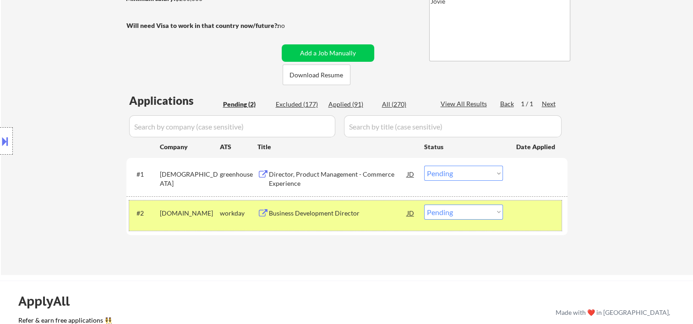
click at [498, 213] on select "Choose an option... Pending Applied Excluded (Questions) Excluded (Expired) Exc…" at bounding box center [463, 212] width 79 height 15
select select ""applied""
click at [424, 205] on select "Choose an option... Pending Applied Excluded (Questions) Excluded (Expired) Exc…" at bounding box center [463, 212] width 79 height 15
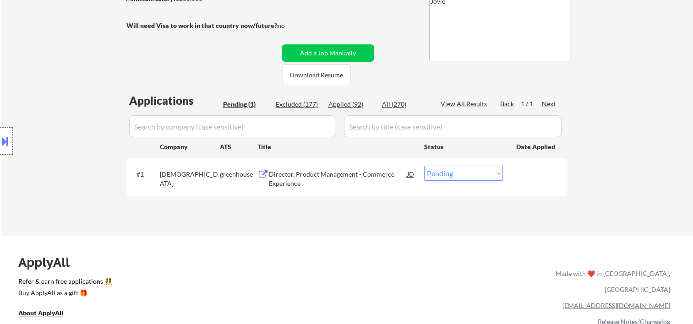
click at [531, 180] on div at bounding box center [536, 174] width 40 height 16
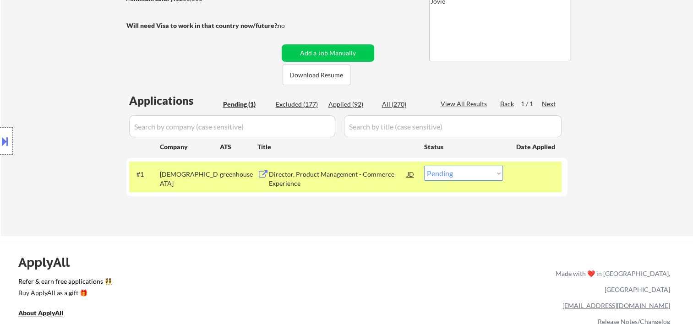
click at [383, 172] on div "Director, Product Management - Commerce Experience" at bounding box center [338, 179] width 138 height 18
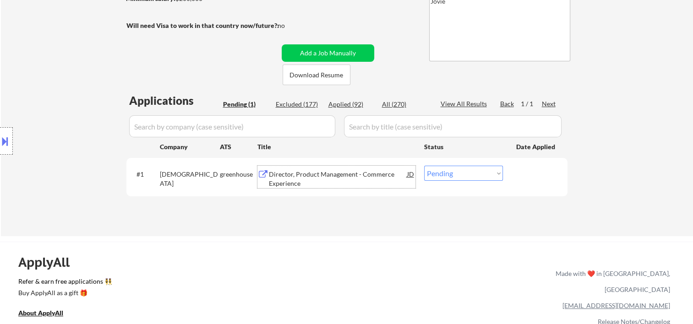
click at [345, 102] on div "Applied (92)" at bounding box center [351, 104] width 46 height 9
select select ""applied""
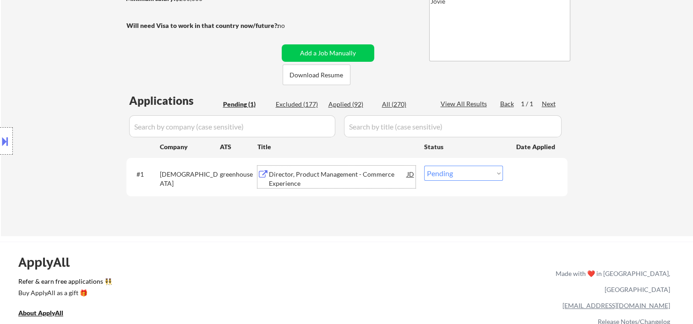
select select ""applied""
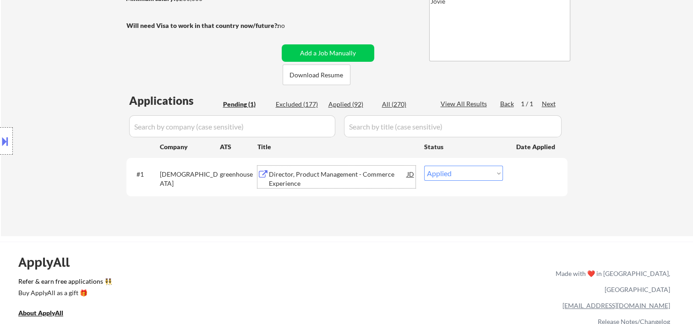
select select ""applied""
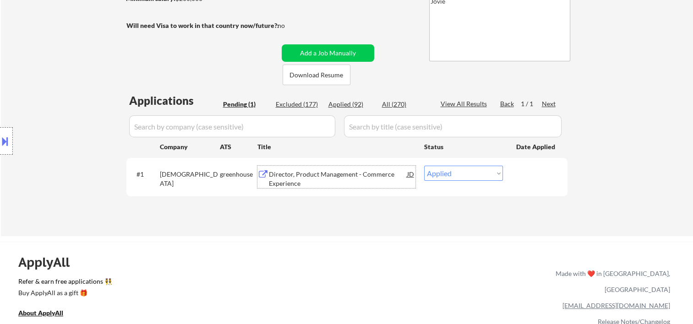
select select ""applied""
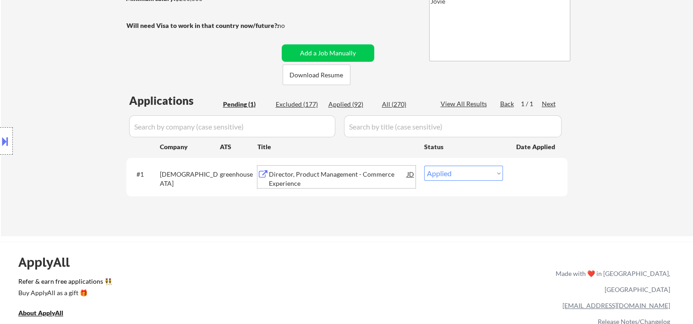
select select ""applied""
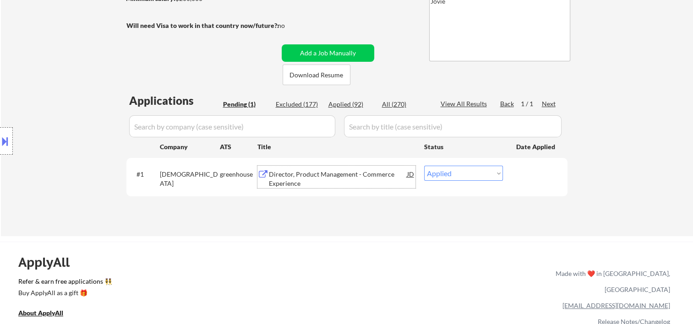
select select ""applied""
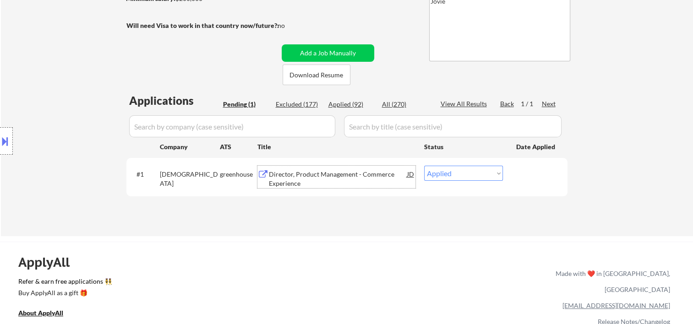
select select ""applied""
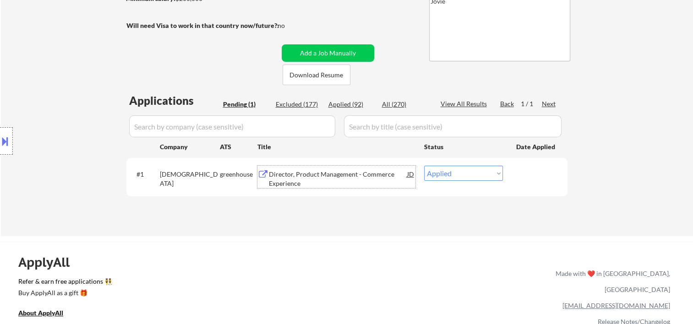
select select ""applied""
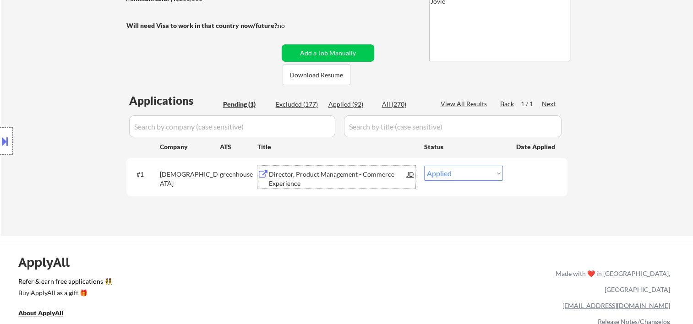
select select ""applied""
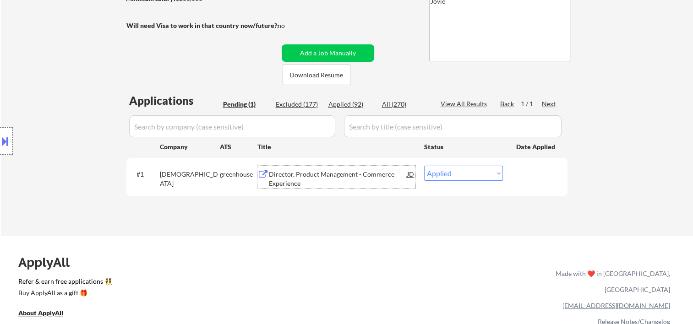
select select ""applied""
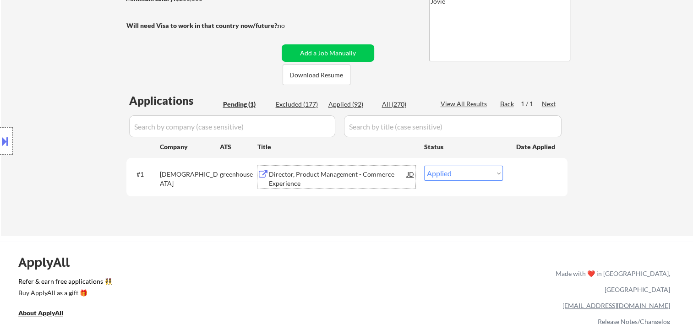
select select ""applied""
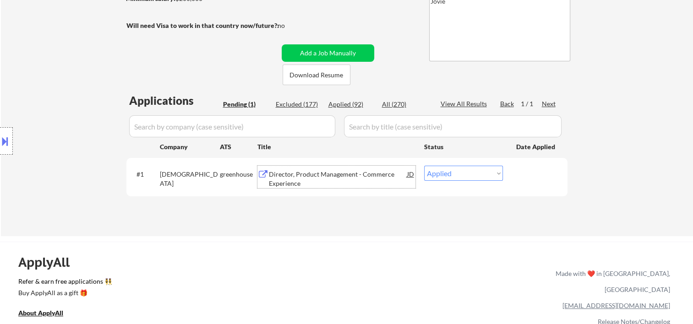
select select ""applied""
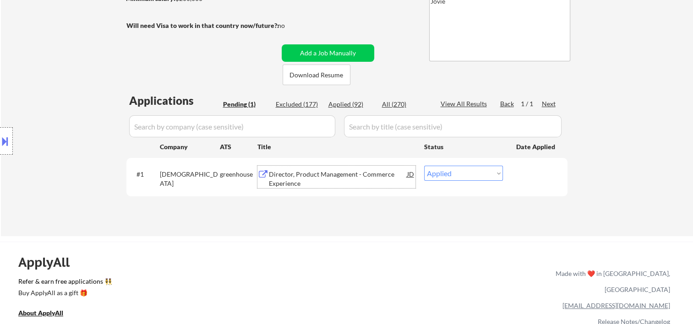
select select ""applied""
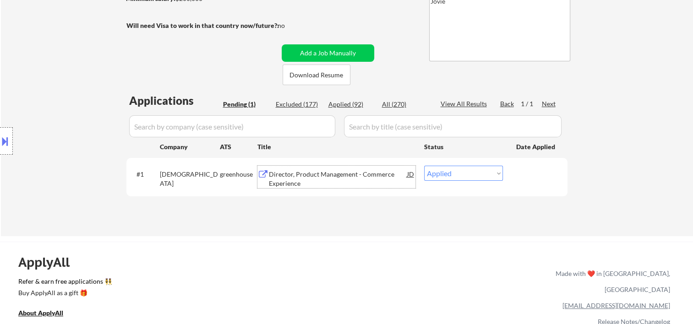
select select ""applied""
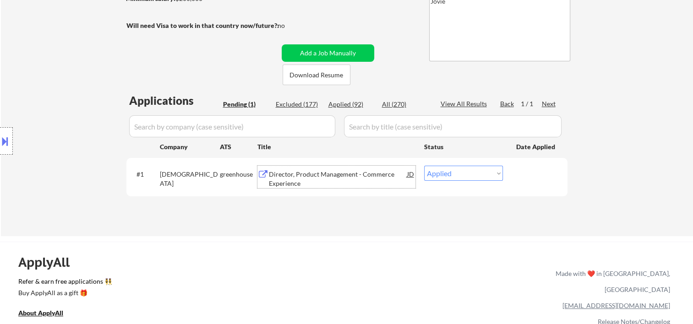
select select ""applied""
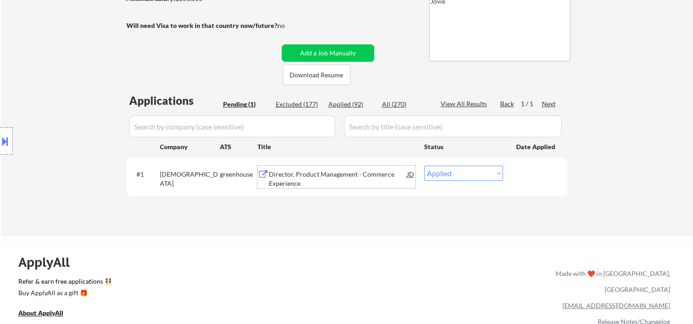
select select ""applied""
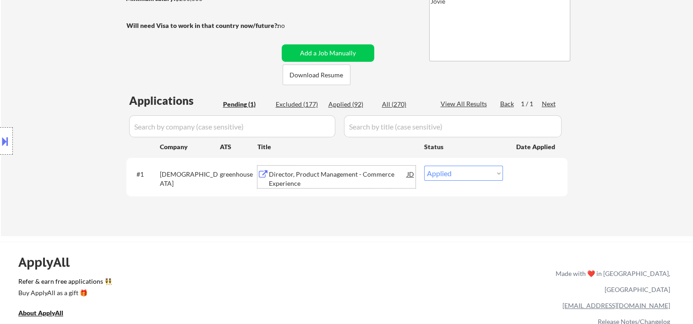
select select ""applied""
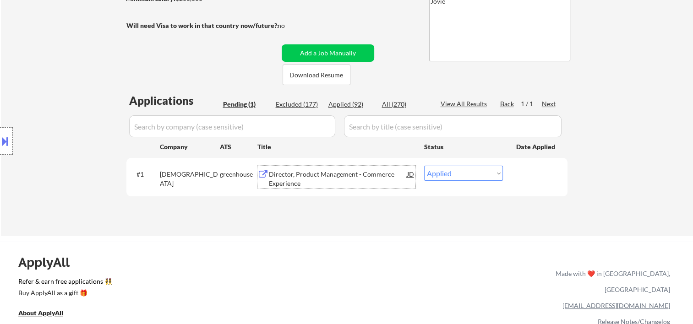
select select ""applied""
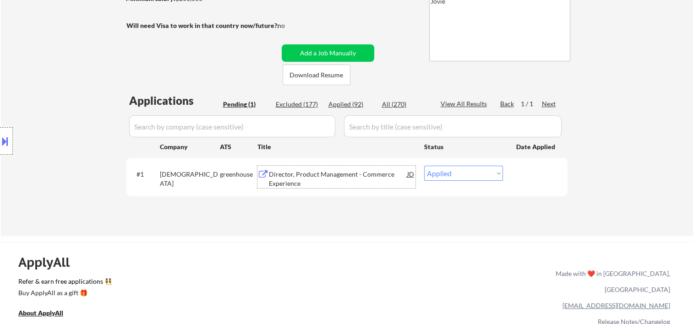
select select ""applied""
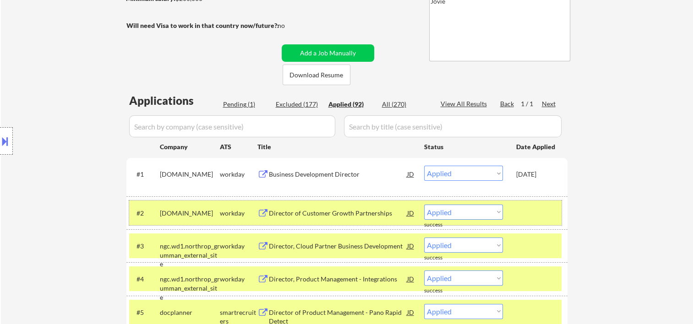
click at [541, 205] on div at bounding box center [536, 213] width 40 height 16
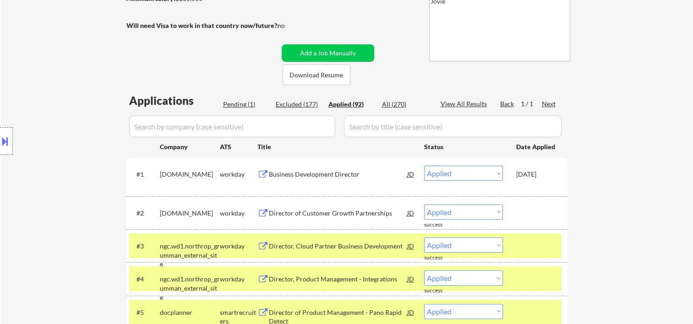
click at [538, 248] on div at bounding box center [536, 246] width 40 height 16
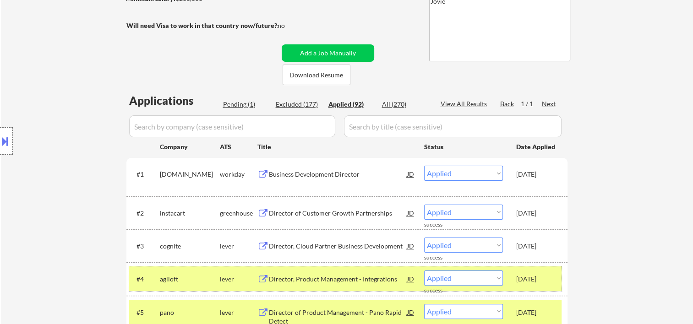
click at [537, 275] on div "Oct 1, 2025" at bounding box center [536, 279] width 40 height 9
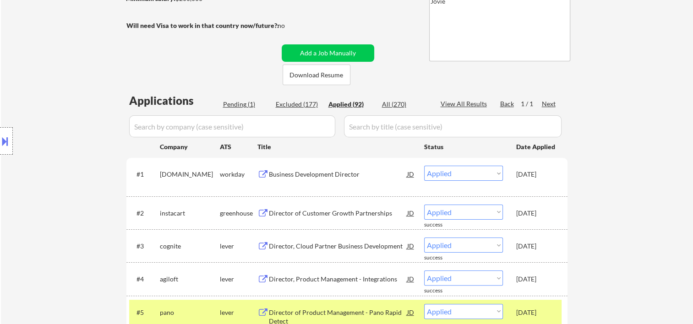
drag, startPoint x: 233, startPoint y: 103, endPoint x: 224, endPoint y: 98, distance: 10.9
click at [233, 103] on div "Pending (1)" at bounding box center [246, 104] width 46 height 9
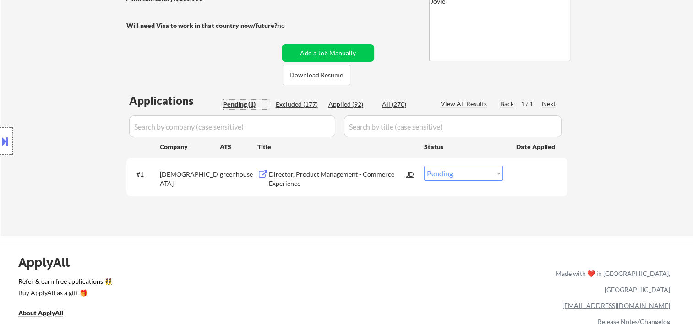
click at [348, 104] on div "Applied (92)" at bounding box center [351, 104] width 46 height 9
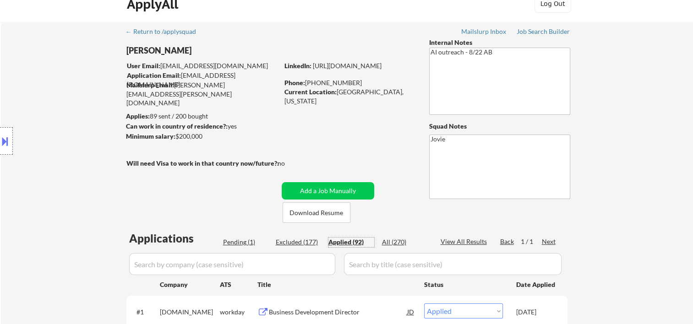
scroll to position [0, 0]
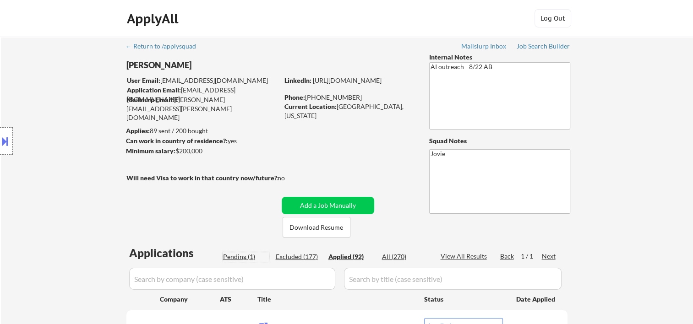
click at [242, 253] on div "Pending (1)" at bounding box center [246, 256] width 46 height 9
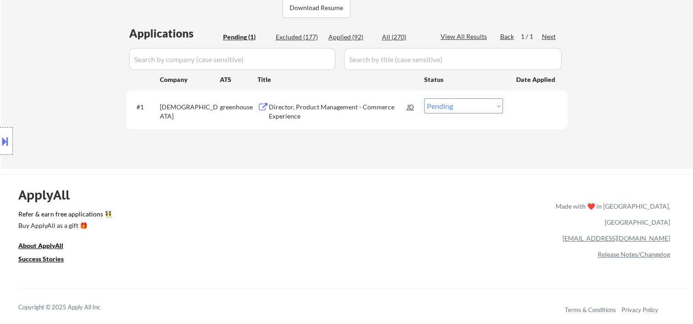
scroll to position [305, 0]
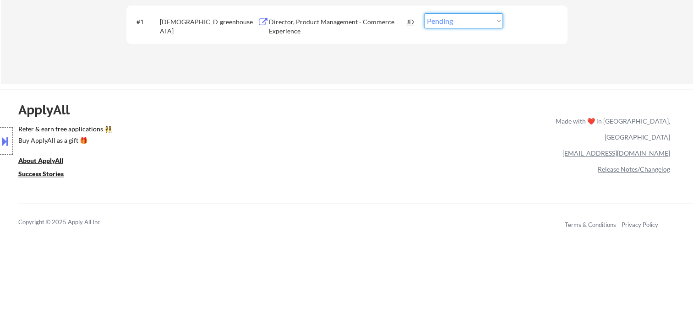
click at [477, 21] on select "Choose an option... Pending Applied Excluded (Questions) Excluded (Expired) Exc…" at bounding box center [463, 20] width 79 height 15
select select ""applied""
click at [424, 13] on select "Choose an option... Pending Applied Excluded (Questions) Excluded (Expired) Exc…" at bounding box center [463, 20] width 79 height 15
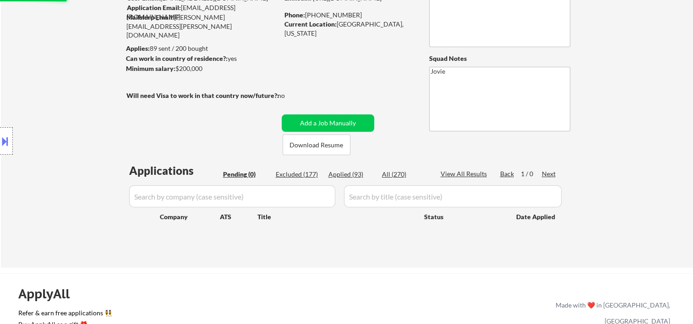
scroll to position [0, 0]
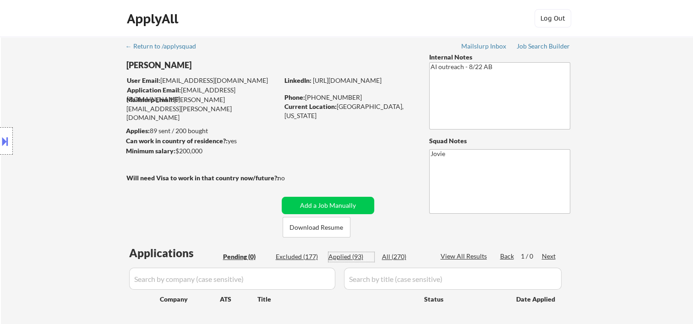
click at [355, 258] on div "Applied (93)" at bounding box center [351, 256] width 46 height 9
select select ""applied""
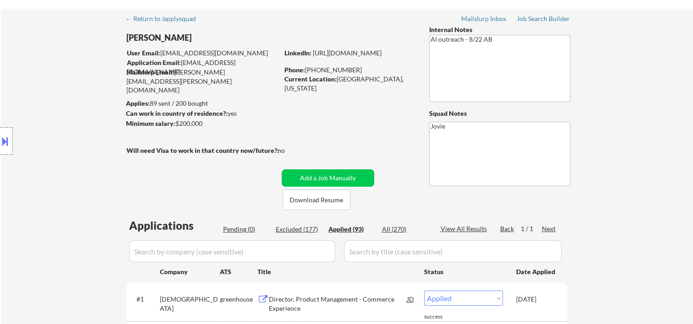
scroll to position [153, 0]
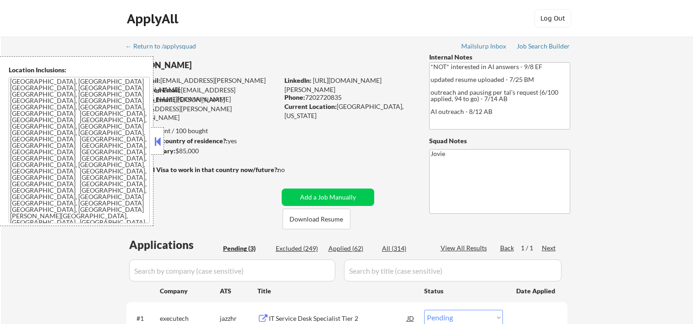
select select ""pending""
click at [157, 143] on button at bounding box center [158, 142] width 10 height 14
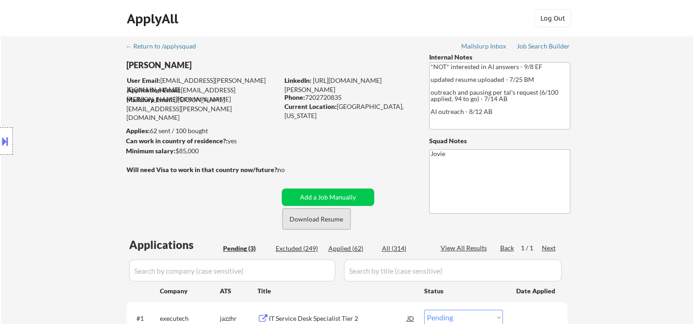
click at [322, 218] on button "Download Resume" at bounding box center [317, 219] width 68 height 21
drag, startPoint x: 418, startPoint y: 0, endPoint x: 412, endPoint y: 3, distance: 6.6
click at [418, 0] on div "ApplyAll Log In Sign Up Log Out" at bounding box center [346, 18] width 693 height 37
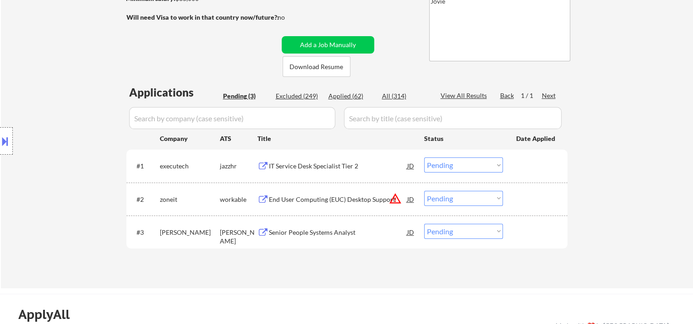
drag, startPoint x: 534, startPoint y: 229, endPoint x: 424, endPoint y: 229, distance: 109.9
click at [532, 230] on div at bounding box center [536, 232] width 40 height 16
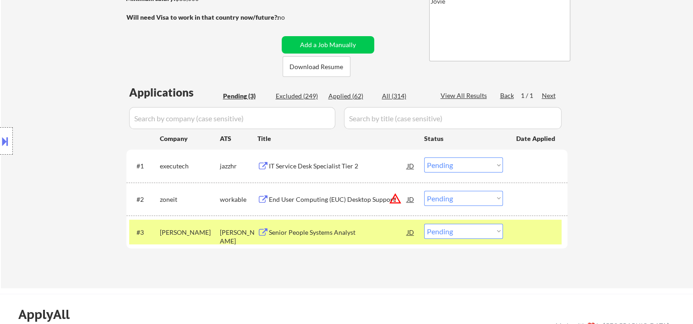
click at [370, 229] on div "Senior People Systems Analyst" at bounding box center [338, 232] width 138 height 9
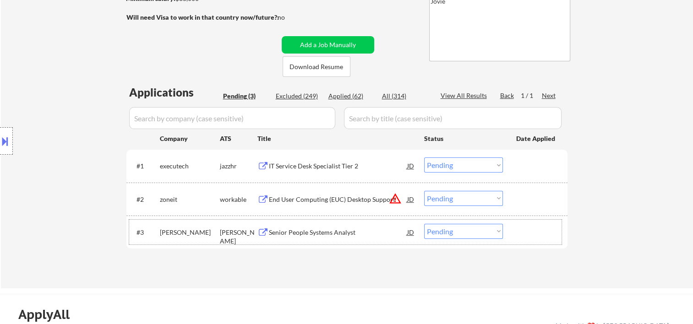
drag, startPoint x: 539, startPoint y: 231, endPoint x: 520, endPoint y: 234, distance: 18.5
click at [533, 233] on div at bounding box center [536, 232] width 40 height 16
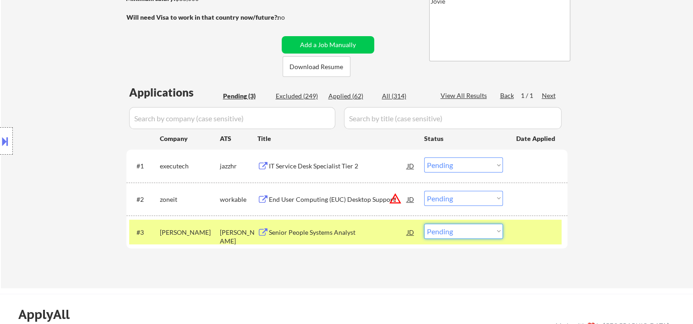
click at [494, 232] on select "Choose an option... Pending Applied Excluded (Questions) Excluded (Expired) Exc…" at bounding box center [463, 231] width 79 height 15
select select ""excluded__bad_match_""
click at [424, 224] on select "Choose an option... Pending Applied Excluded (Questions) Excluded (Expired) Exc…" at bounding box center [463, 231] width 79 height 15
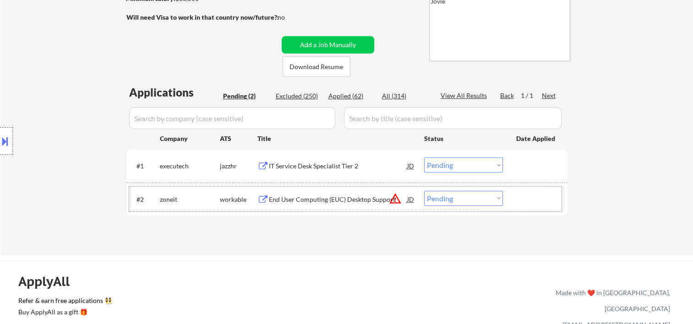
drag, startPoint x: 524, startPoint y: 193, endPoint x: 372, endPoint y: 212, distance: 152.8
click at [523, 195] on div at bounding box center [536, 199] width 40 height 16
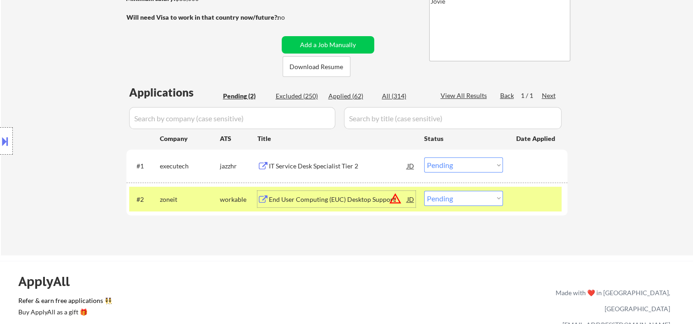
click at [351, 194] on div "End User Computing (EUC) Desktop Support" at bounding box center [338, 199] width 138 height 16
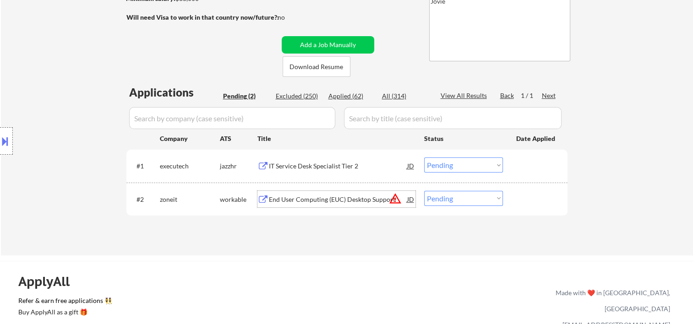
drag, startPoint x: 528, startPoint y: 205, endPoint x: 521, endPoint y: 205, distance: 6.9
click at [526, 205] on div at bounding box center [536, 199] width 40 height 16
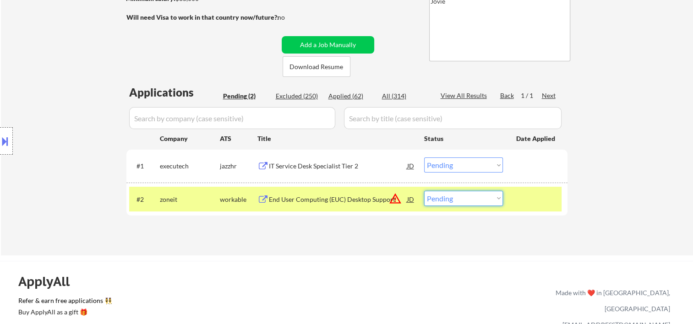
click at [500, 197] on select "Choose an option... Pending Applied Excluded (Questions) Excluded (Expired) Exc…" at bounding box center [463, 198] width 79 height 15
select select ""applied""
click at [424, 191] on select "Choose an option... Pending Applied Excluded (Questions) Excluded (Expired) Exc…" at bounding box center [463, 198] width 79 height 15
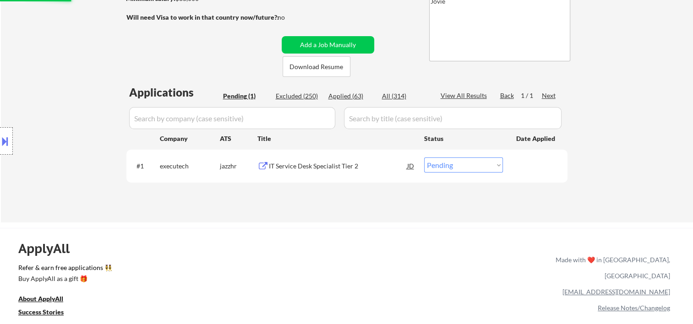
click at [524, 161] on div at bounding box center [536, 166] width 40 height 16
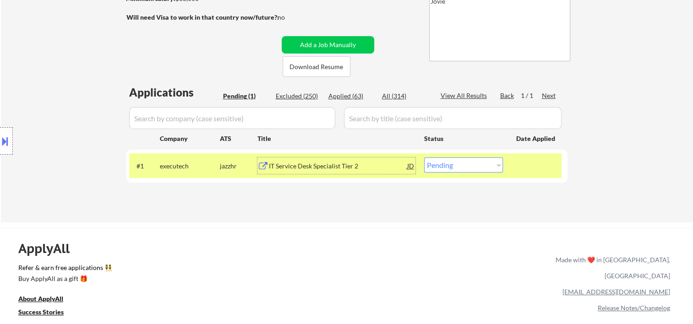
click at [388, 162] on div "IT Service Desk Specialist Tier 2" at bounding box center [338, 166] width 138 height 9
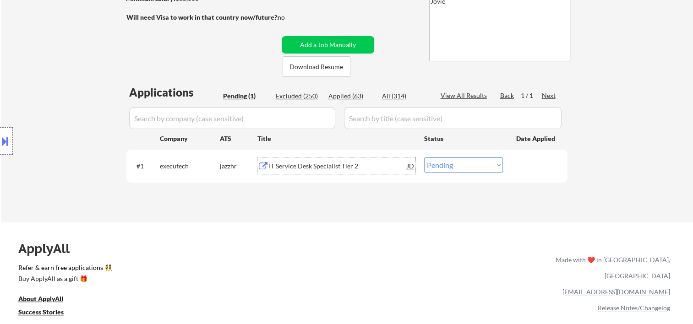
drag, startPoint x: 522, startPoint y: 172, endPoint x: 513, endPoint y: 169, distance: 9.3
click at [521, 171] on div at bounding box center [536, 166] width 40 height 16
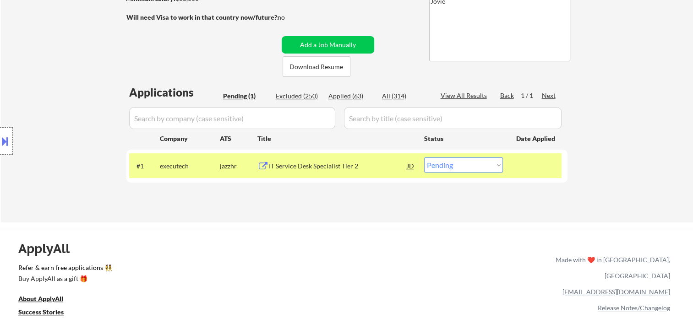
click at [499, 165] on select "Choose an option... Pending Applied Excluded (Questions) Excluded (Expired) Exc…" at bounding box center [463, 165] width 79 height 15
select select ""excluded""
click at [424, 158] on select "Choose an option... Pending Applied Excluded (Questions) Excluded (Expired) Exc…" at bounding box center [463, 165] width 79 height 15
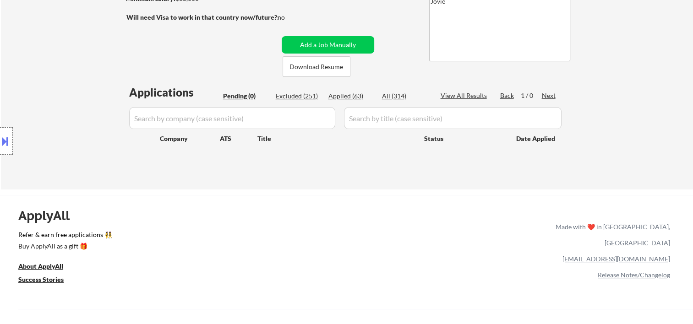
click at [339, 97] on div "Applied (63)" at bounding box center [351, 96] width 46 height 9
select select ""applied""
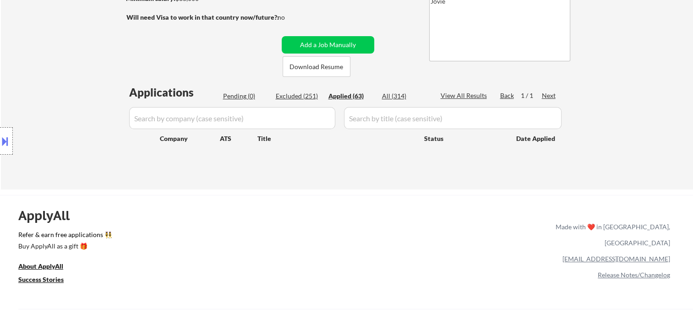
select select ""applied""
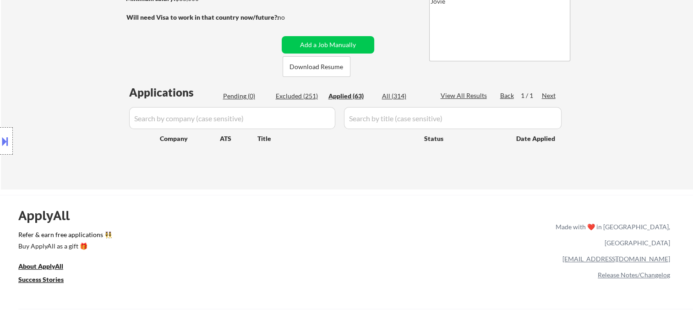
select select ""applied""
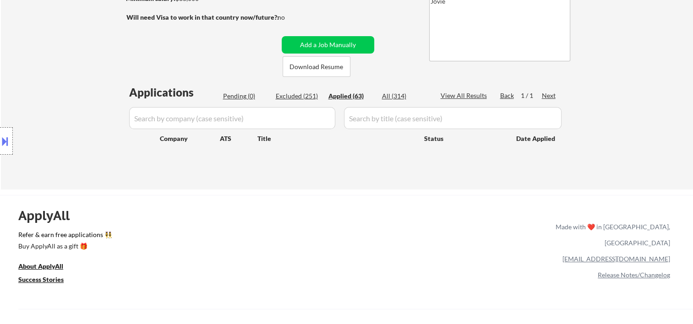
select select ""applied""
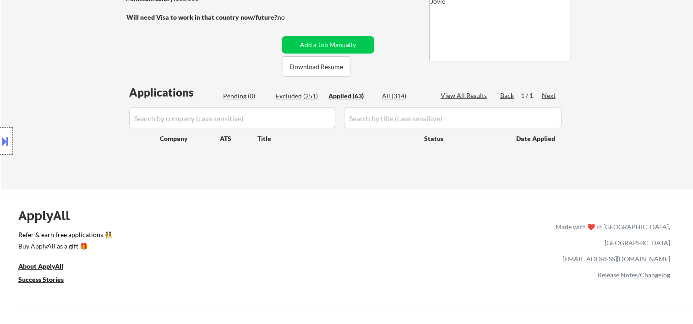
select select ""applied""
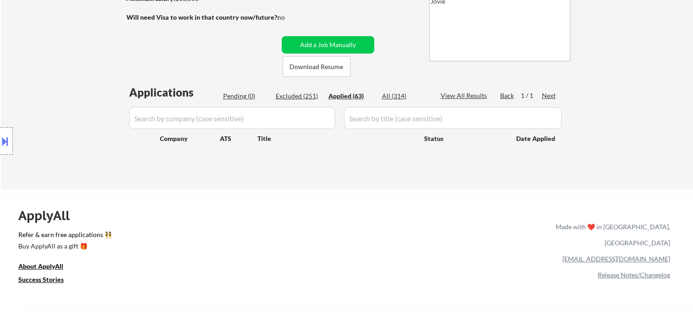
select select ""applied""
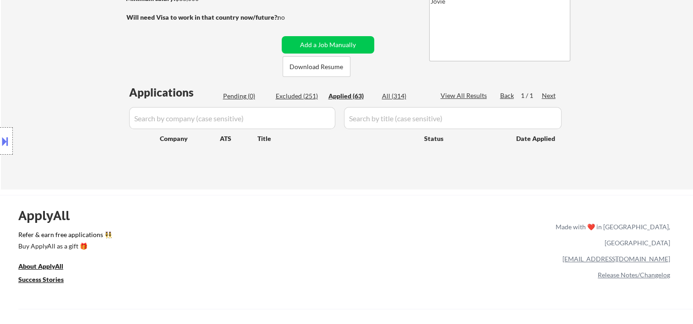
select select ""applied""
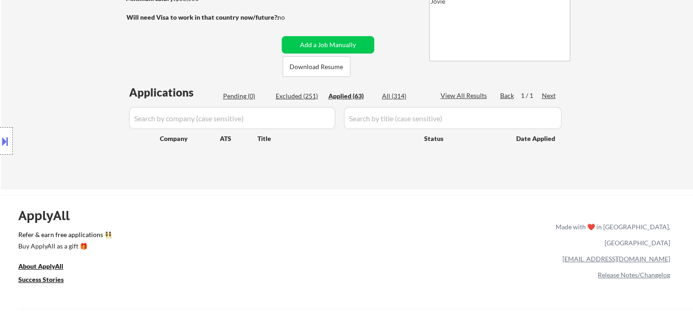
select select ""applied""
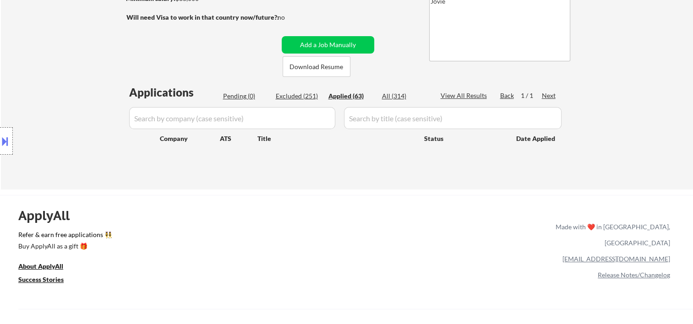
select select ""applied""
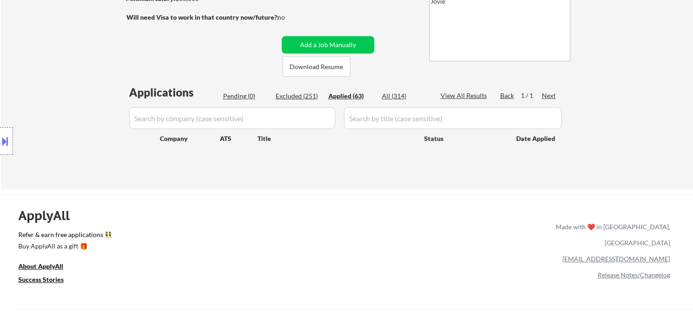
select select ""applied""
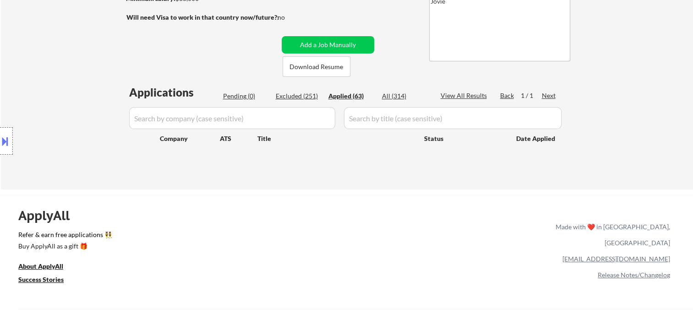
select select ""applied""
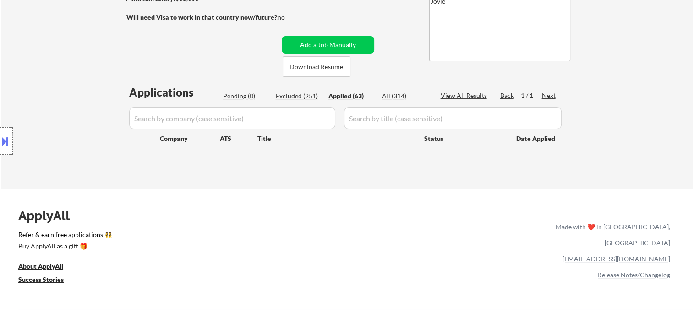
select select ""applied""
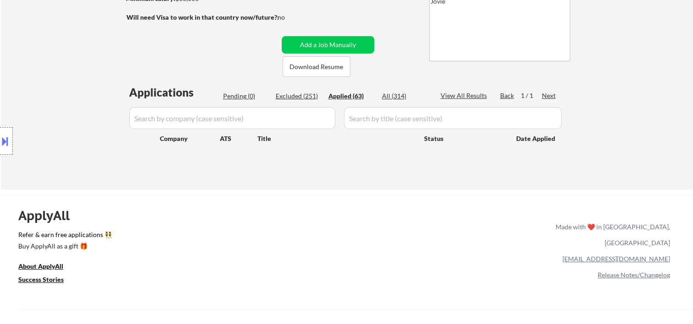
select select ""applied""
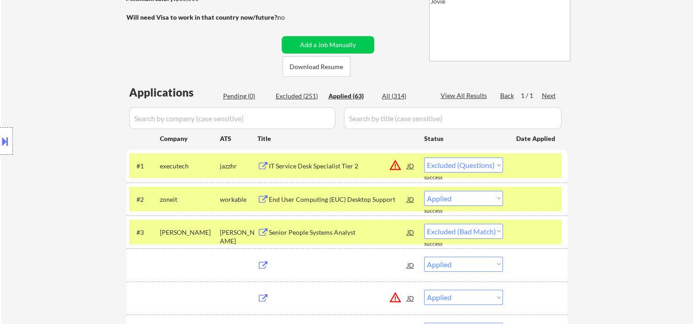
select select ""applied""
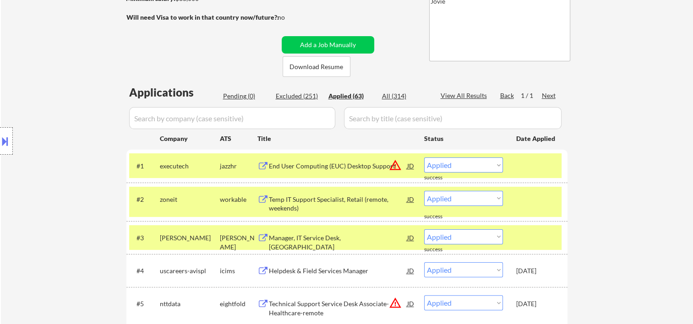
drag, startPoint x: 540, startPoint y: 166, endPoint x: 530, endPoint y: 180, distance: 17.7
click at [540, 166] on div at bounding box center [536, 166] width 40 height 16
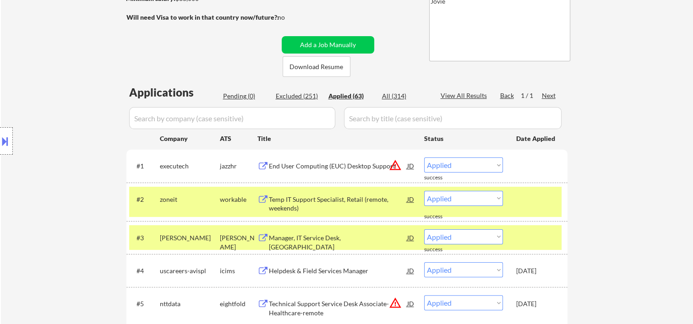
click at [517, 202] on div at bounding box center [536, 199] width 40 height 16
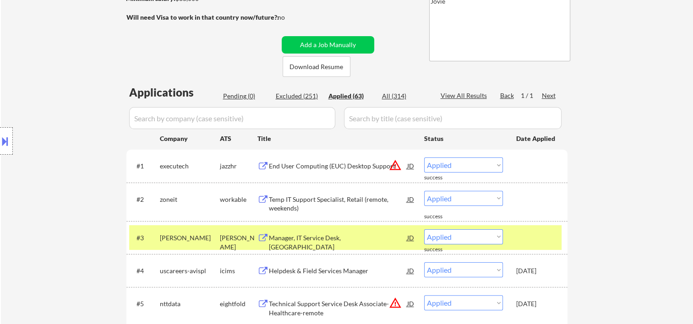
click at [522, 229] on div at bounding box center [536, 237] width 40 height 16
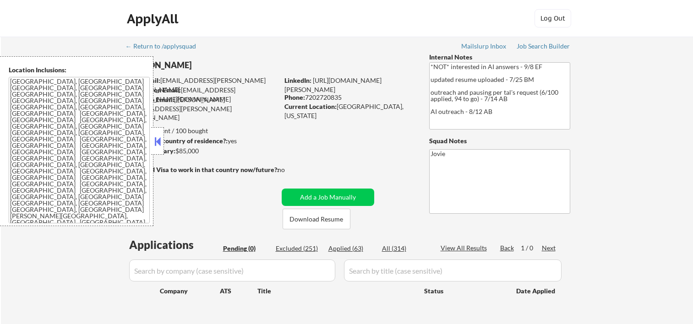
scroll to position [153, 0]
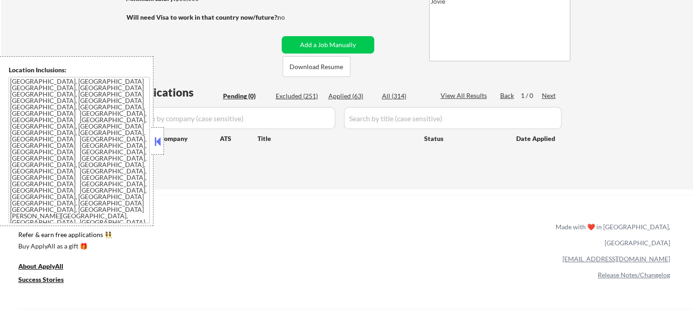
click at [306, 95] on div "Excluded (251)" at bounding box center [299, 96] width 46 height 9
click at [158, 143] on button at bounding box center [158, 142] width 10 height 14
select select ""excluded__bad_match_""
select select ""excluded__salary_""
select select ""excluded__bad_match_""
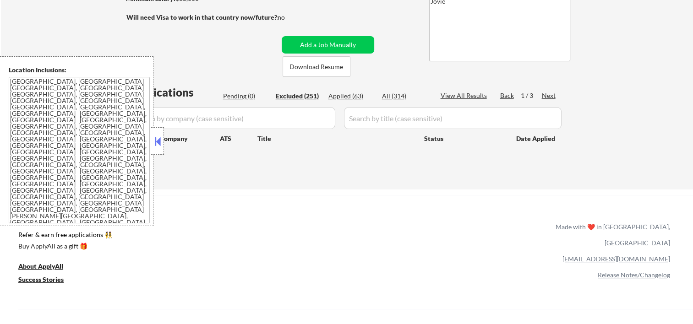
select select ""excluded__salary_""
select select ""excluded__expired_""
select select ""excluded__bad_match_""
select select ""excluded""
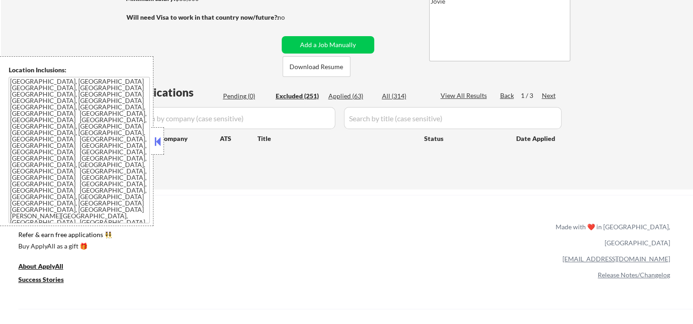
select select ""excluded""
select select ""excluded__expired_""
select select ""excluded""
select select ""excluded__bad_match_""
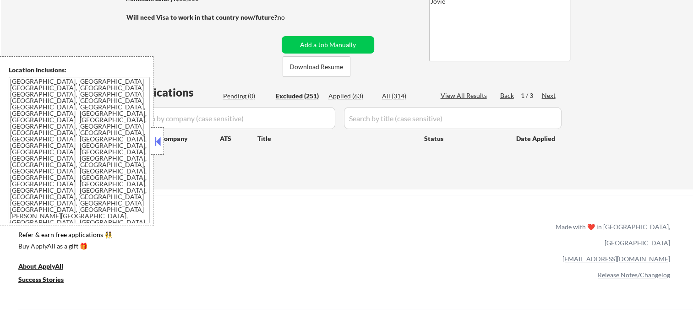
select select ""excluded__bad_match_""
select select ""excluded__expired_""
select select ""excluded__location_""
select select ""excluded__bad_match_""
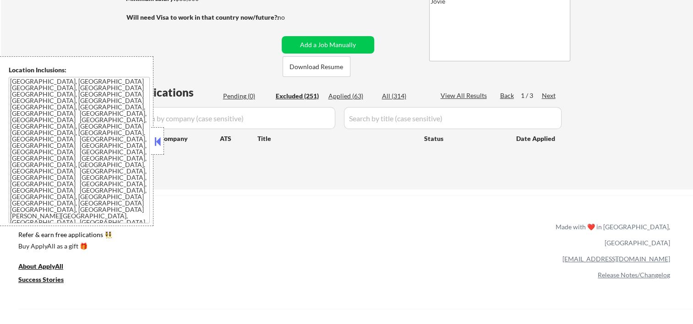
select select ""excluded__bad_match_""
select select ""excluded__location_""
select select ""excluded""
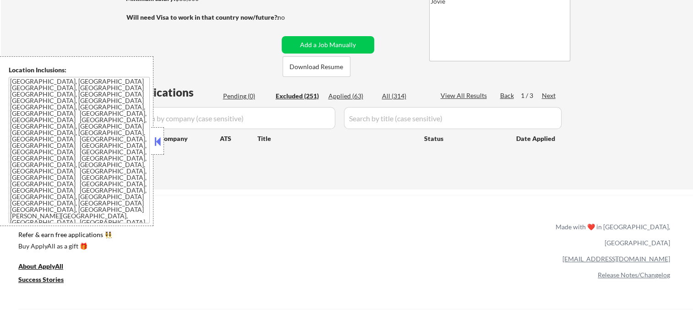
select select ""excluded__bad_match_""
select select ""excluded__location_""
select select ""excluded__salary_""
select select ""excluded__bad_match_""
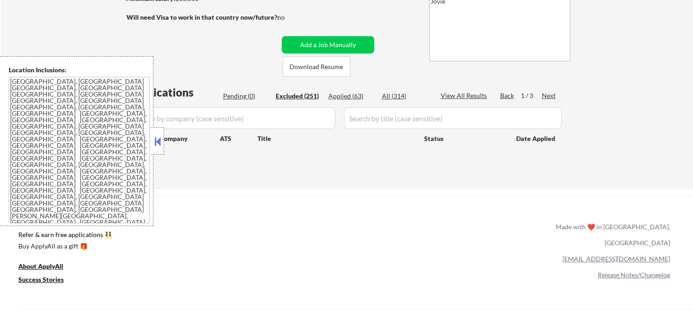
select select ""excluded__bad_match_""
select select ""excluded""
select select ""excluded__bad_match_""
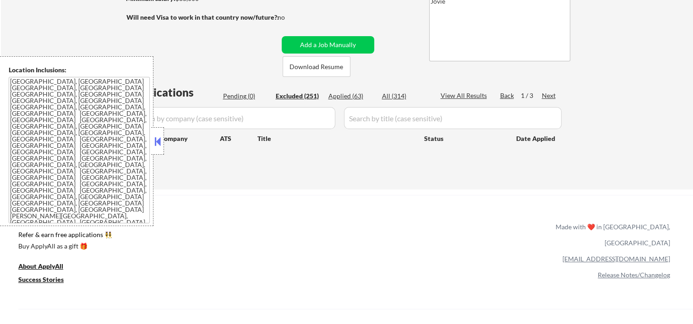
select select ""excluded__bad_match_""
select select ""excluded__expired_""
select select ""excluded__bad_match_""
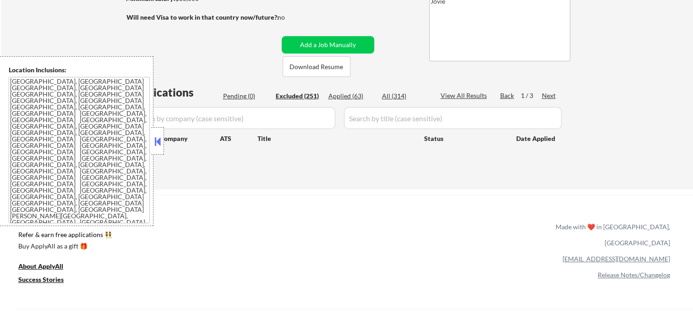
select select ""excluded__bad_match_""
select select ""excluded__expired_""
select select ""excluded__bad_match_""
select select ""excluded__expired_""
select select ""excluded__bad_match_""
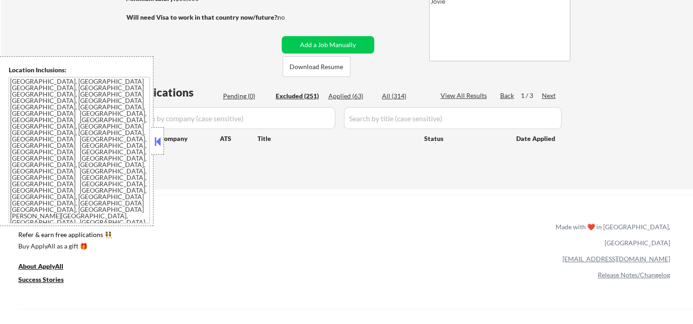
select select ""excluded__salary_""
select select ""excluded__bad_match_""
select select ""excluded__expired_""
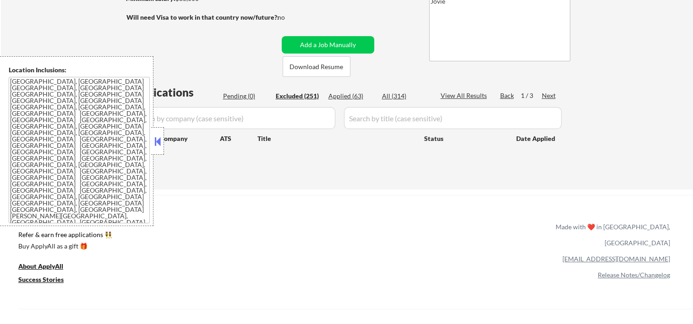
select select ""excluded__bad_match_""
select select ""excluded__salary_""
select select ""excluded__bad_match_""
select select ""excluded__expired_""
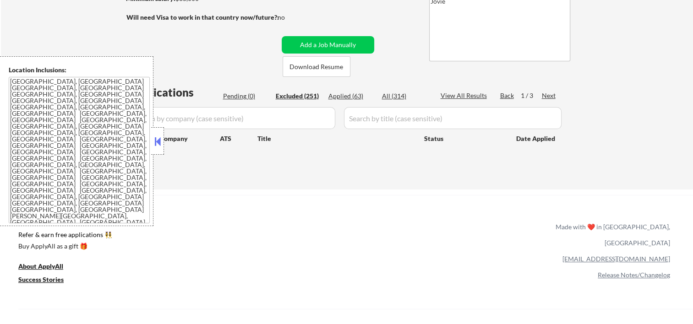
select select ""excluded__expired_""
select select ""excluded""
select select ""excluded__bad_match_""
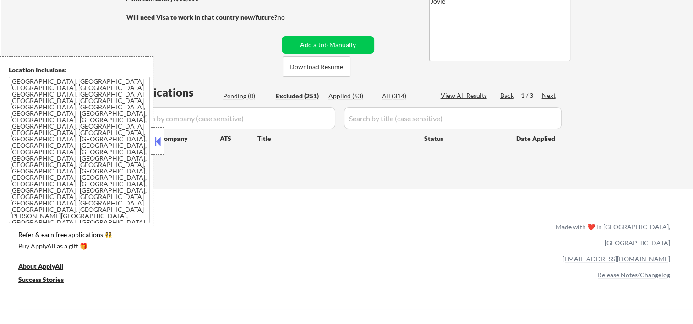
select select ""excluded__expired_""
select select ""excluded__bad_match_""
select select ""excluded""
select select ""excluded__bad_match_""
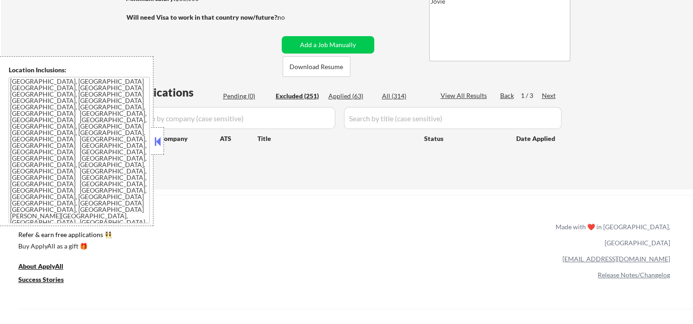
select select ""excluded__expired_""
select select ""excluded__bad_match_""
select select ""excluded__expired_""
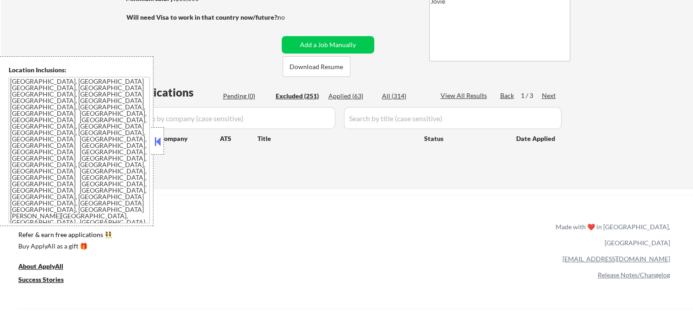
select select ""excluded__expired_""
select select ""excluded""
select select ""excluded__bad_match_""
select select ""excluded__location_""
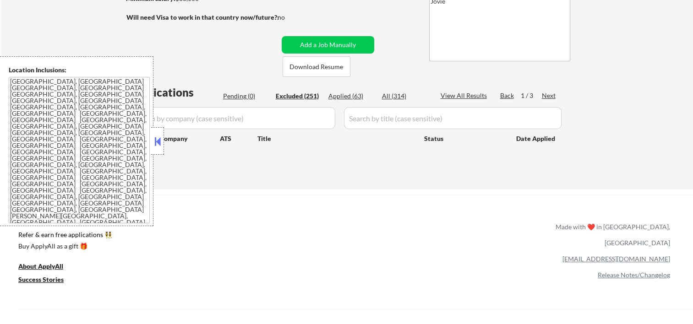
select select ""excluded__bad_match_""
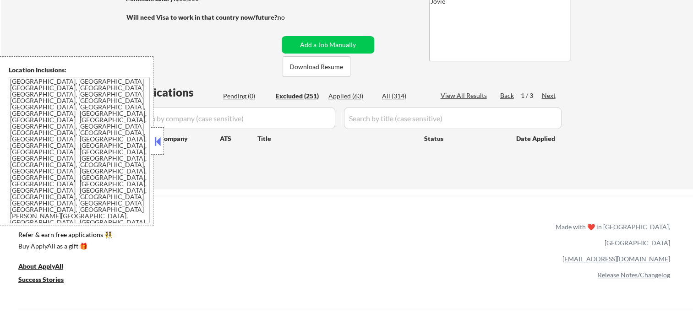
select select ""excluded__salary_""
select select ""excluded__bad_match_""
select select ""excluded""
select select ""excluded__bad_match_""
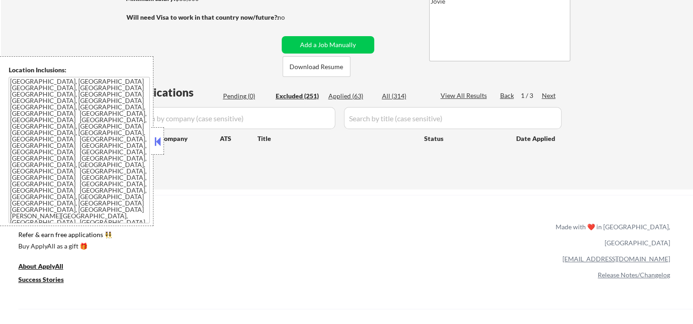
select select ""excluded__bad_match_""
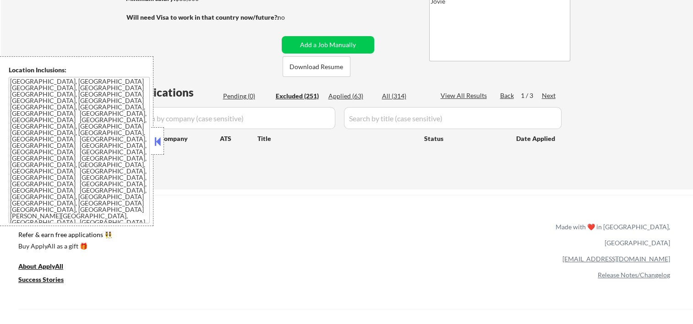
select select ""excluded__expired_""
select select ""excluded__bad_match_""
select select ""excluded__expired_""
select select ""excluded__bad_match_""
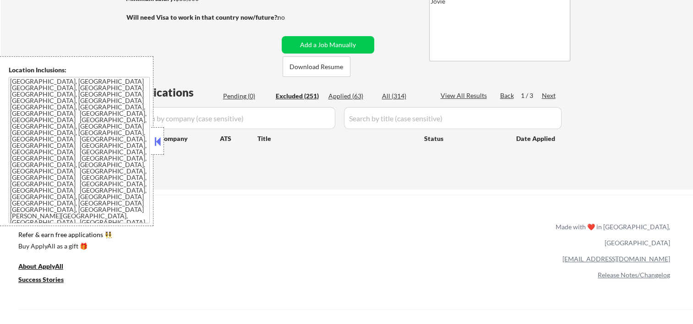
select select ""excluded__bad_match_""
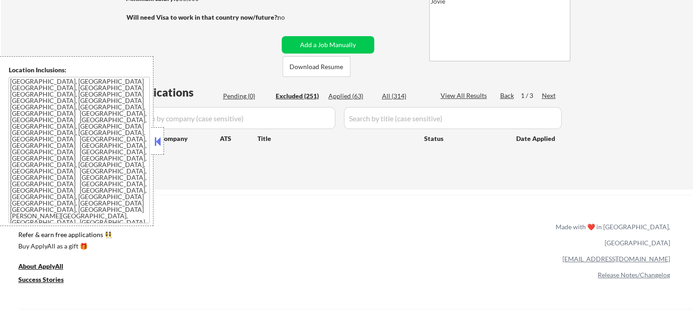
select select ""excluded__expired_""
select select ""excluded__bad_match_""
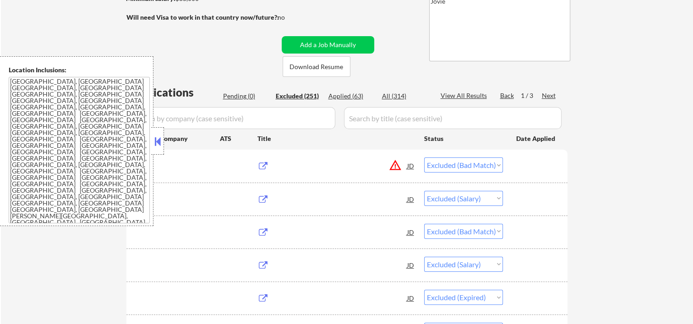
click at [161, 139] on button at bounding box center [158, 142] width 10 height 14
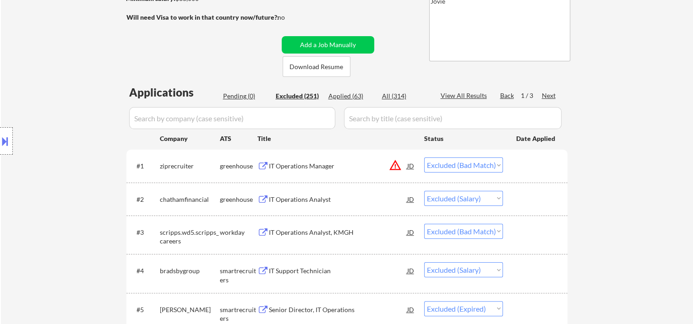
scroll to position [305, 0]
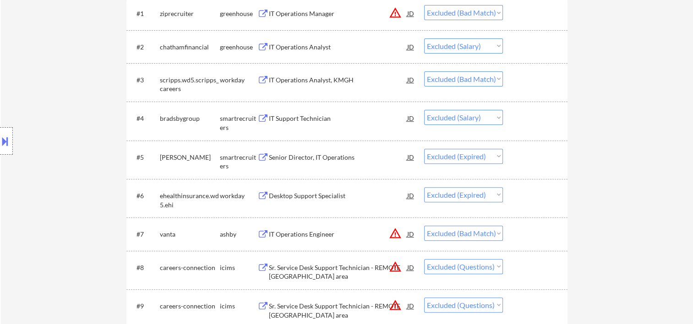
click at [347, 260] on div "Sr. Service Desk Support Technician - REMOTE [GEOGRAPHIC_DATA] area" at bounding box center [338, 270] width 138 height 22
